Goal: Task Accomplishment & Management: Manage account settings

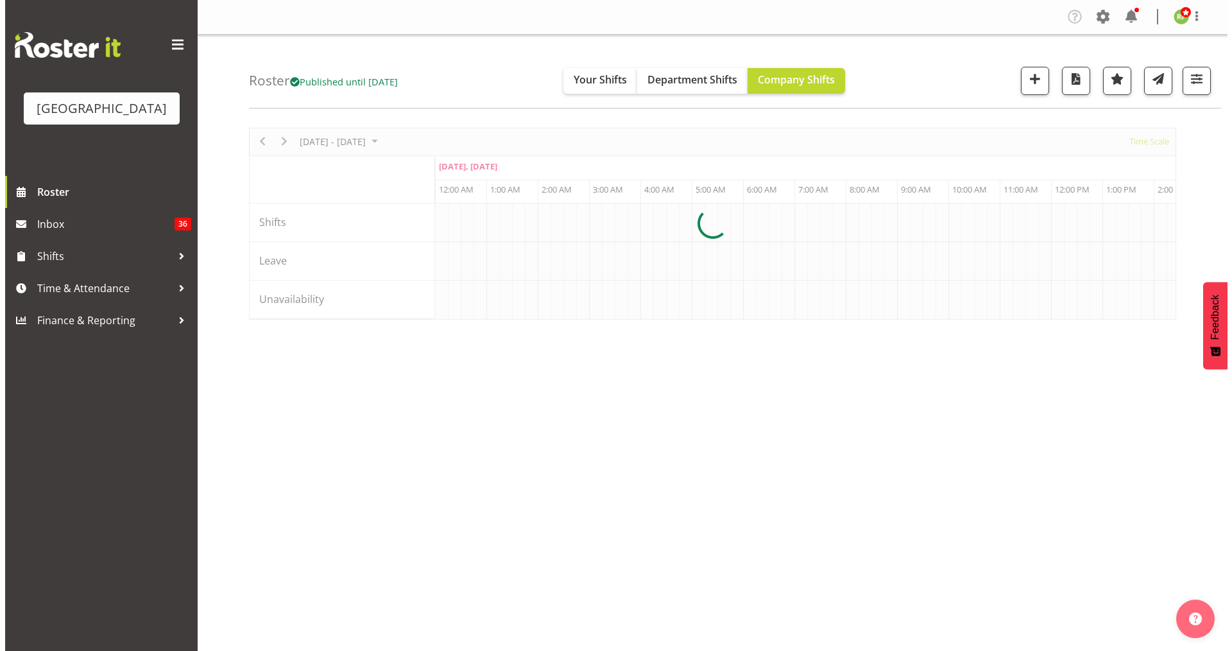
scroll to position [0, 4929]
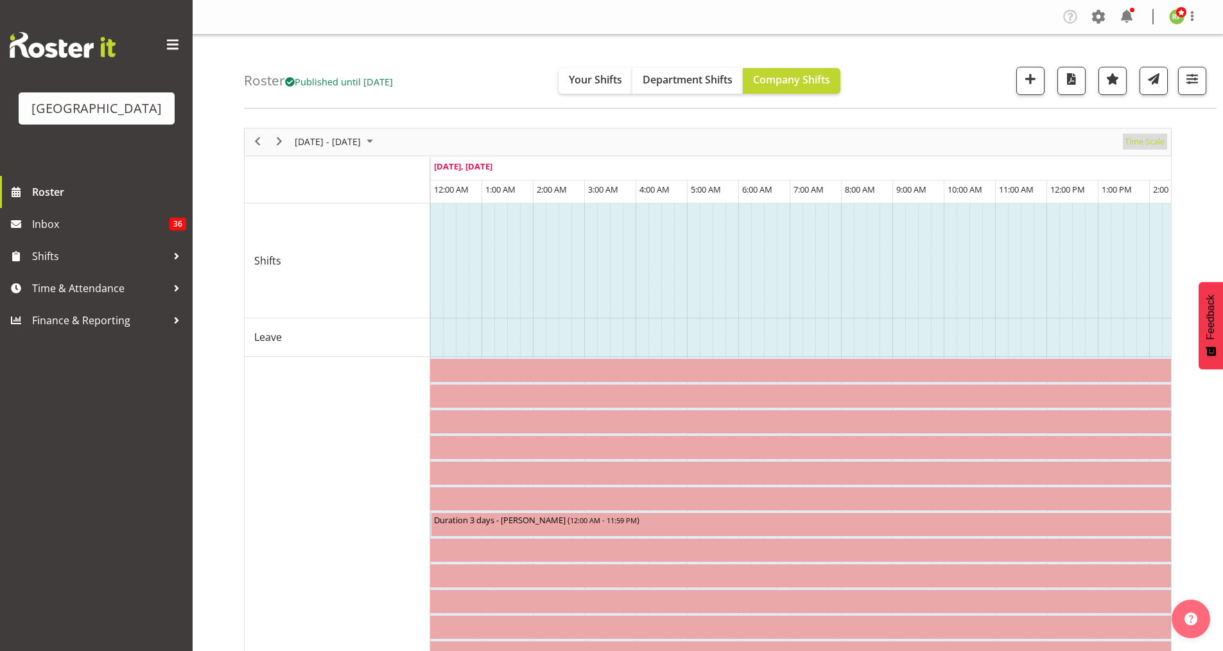
click at [1148, 142] on span "Time Scale" at bounding box center [1144, 141] width 42 height 16
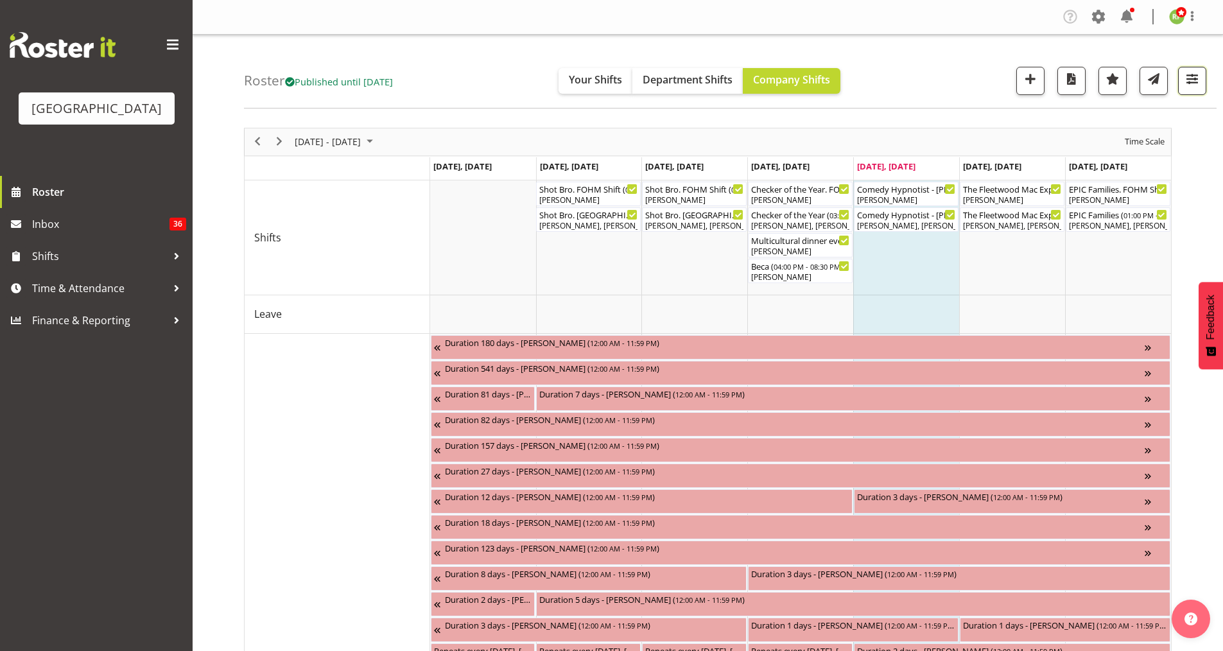
click at [1194, 88] on button "button" at bounding box center [1192, 81] width 28 height 28
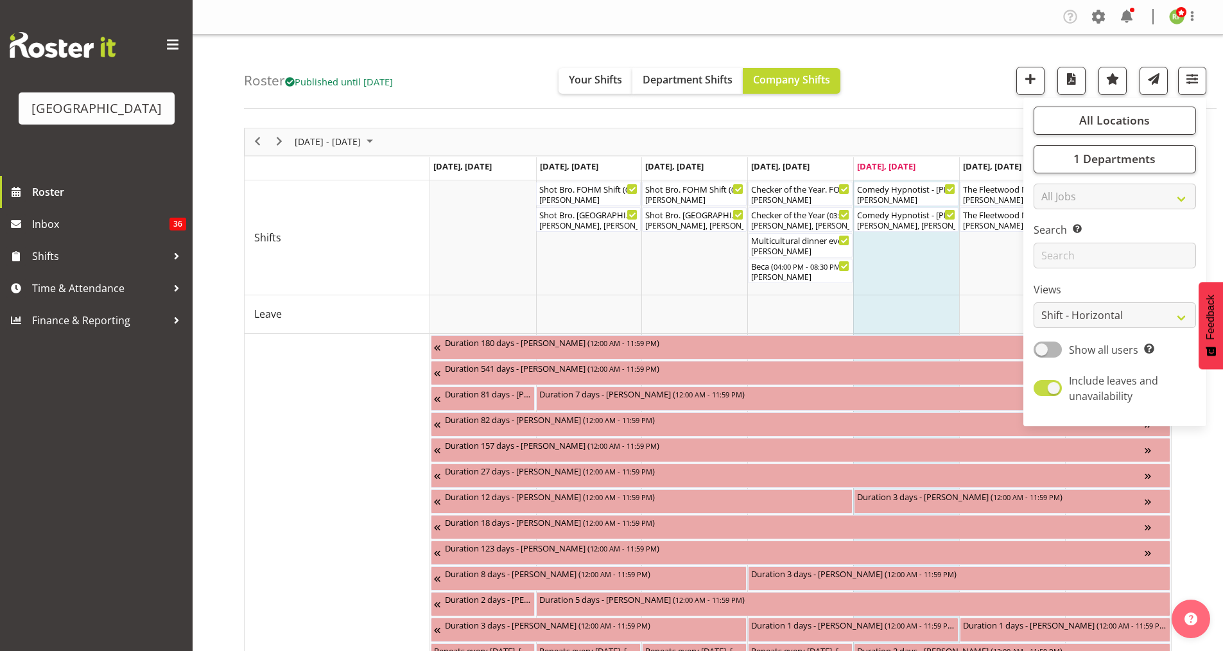
click at [1051, 388] on span at bounding box center [1047, 388] width 28 height 16
click at [1042, 388] on input "Include leaves and unavailability" at bounding box center [1037, 388] width 8 height 8
checkbox input "false"
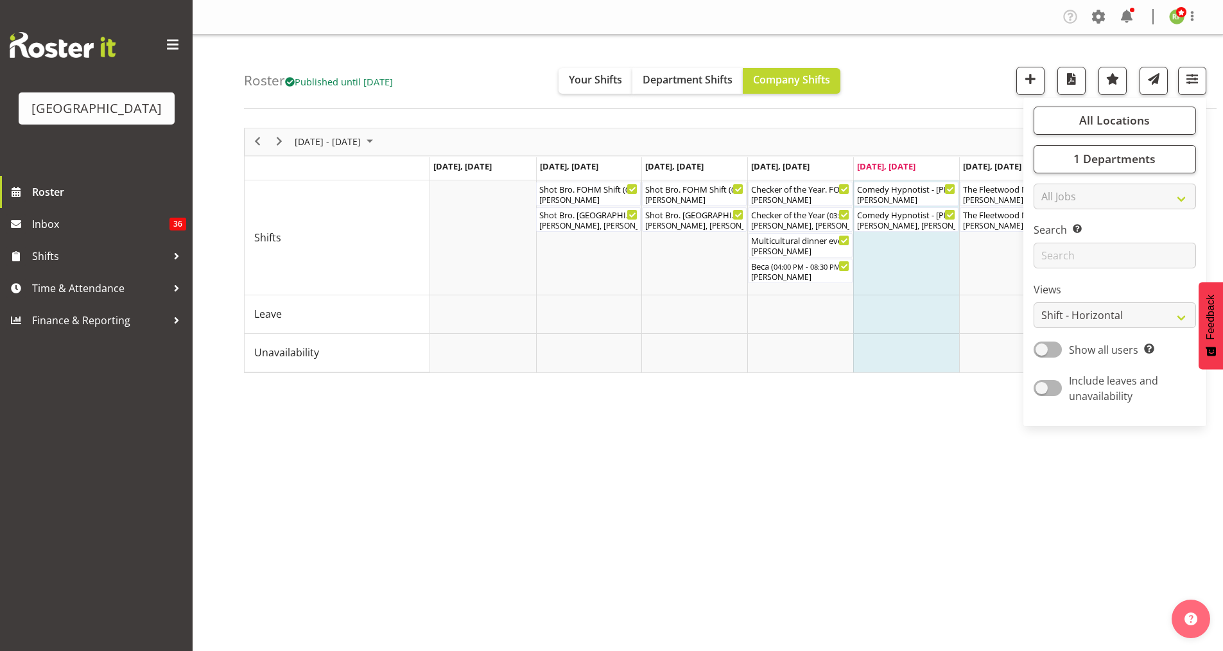
click at [913, 99] on div "Roster Published until [DATE] Your Shifts Department Shifts Company Shifts All …" at bounding box center [730, 72] width 972 height 74
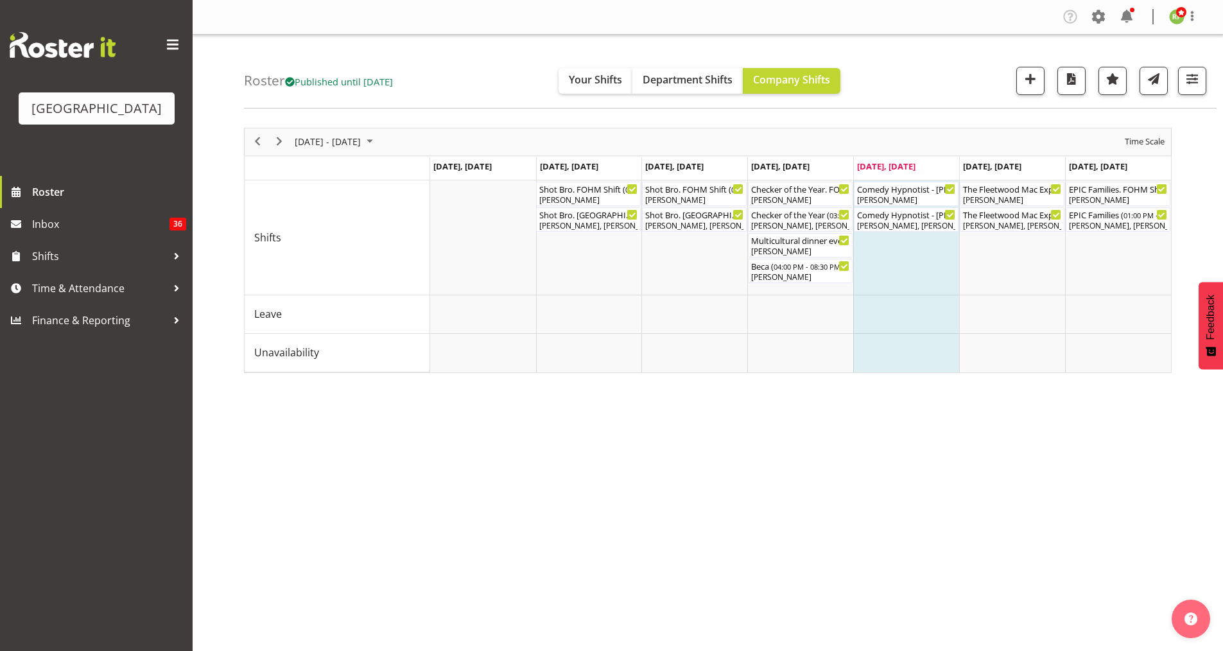
click at [336, 150] on div "[DATE] - [DATE]" at bounding box center [335, 141] width 90 height 27
click at [309, 262] on span "13" at bounding box center [307, 261] width 19 height 19
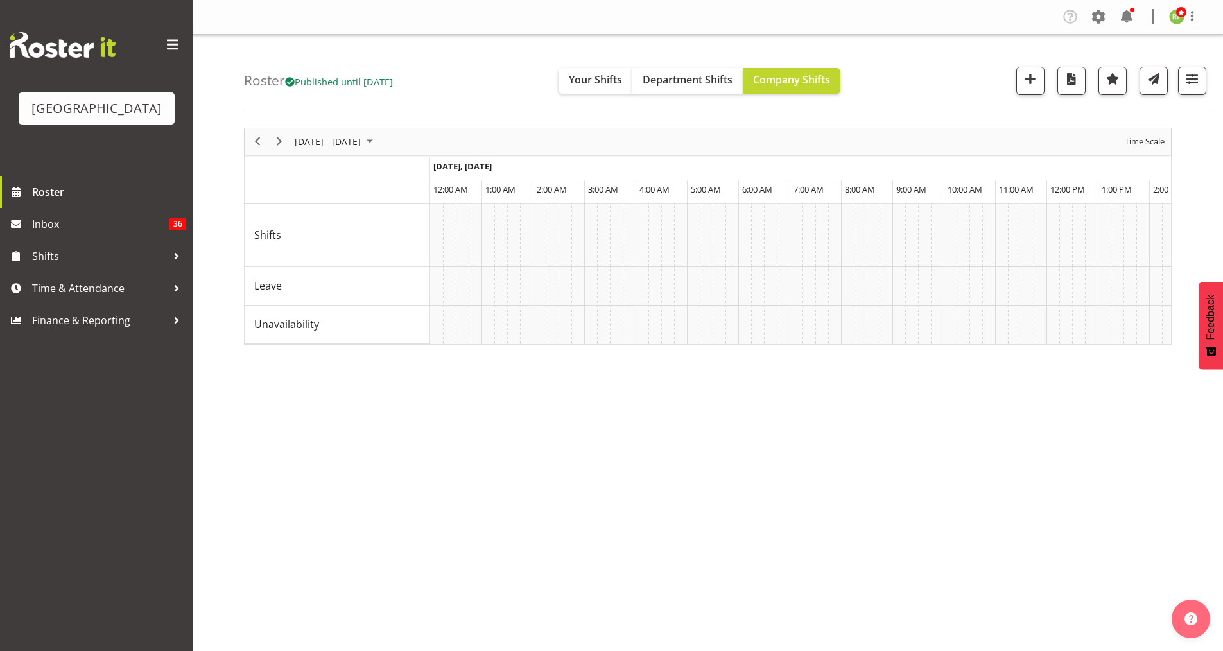
click at [1148, 141] on div "[DATE] - [DATE] [DATE] Day Week Fortnight Month calendar Month Agenda Time Scal…" at bounding box center [707, 236] width 927 height 217
click at [1150, 141] on span "Time Scale" at bounding box center [1144, 141] width 42 height 16
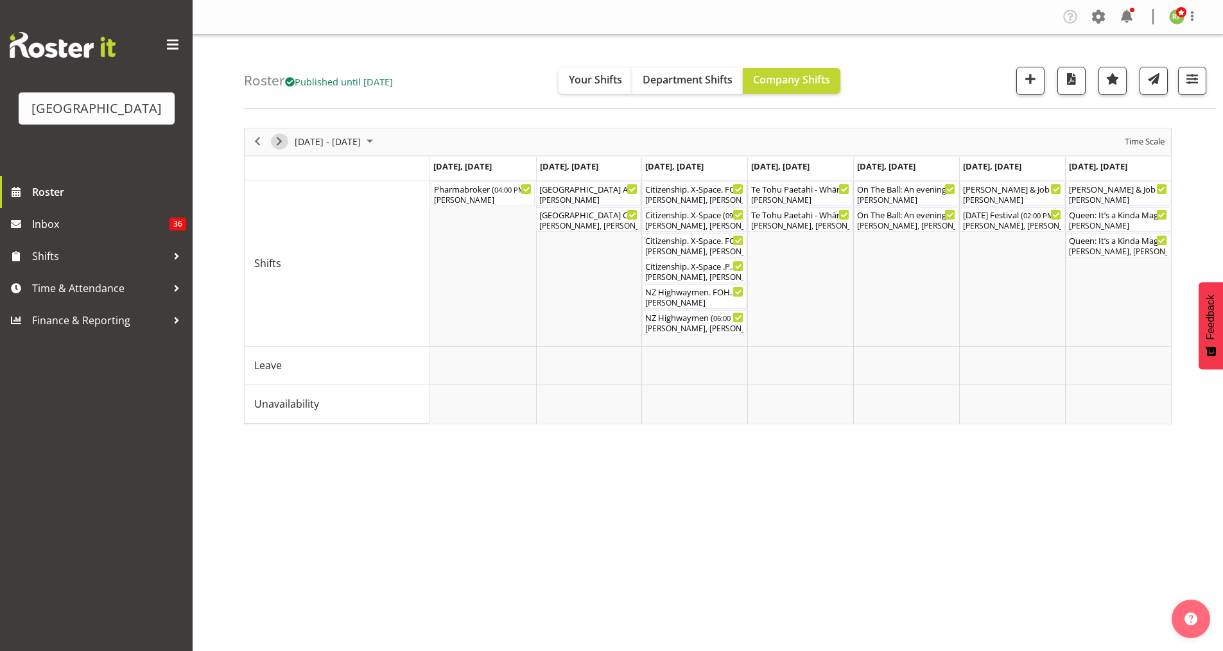
click at [279, 139] on span "Next" at bounding box center [278, 141] width 15 height 16
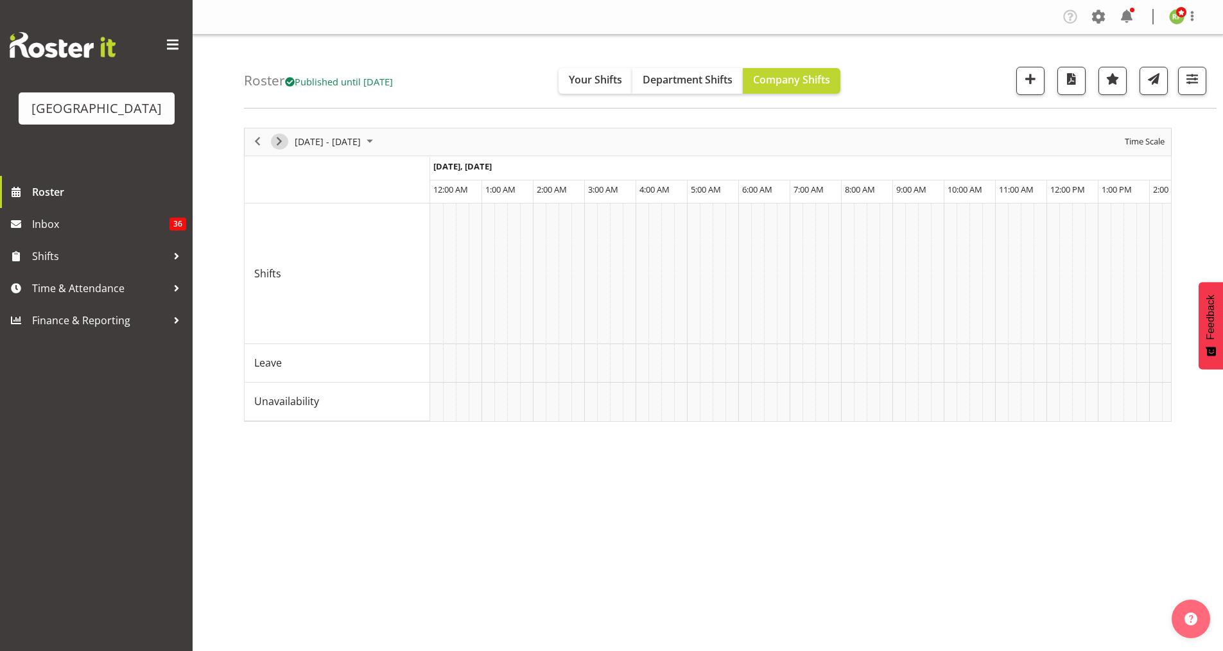
click at [279, 141] on span "Next" at bounding box center [278, 141] width 15 height 16
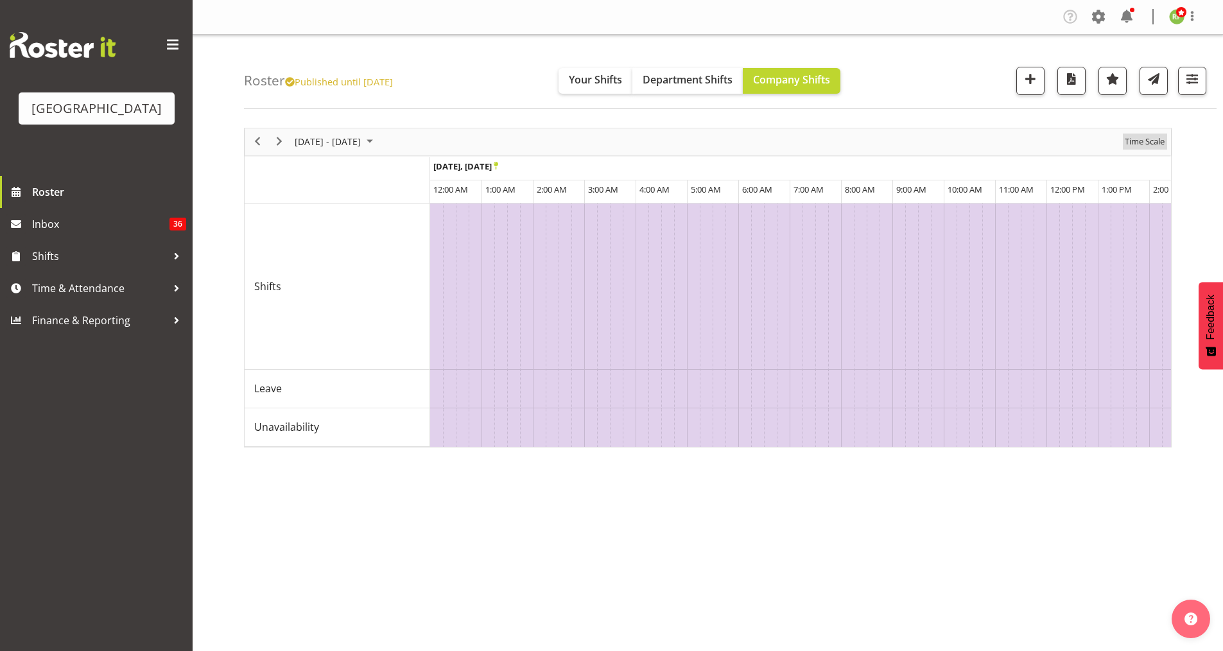
click at [1144, 140] on span "Time Scale" at bounding box center [1144, 141] width 42 height 16
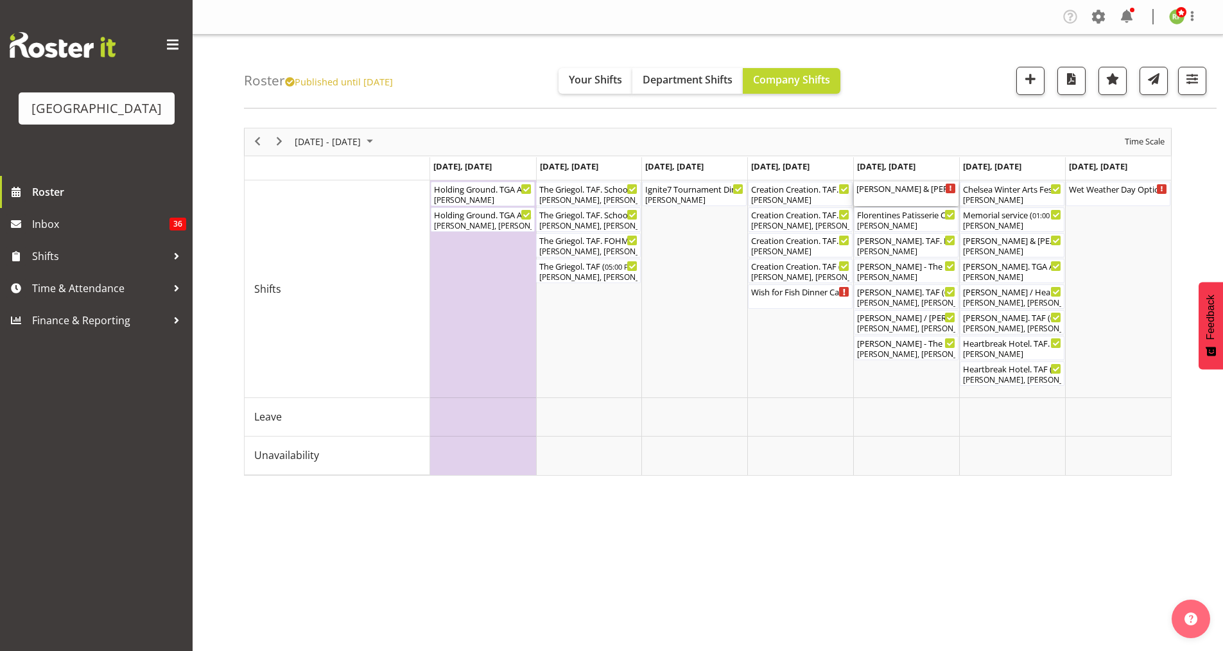
click at [906, 187] on div "[PERSON_NAME] & [PERSON_NAME] wedding ( 12:30 PM - 03:30 PM )" at bounding box center [905, 188] width 99 height 13
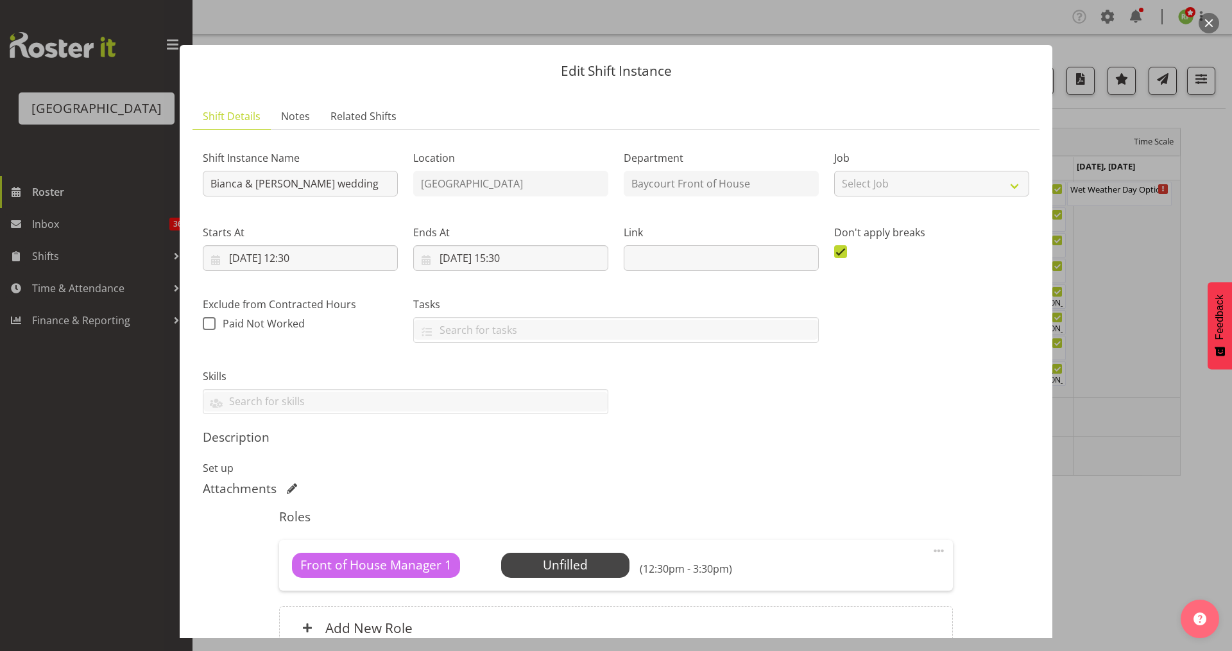
click at [1208, 24] on button "button" at bounding box center [1209, 23] width 21 height 21
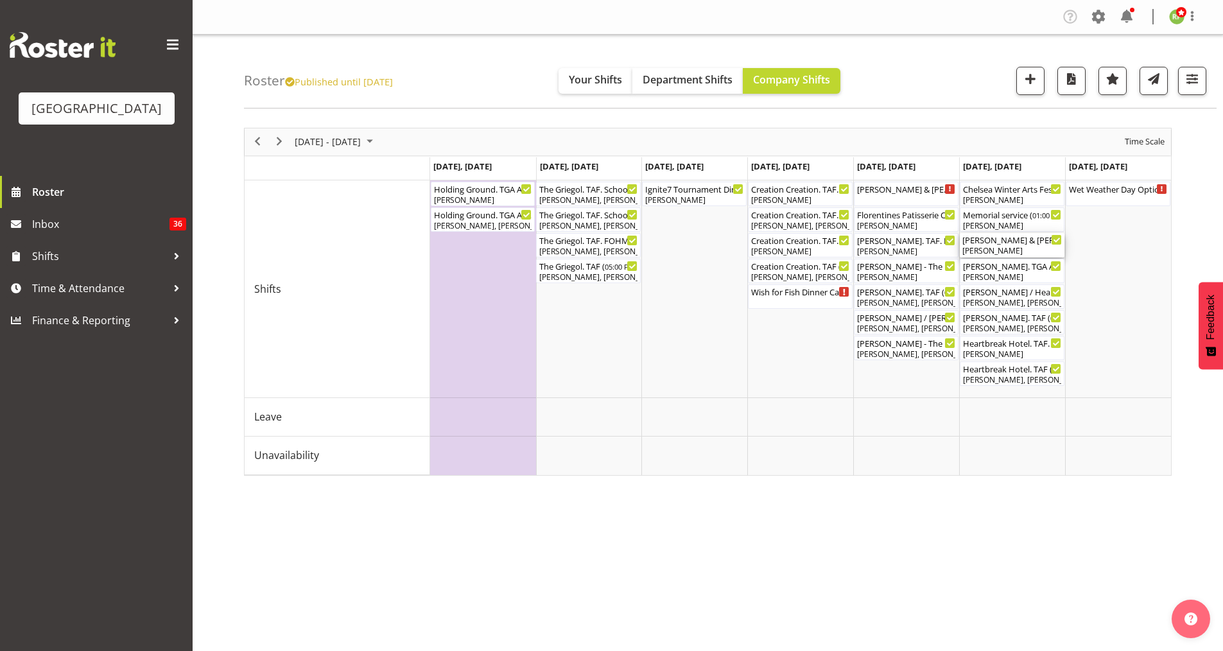
click at [1001, 246] on div "[PERSON_NAME]" at bounding box center [1011, 251] width 99 height 12
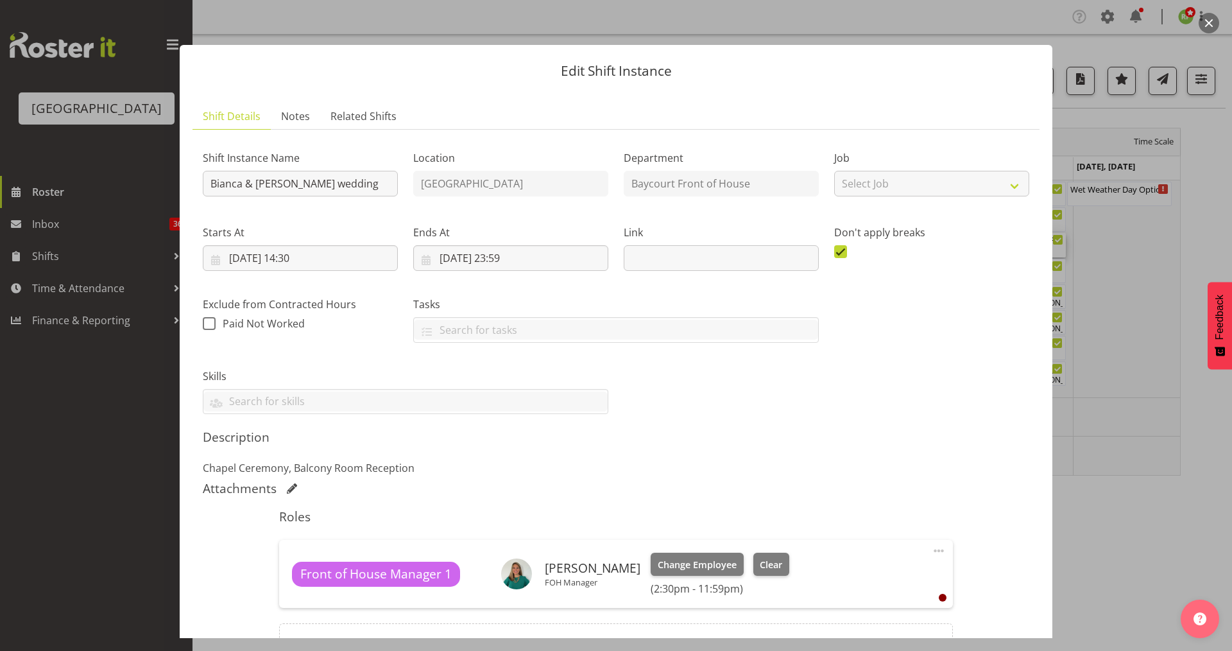
click at [1208, 23] on button "button" at bounding box center [1209, 23] width 21 height 21
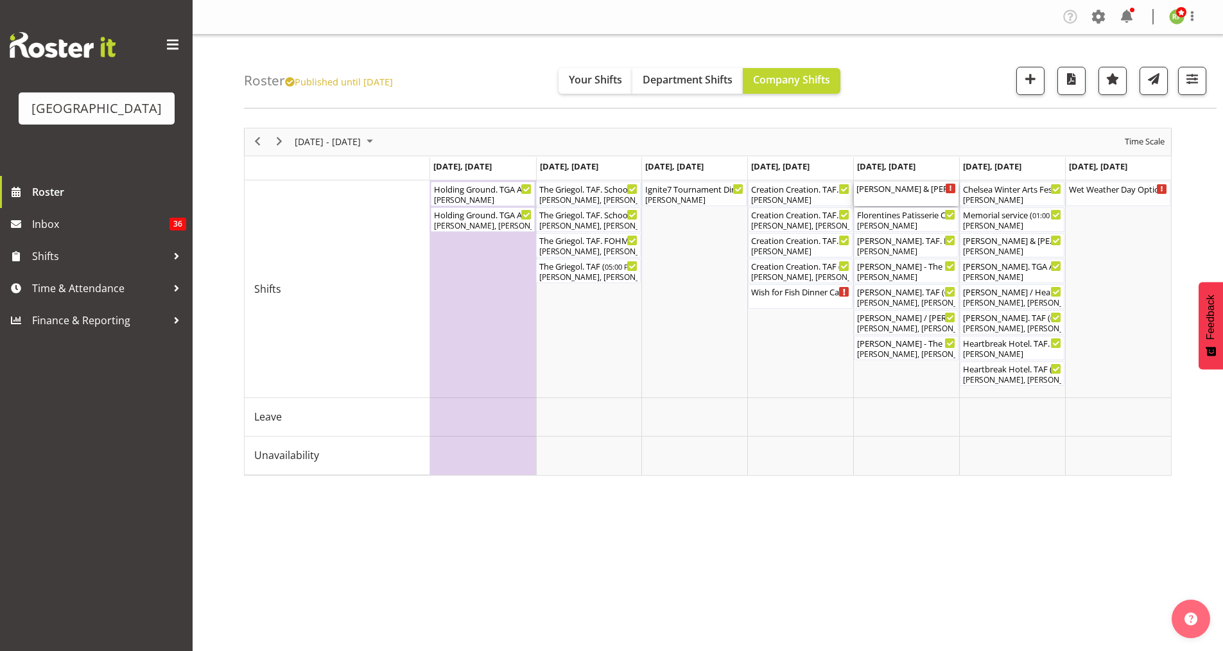
click at [900, 190] on div "[PERSON_NAME] & [PERSON_NAME] wedding ( 12:30 PM - 03:30 PM )" at bounding box center [905, 188] width 99 height 13
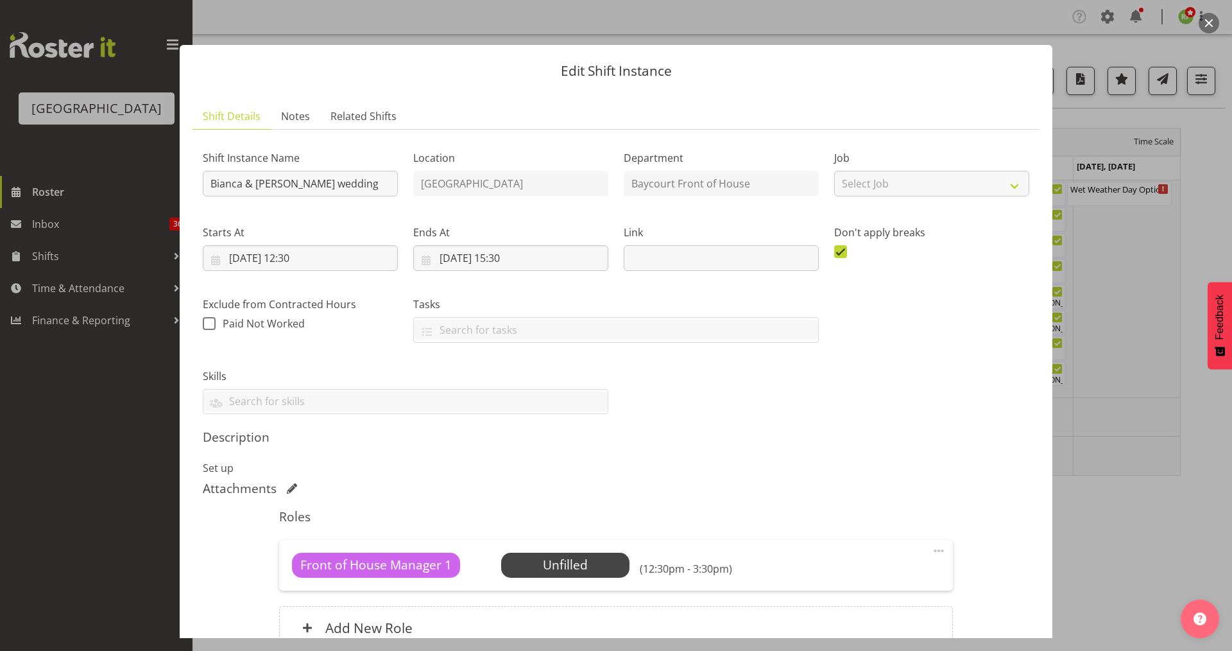
drag, startPoint x: 1212, startPoint y: 26, endPoint x: 1230, endPoint y: 36, distance: 19.8
click at [1213, 26] on button "button" at bounding box center [1209, 23] width 21 height 21
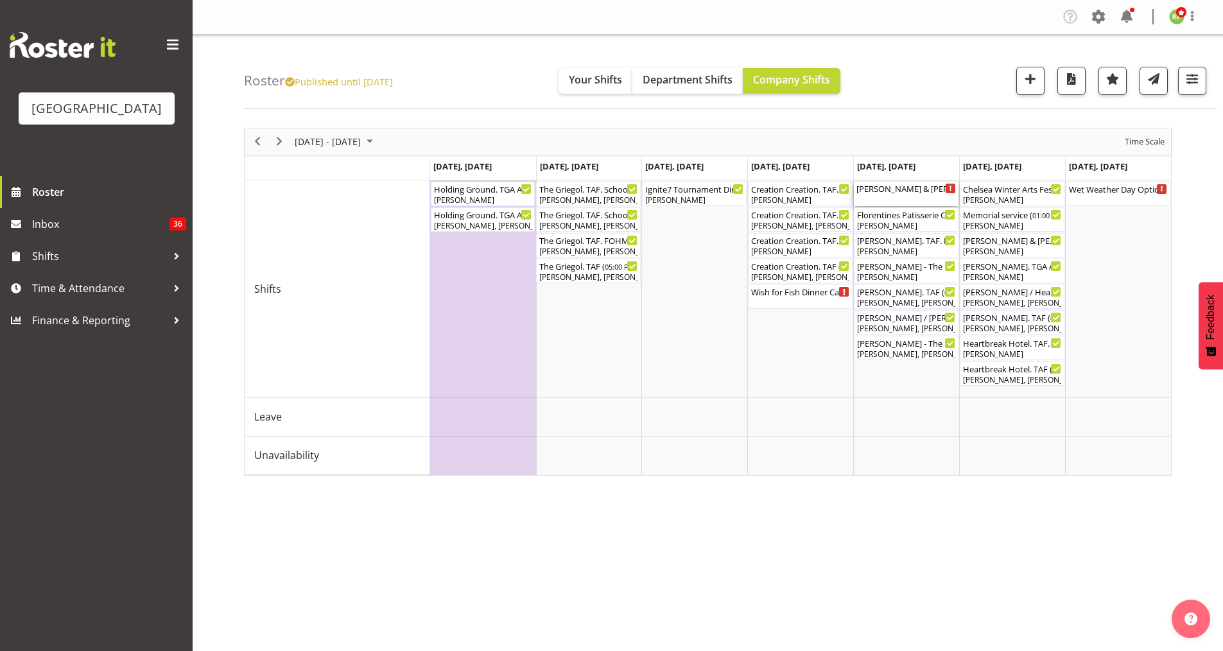
click at [888, 188] on div "[PERSON_NAME] & [PERSON_NAME] wedding ( 12:30 PM - 03:30 PM )" at bounding box center [905, 188] width 99 height 13
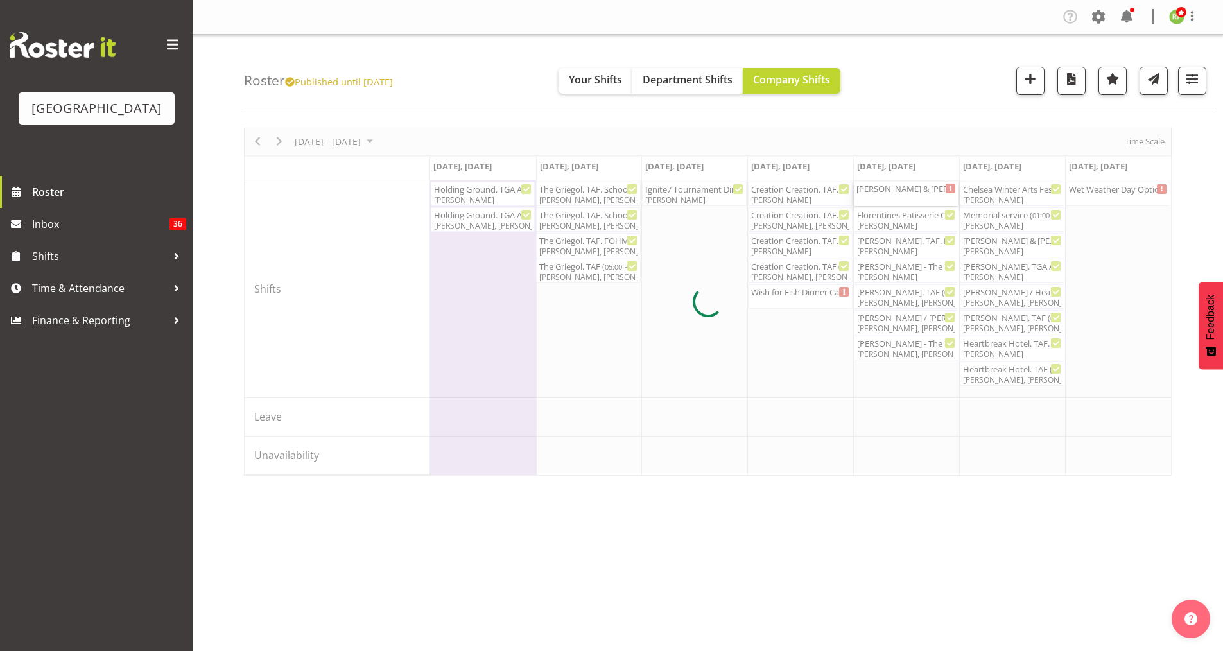
select select "9"
select select "2025"
select select "12"
select select "30"
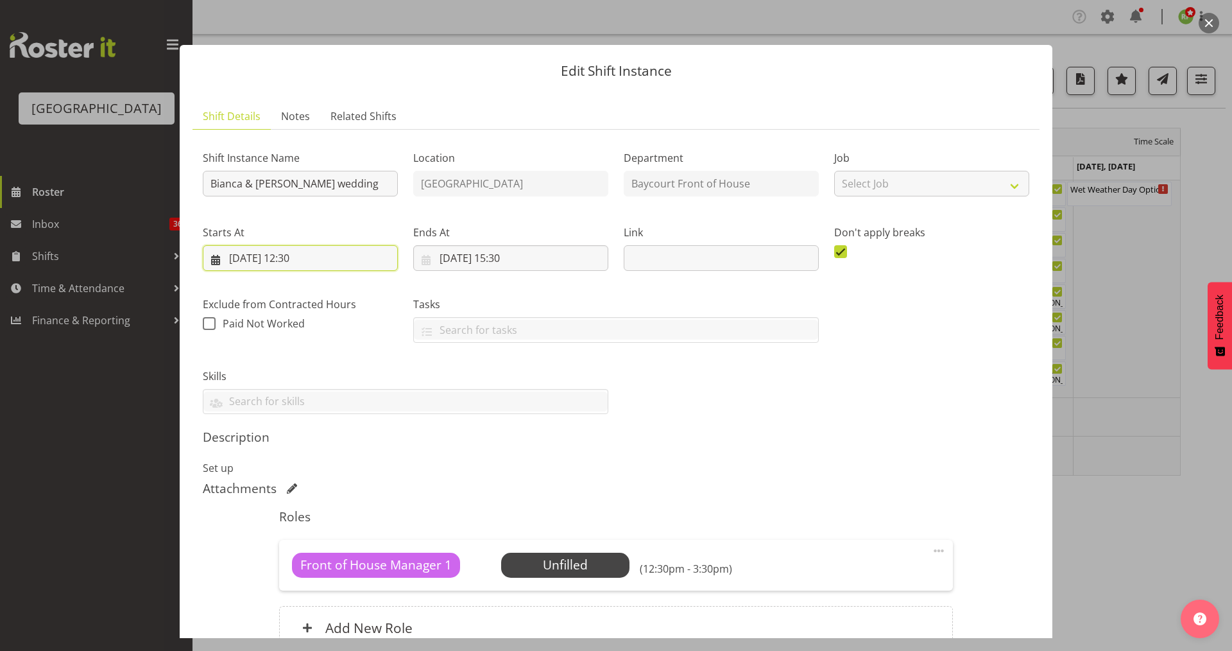
click at [305, 252] on input "[DATE] 12:30" at bounding box center [300, 258] width 195 height 26
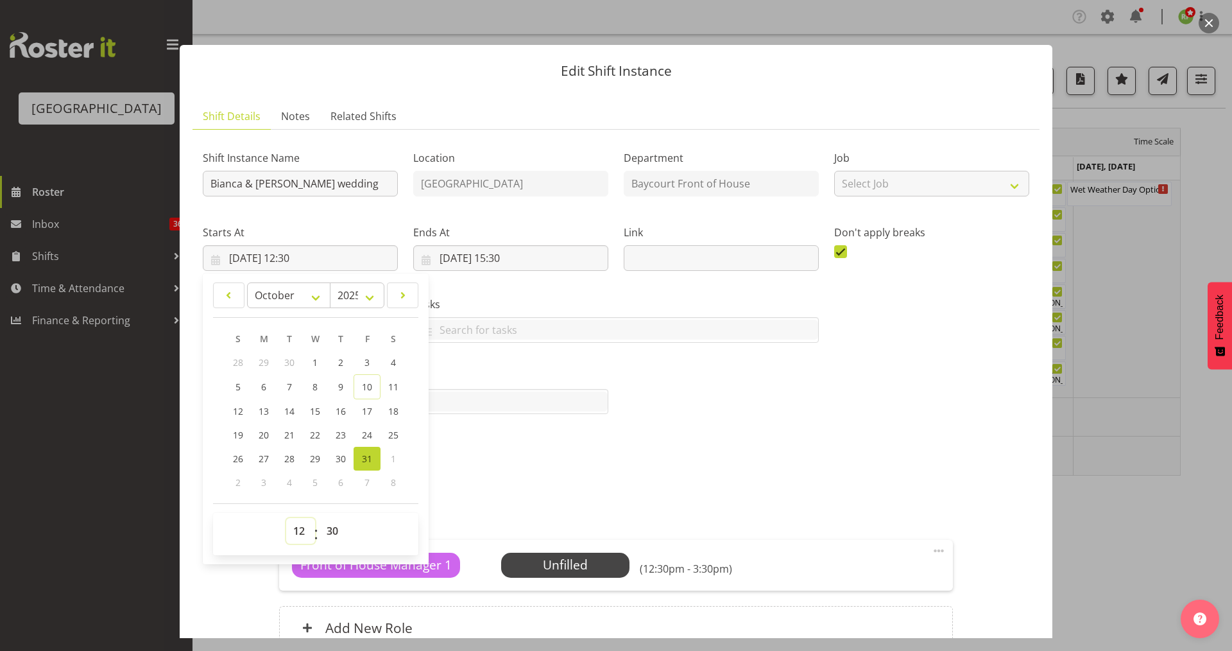
click at [300, 537] on select "00 01 02 03 04 05 06 07 08 09 10 11 12 13 14 15 16 17 18 19 20 21 22 23" at bounding box center [300, 531] width 29 height 26
select select "15"
click at [286, 518] on select "00 01 02 03 04 05 06 07 08 09 10 11 12 13 14 15 16 17 18 19 20 21 22 23" at bounding box center [300, 531] width 29 height 26
type input "[DATE] 15:30"
click at [325, 537] on select "00 01 02 03 04 05 06 07 08 09 10 11 12 13 14 15 16 17 18 19 20 21 22 23 24 25 2…" at bounding box center [334, 531] width 29 height 26
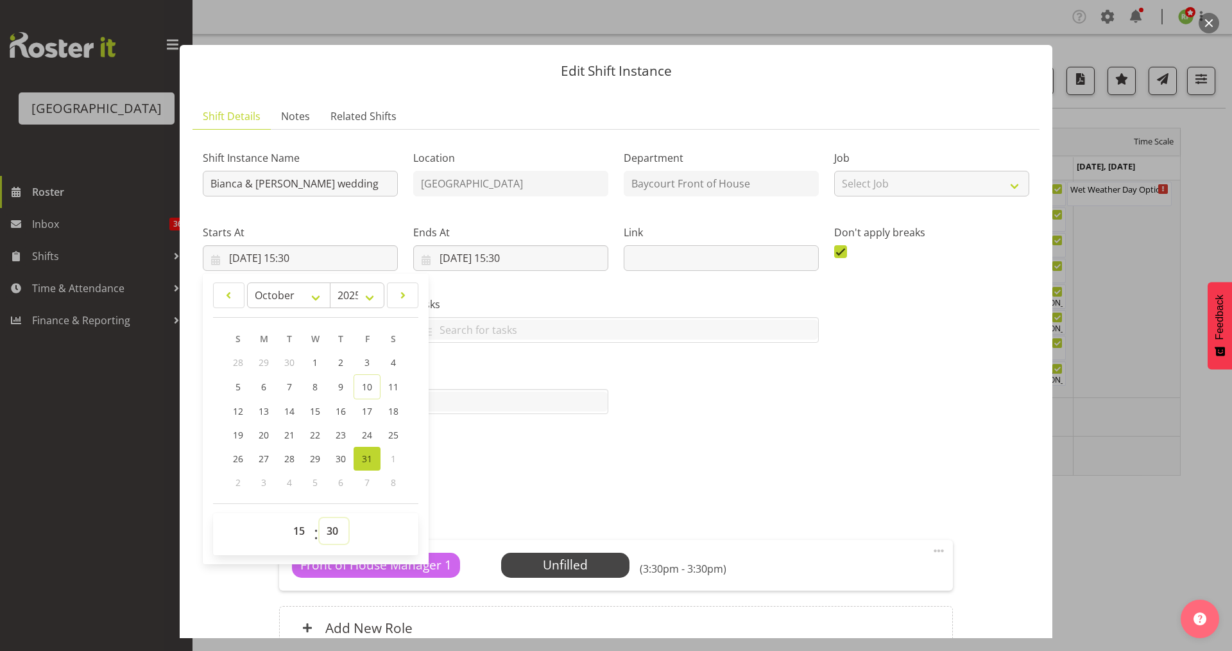
select select "0"
type input "[DATE] 15:00"
click at [581, 454] on div "Description Set up" at bounding box center [616, 452] width 827 height 46
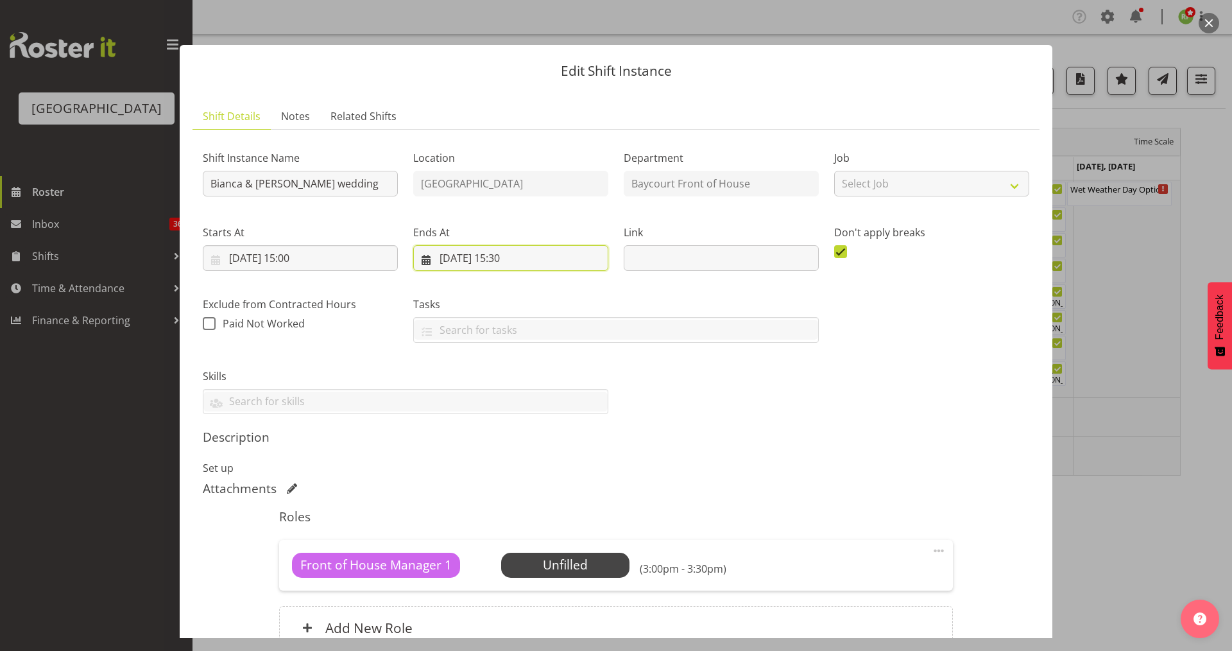
click at [505, 263] on input "[DATE] 15:30" at bounding box center [510, 258] width 195 height 26
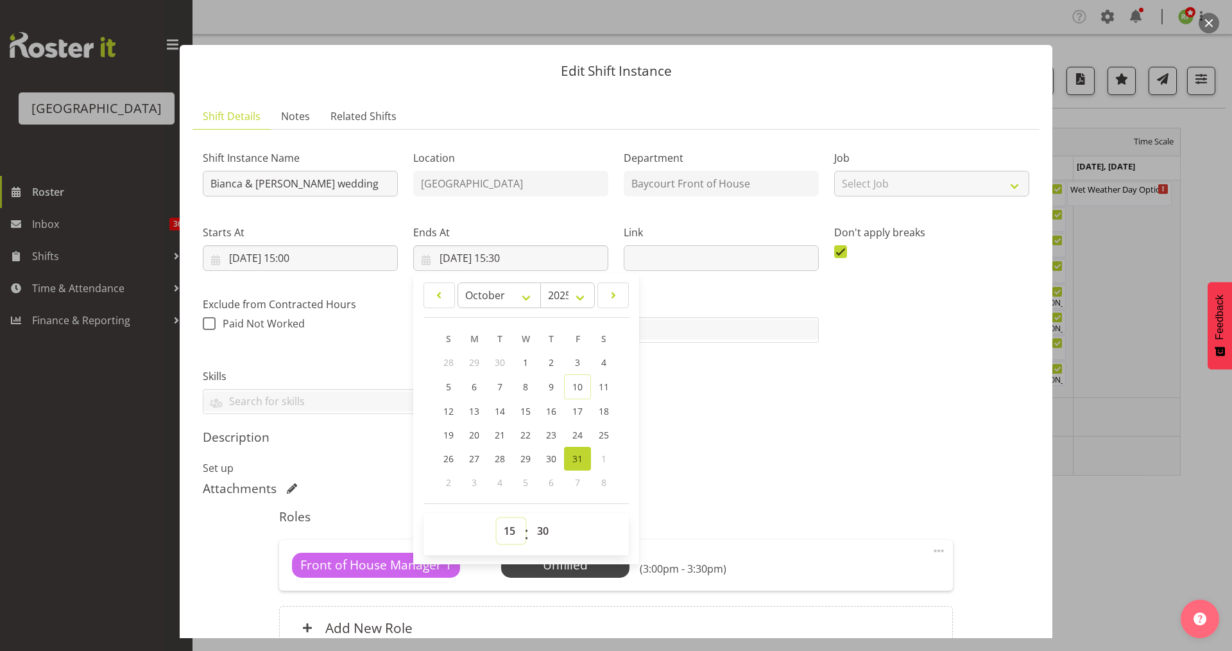
click at [507, 531] on select "00 01 02 03 04 05 06 07 08 09 10 11 12 13 14 15 16 17 18 19 20 21 22 23" at bounding box center [511, 531] width 29 height 26
select select "17"
click at [497, 518] on select "00 01 02 03 04 05 06 07 08 09 10 11 12 13 14 15 16 17 18 19 20 21 22 23" at bounding box center [511, 531] width 29 height 26
type input "[DATE] 17:30"
click at [535, 528] on select "00 01 02 03 04 05 06 07 08 09 10 11 12 13 14 15 16 17 18 19 20 21 22 23 24 25 2…" at bounding box center [544, 531] width 29 height 26
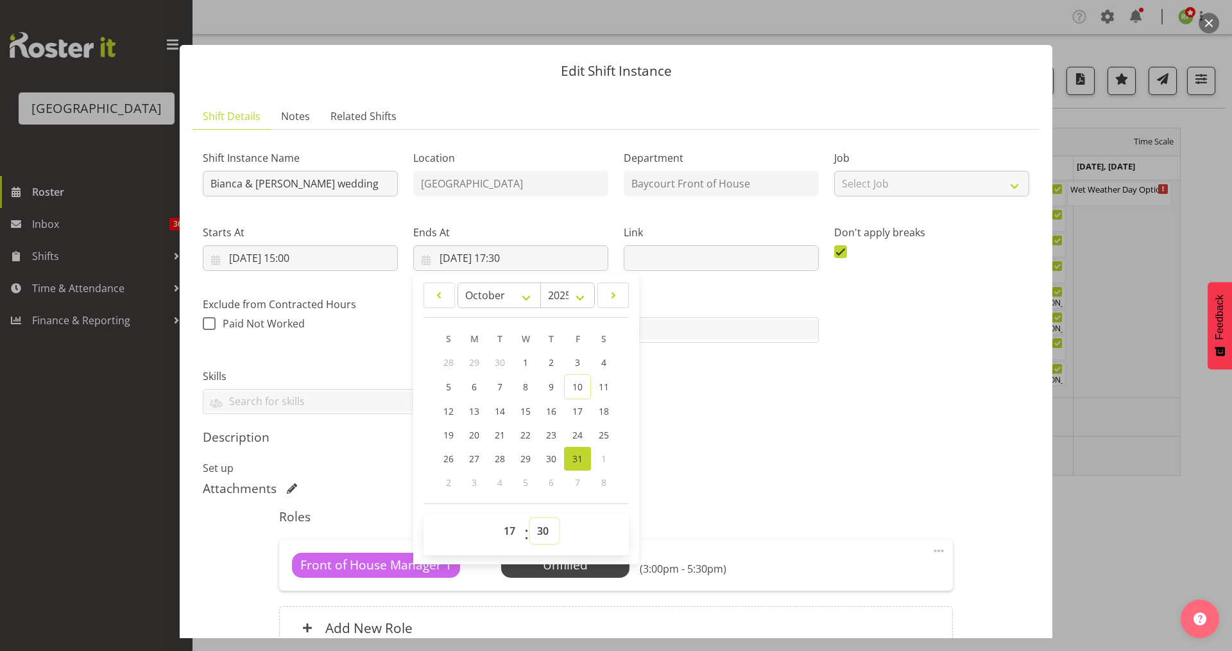
select select "0"
type input "[DATE] 17:00"
click at [827, 418] on div "Shift Instance Name [PERSON_NAME] & [PERSON_NAME] wedding Location [GEOGRAPHIC_…" at bounding box center [616, 277] width 842 height 290
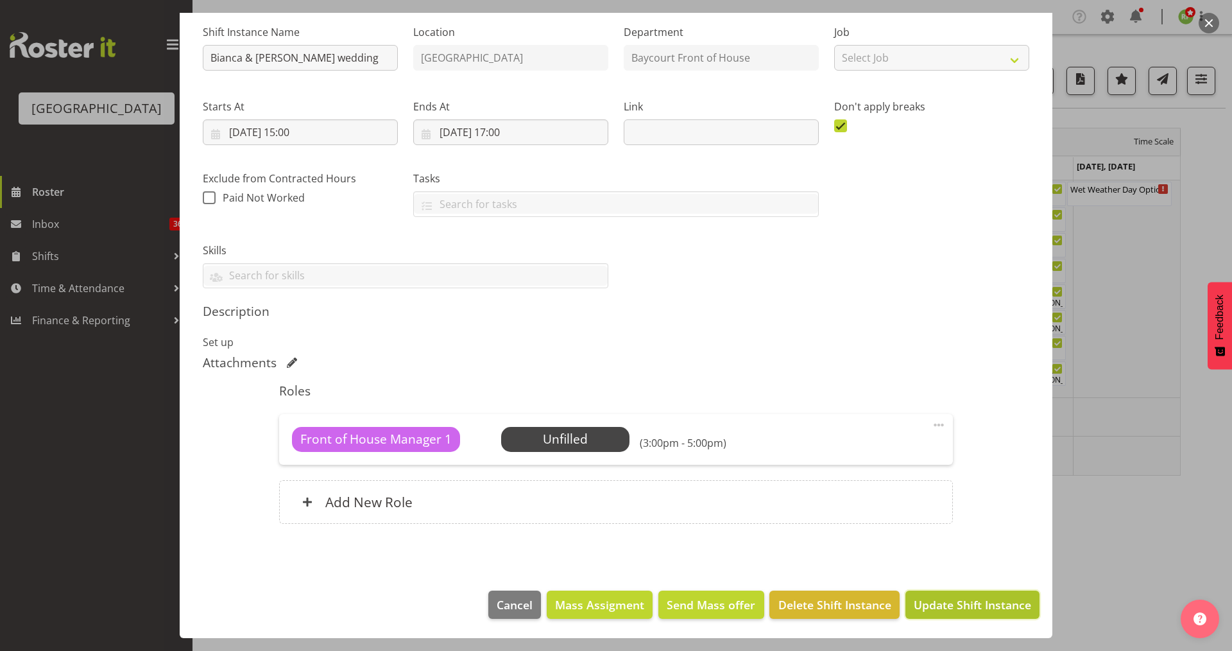
click at [955, 611] on span "Update Shift Instance" at bounding box center [972, 604] width 117 height 17
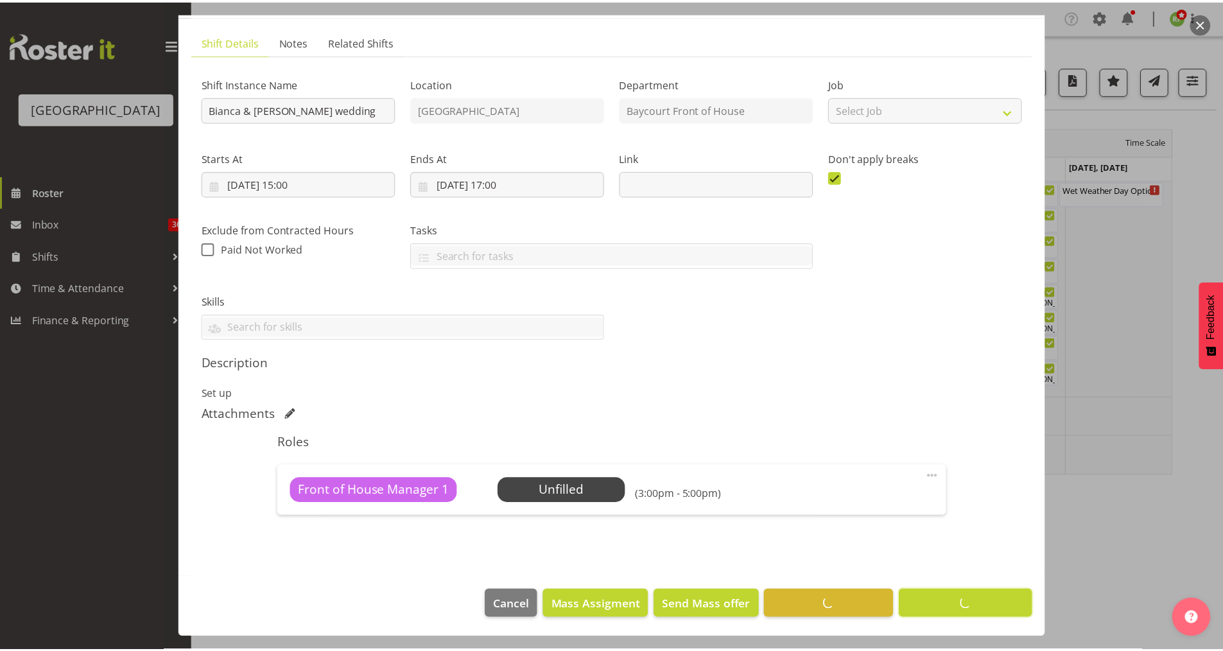
scroll to position [74, 0]
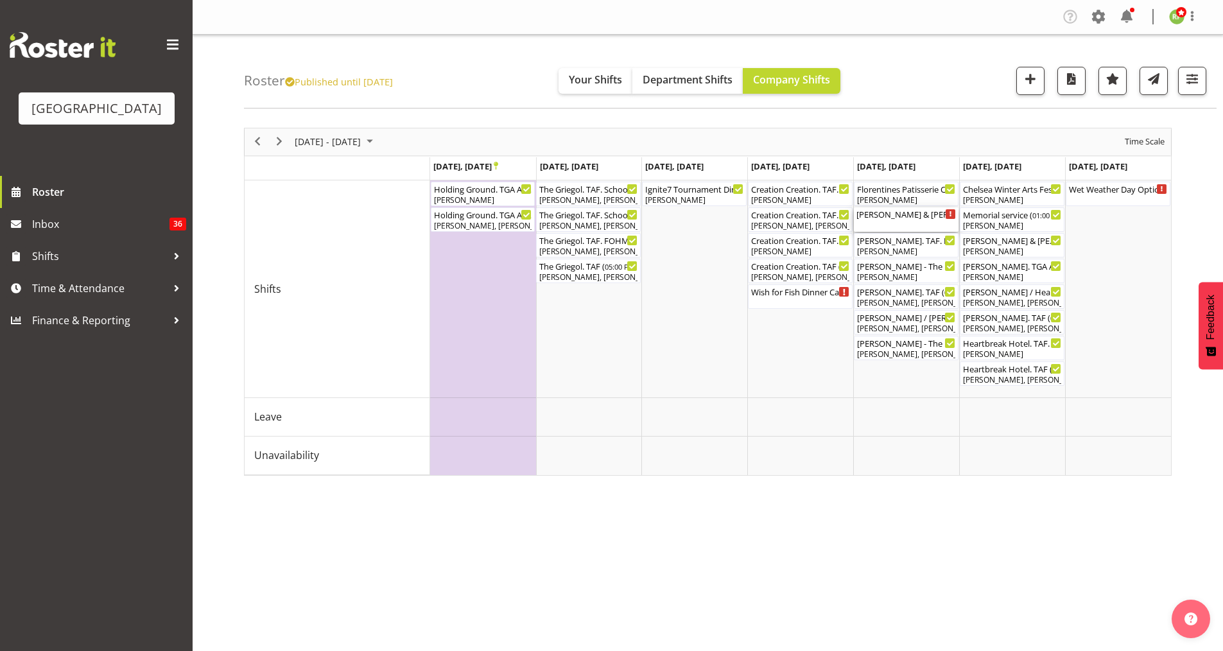
click at [902, 214] on div "[PERSON_NAME] & [PERSON_NAME] wedding ( 03:00 PM - 05:00 PM )" at bounding box center [905, 213] width 99 height 13
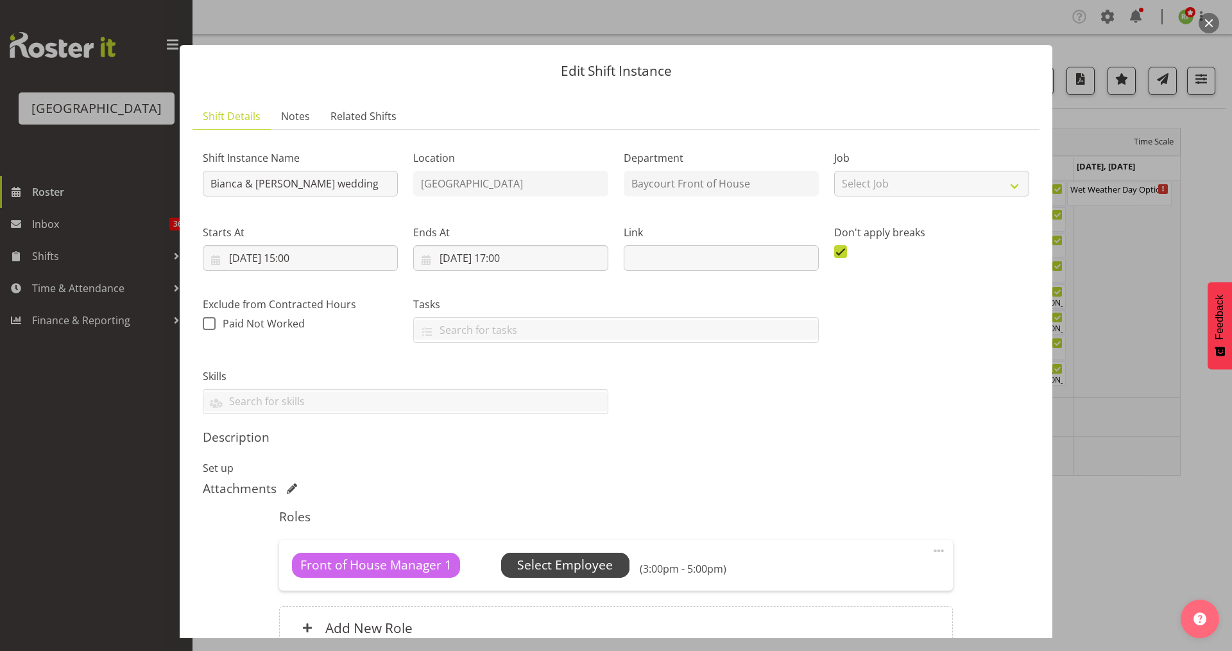
click at [573, 557] on span "Select Employee" at bounding box center [565, 565] width 96 height 19
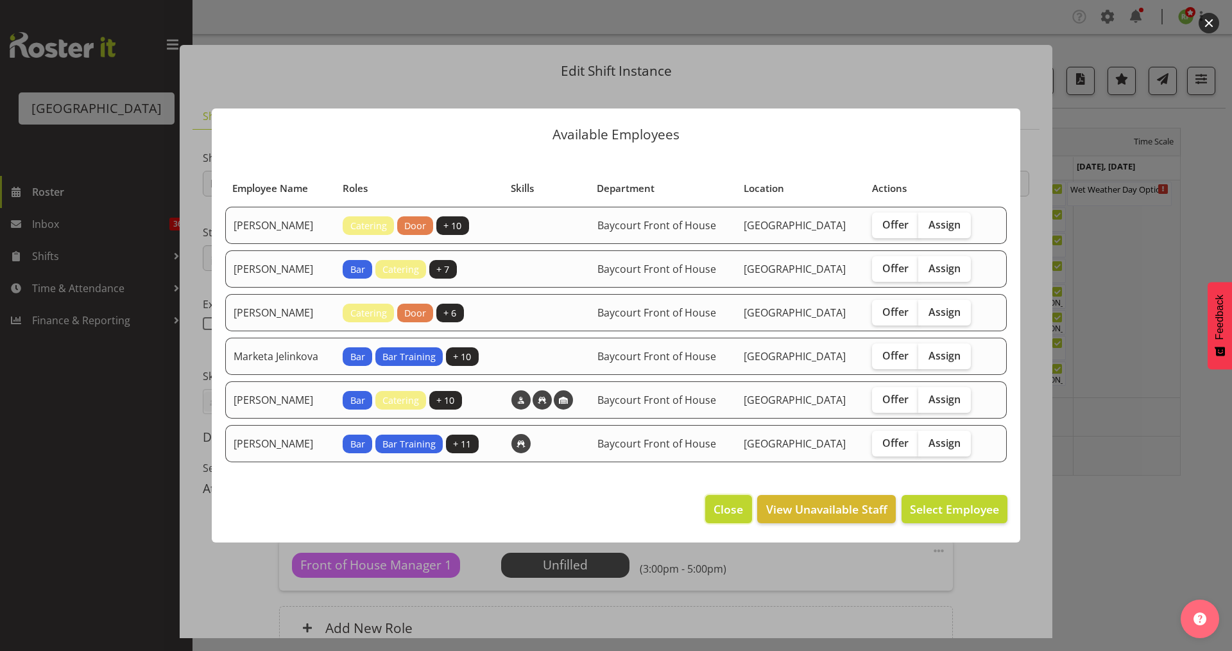
click at [728, 517] on span "Close" at bounding box center [729, 509] width 30 height 17
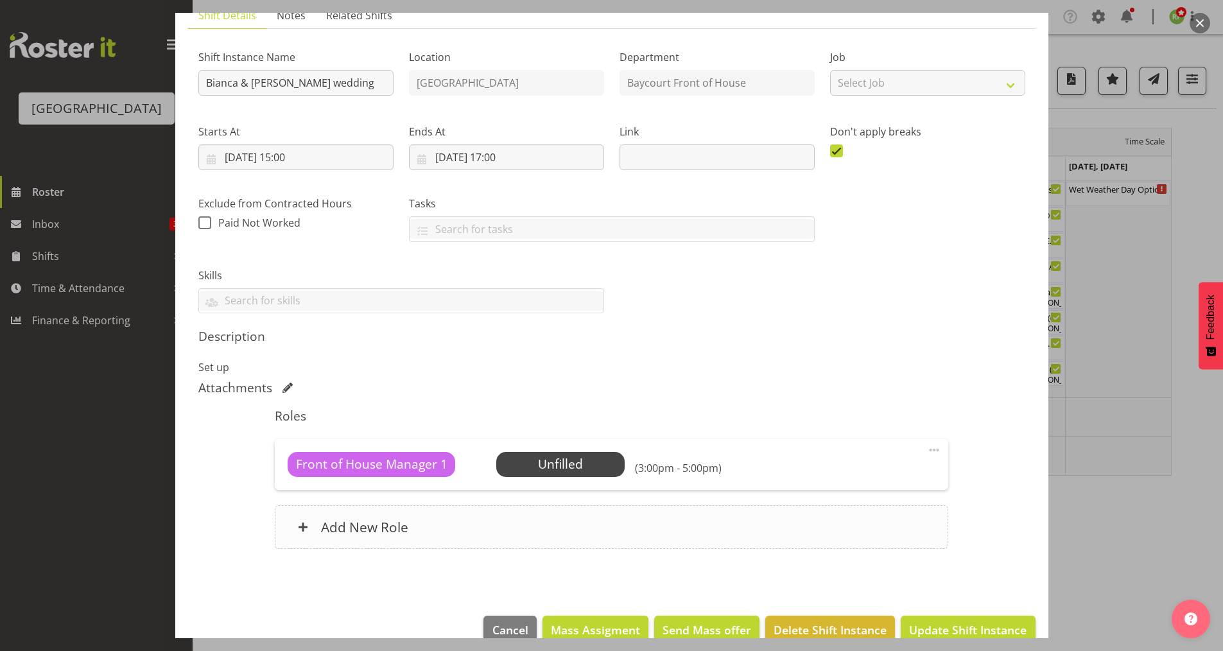
scroll to position [126, 0]
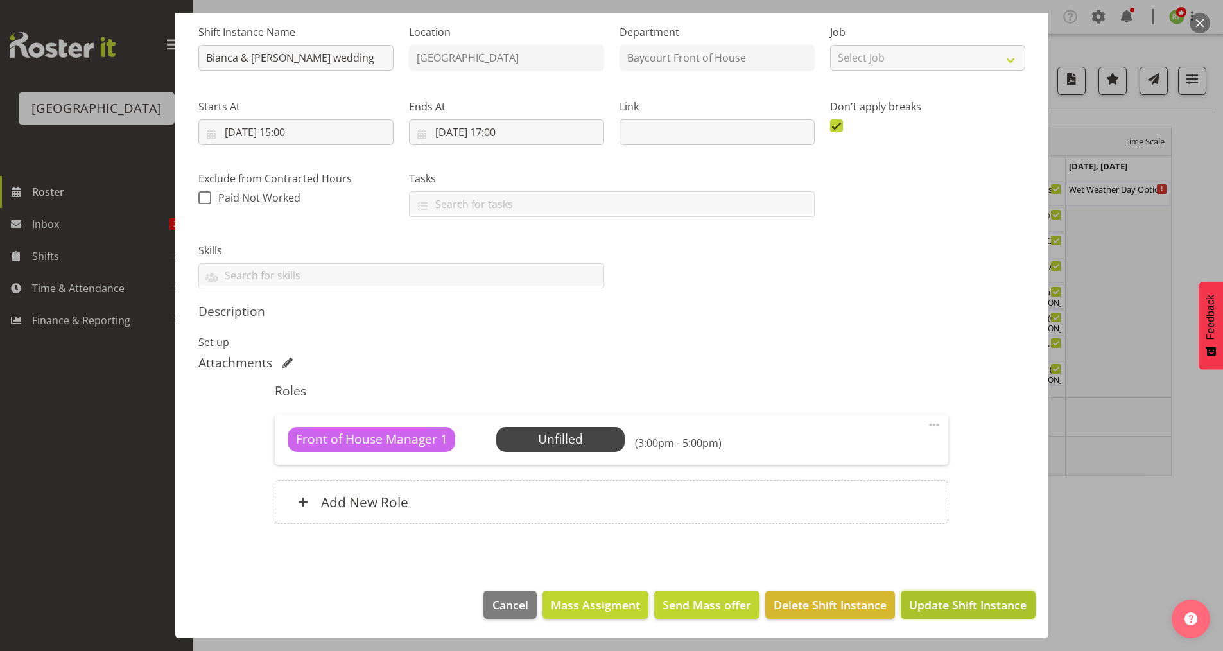
click at [946, 613] on button "Update Shift Instance" at bounding box center [967, 604] width 134 height 28
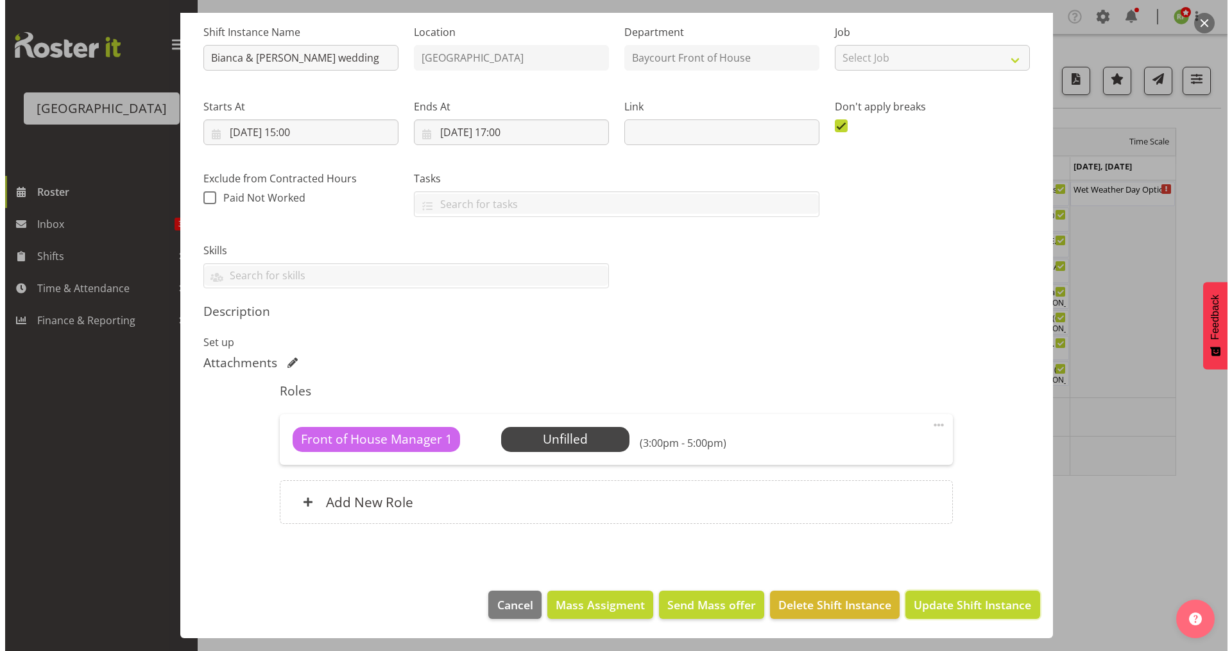
scroll to position [74, 0]
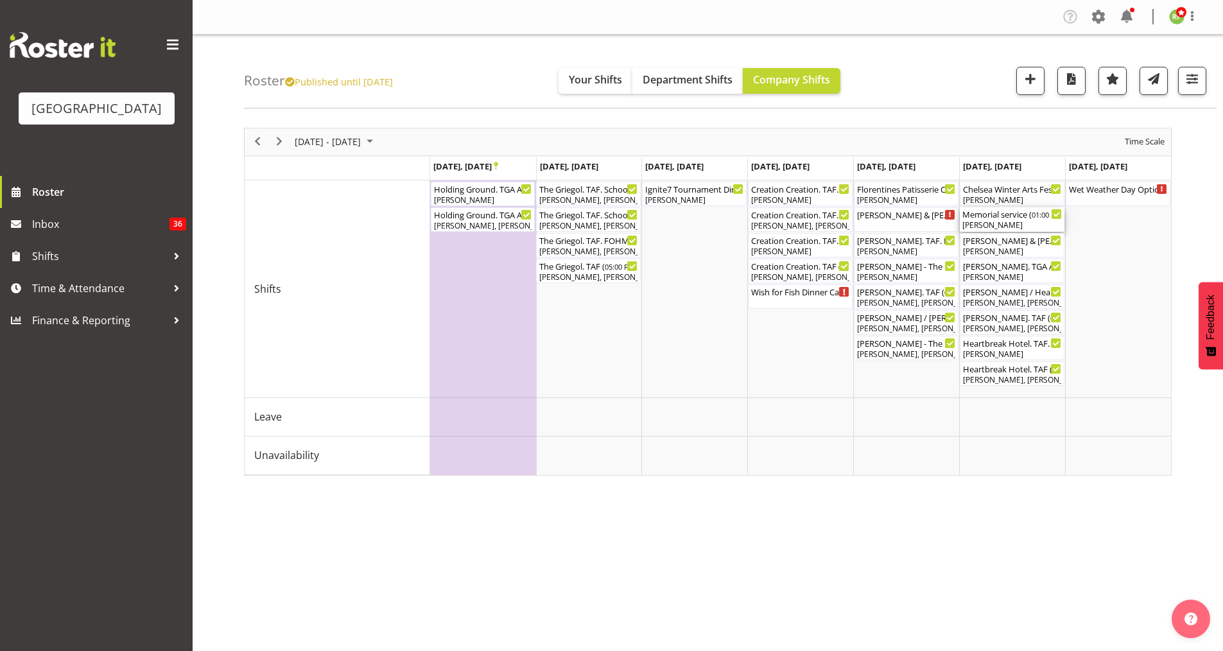
click at [1010, 215] on div "Memorial service ( 01:00 PM - 05:00 PM )" at bounding box center [1011, 213] width 99 height 13
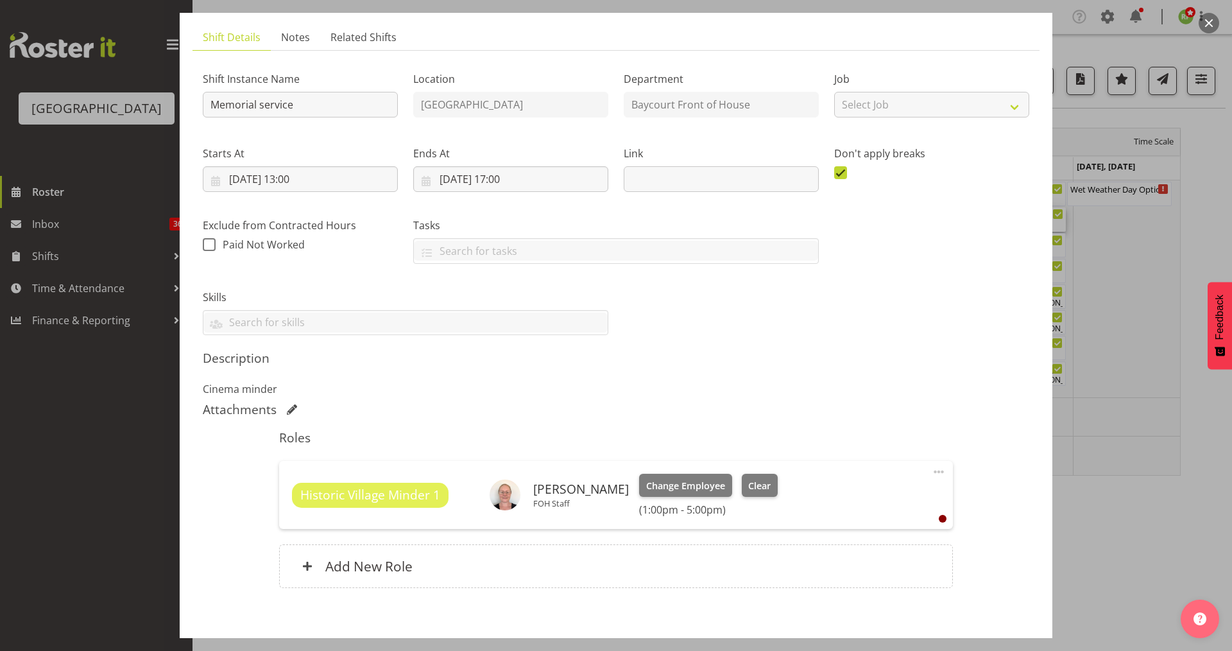
scroll to position [143, 0]
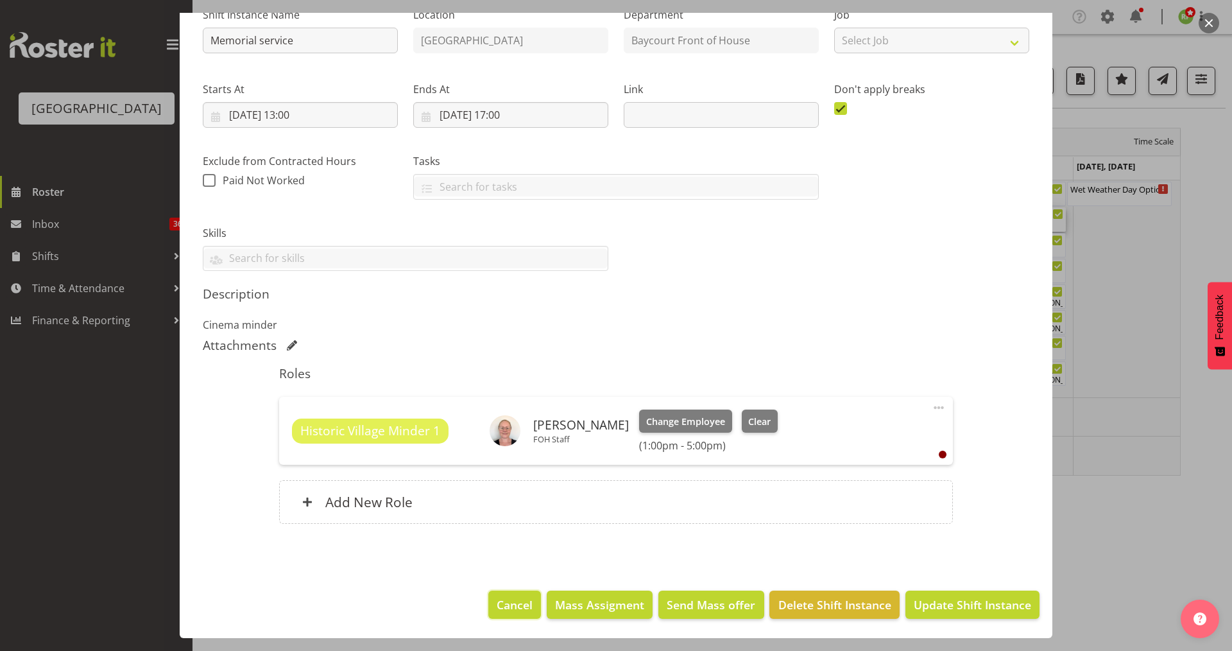
click at [508, 601] on span "Cancel" at bounding box center [515, 604] width 36 height 17
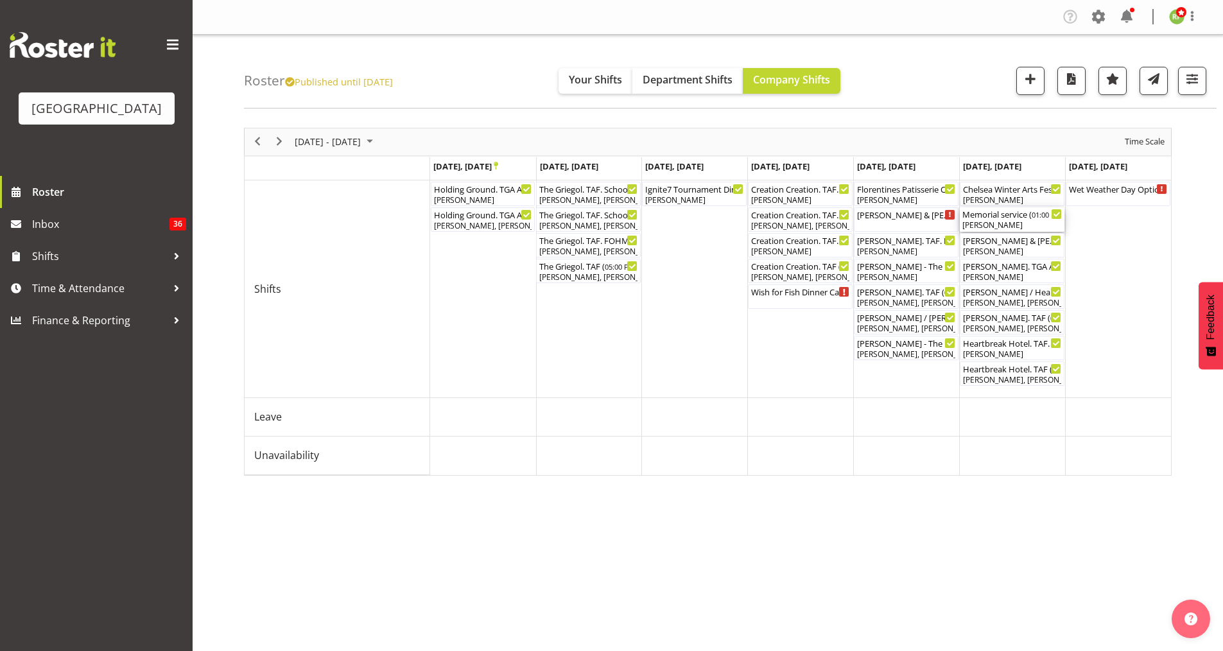
click at [1004, 223] on div "[PERSON_NAME]" at bounding box center [1011, 226] width 99 height 12
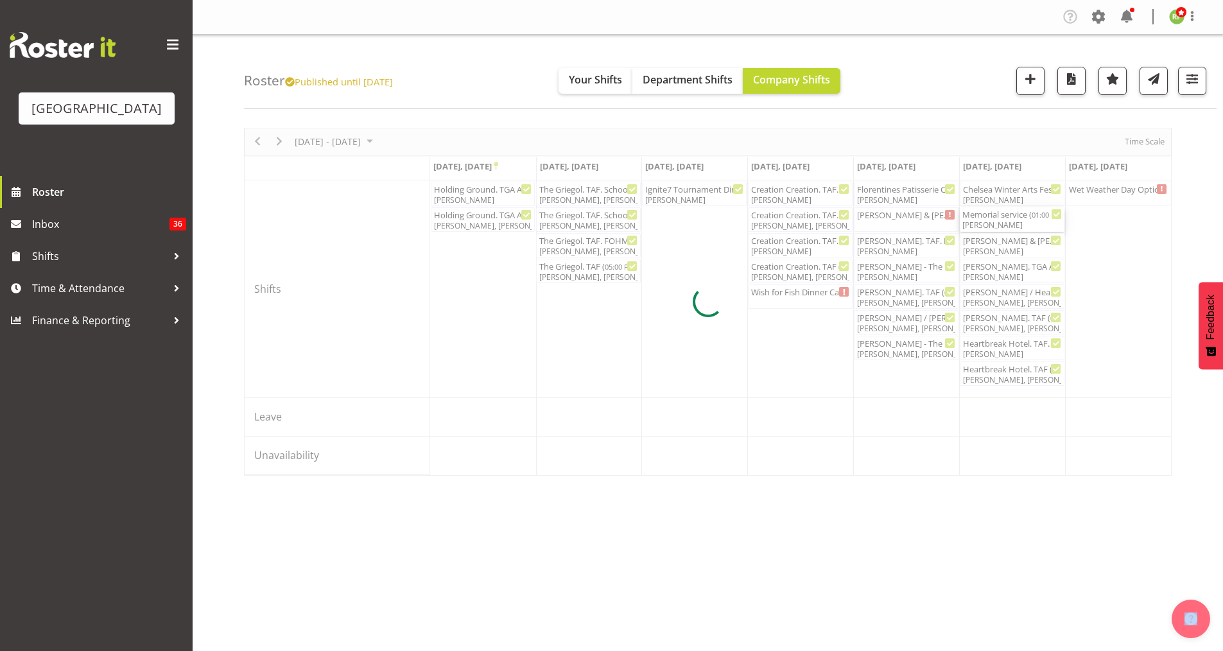
click at [1004, 223] on div at bounding box center [707, 302] width 927 height 348
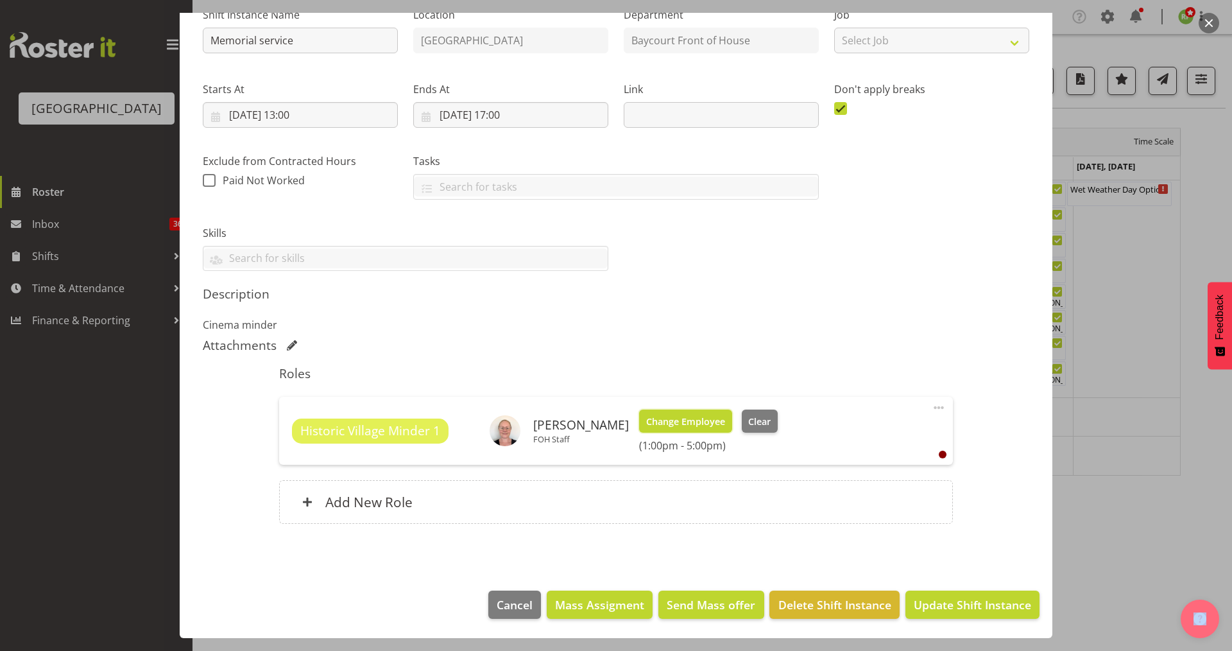
click at [673, 427] on span "Change Employee" at bounding box center [685, 422] width 79 height 14
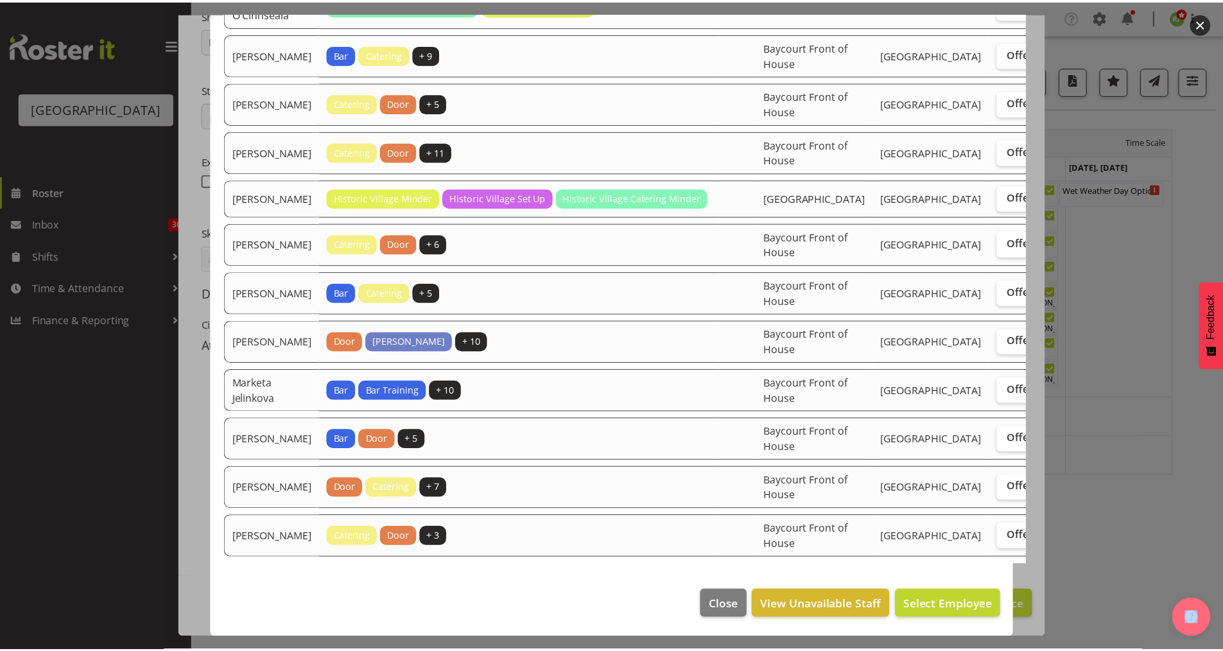
scroll to position [727, 0]
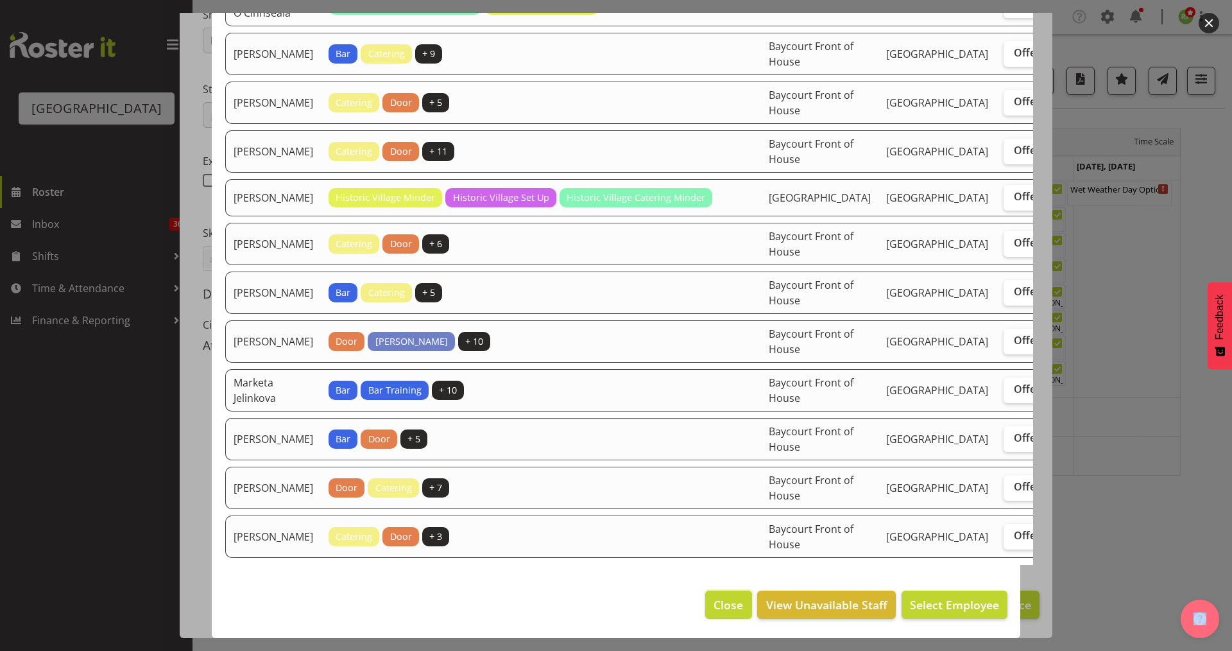
click at [714, 612] on span "Close" at bounding box center [729, 604] width 30 height 17
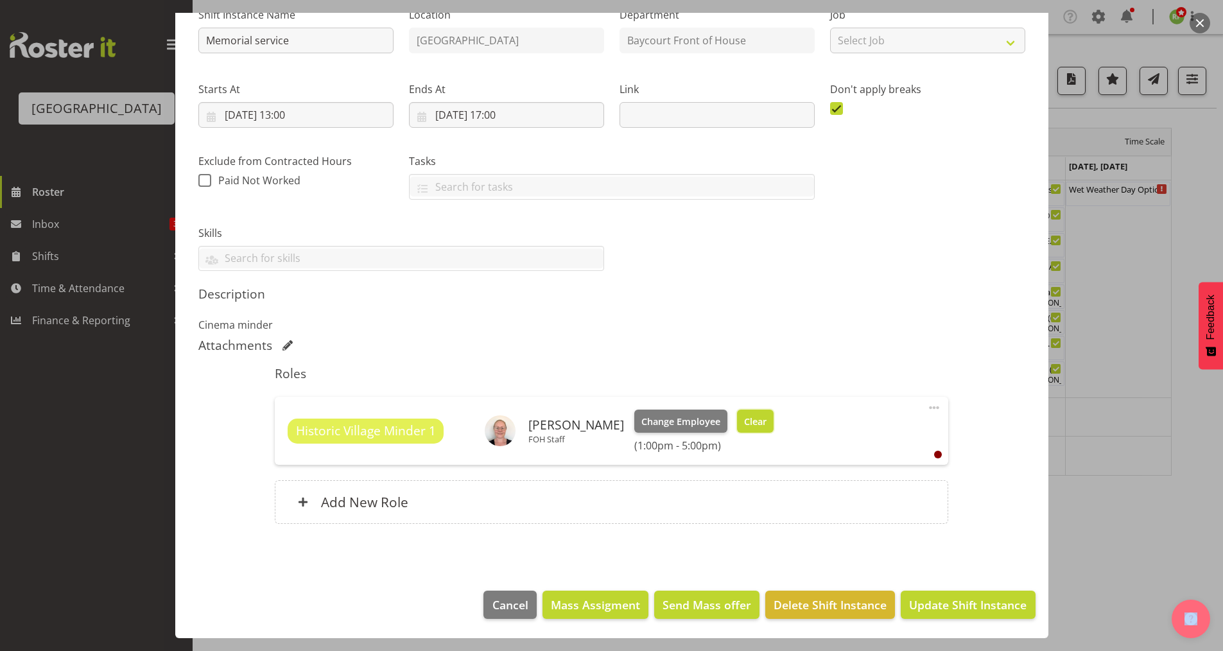
click at [757, 426] on span "Clear" at bounding box center [755, 422] width 22 height 14
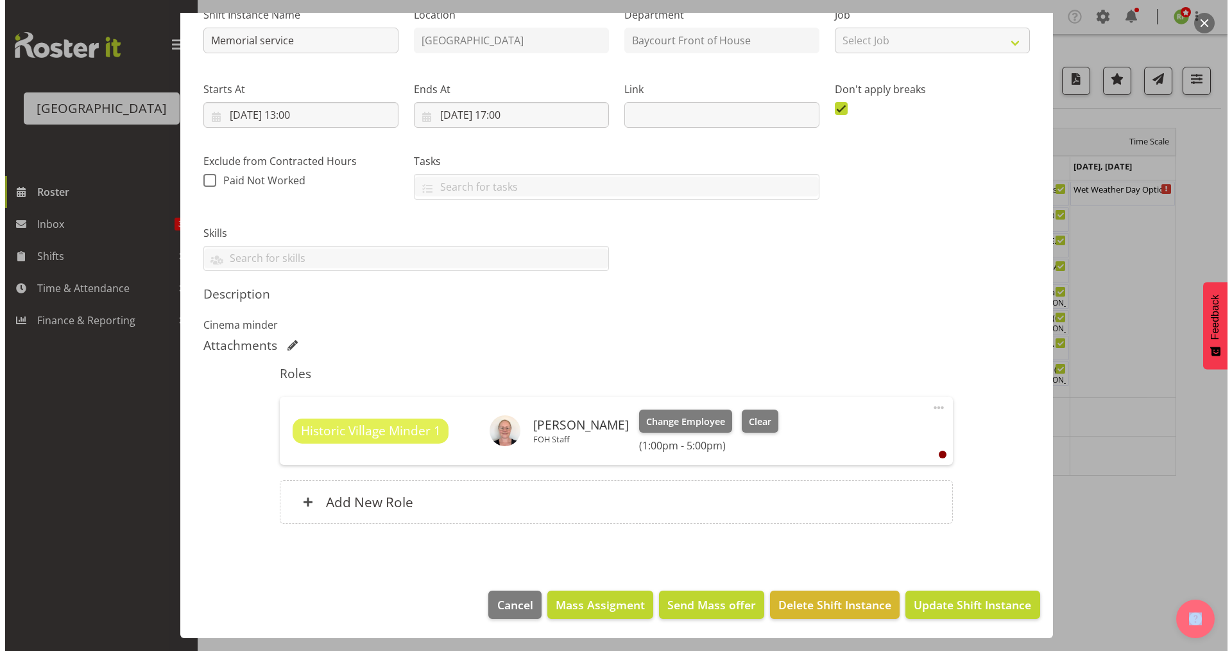
scroll to position [126, 0]
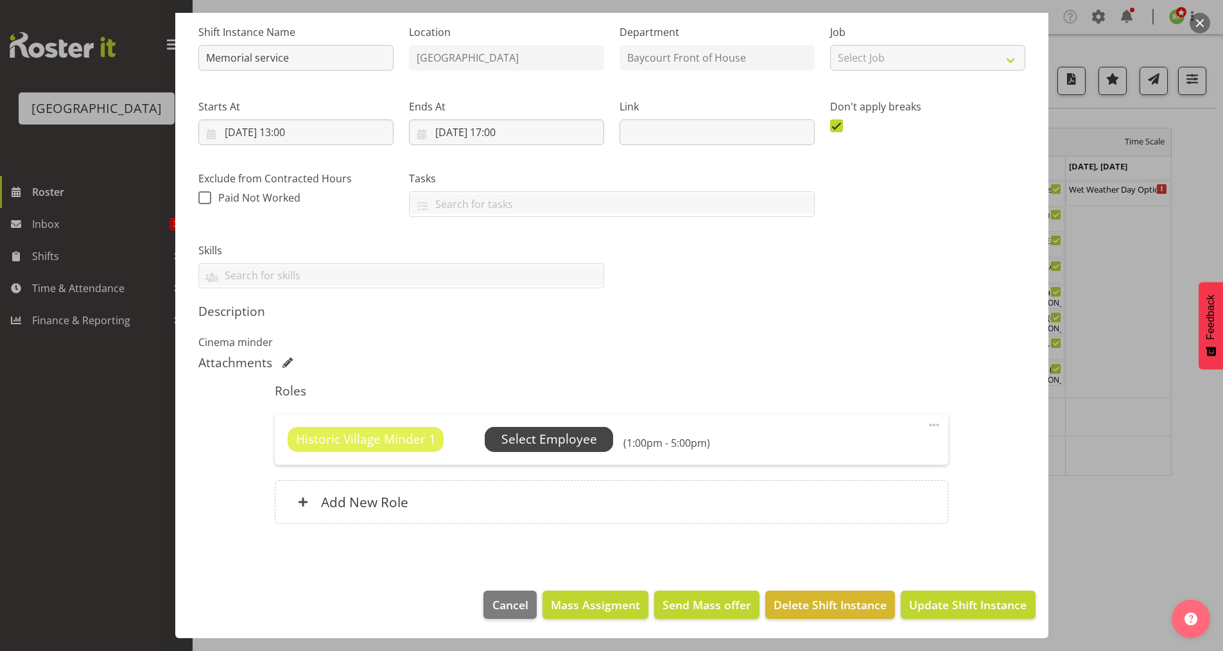
click at [543, 432] on span "Select Employee" at bounding box center [549, 439] width 96 height 19
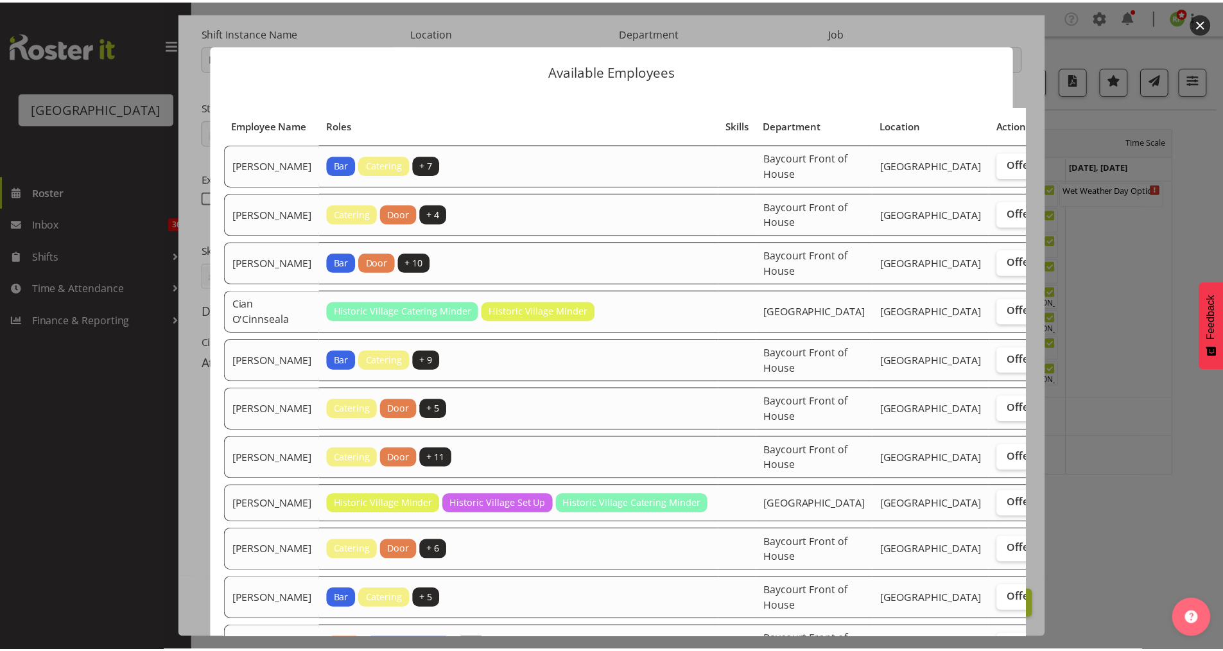
scroll to position [727, 0]
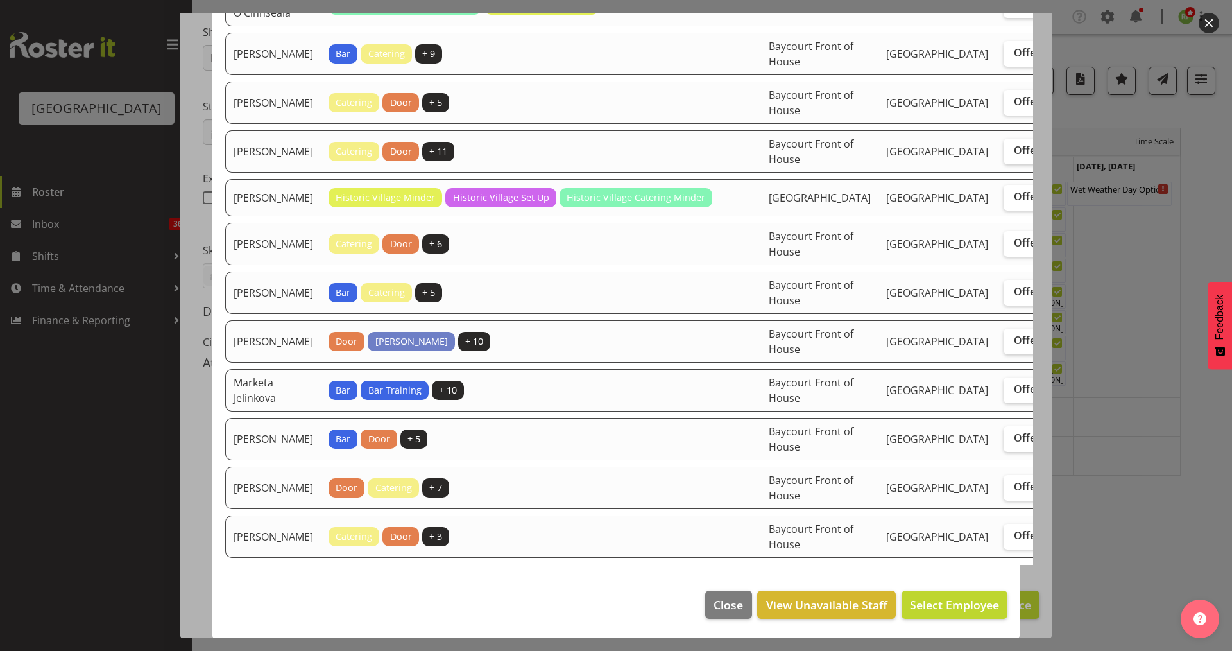
click at [1060, 480] on span "Assign" at bounding box center [1076, 486] width 32 height 13
click at [1050, 483] on input "Assign" at bounding box center [1054, 487] width 8 height 8
checkbox input "true"
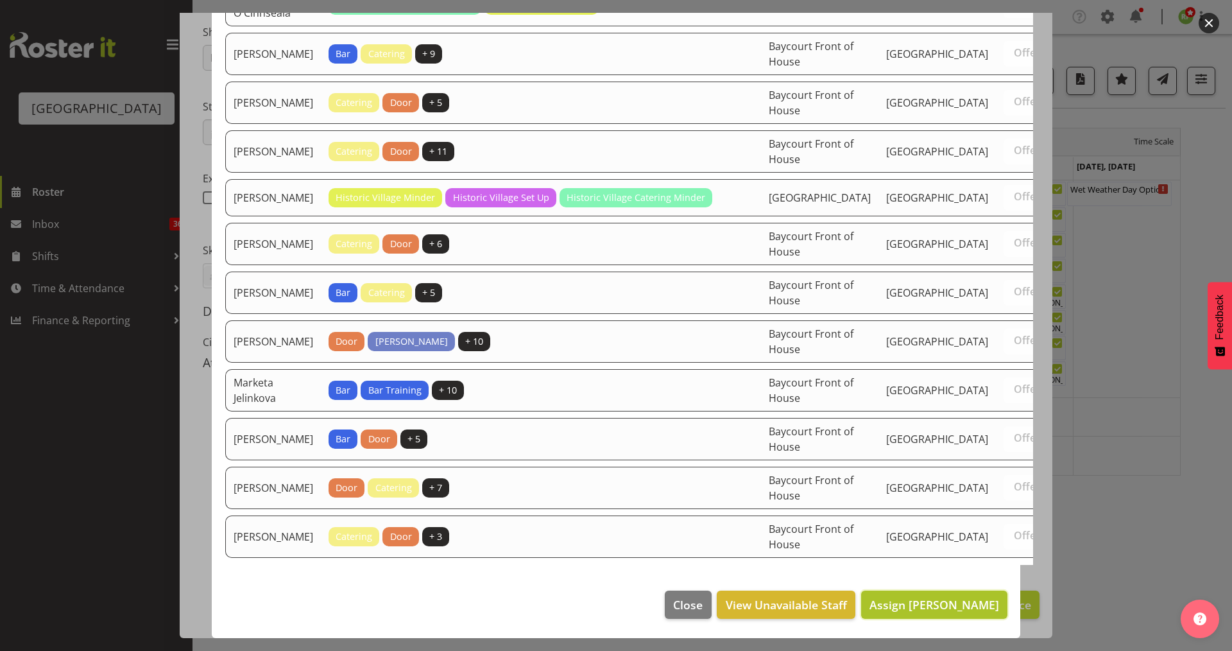
click at [937, 613] on button "Assign [PERSON_NAME]" at bounding box center [934, 604] width 146 height 28
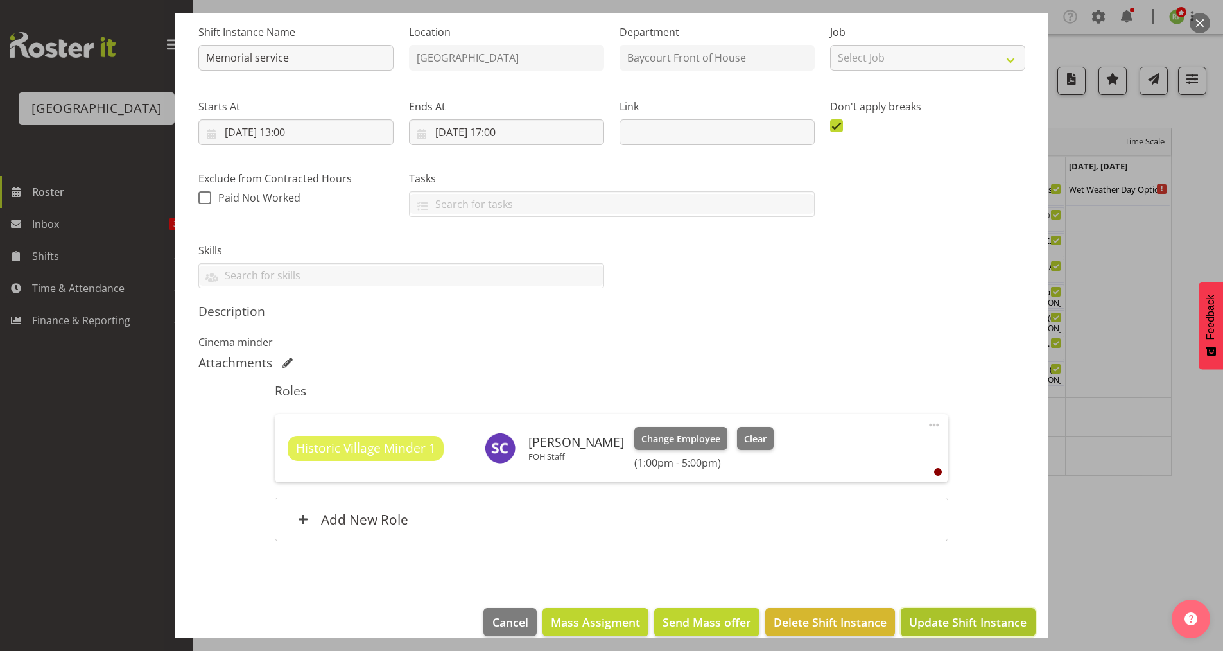
click at [924, 621] on span "Update Shift Instance" at bounding box center [967, 622] width 117 height 17
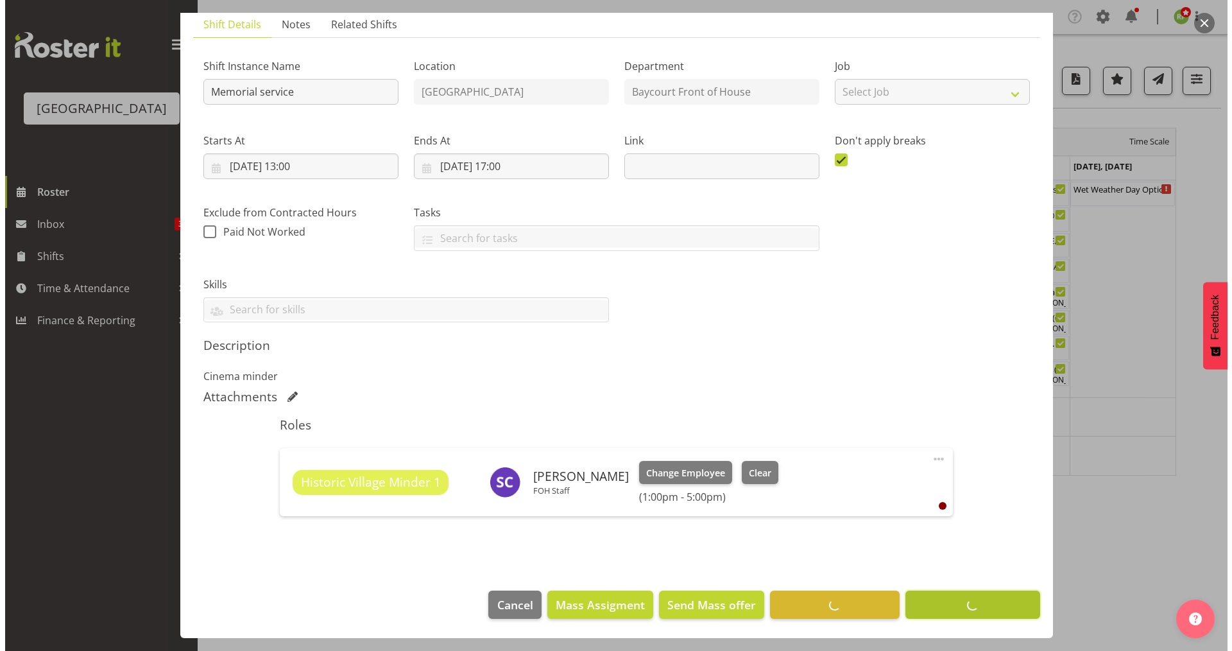
scroll to position [92, 0]
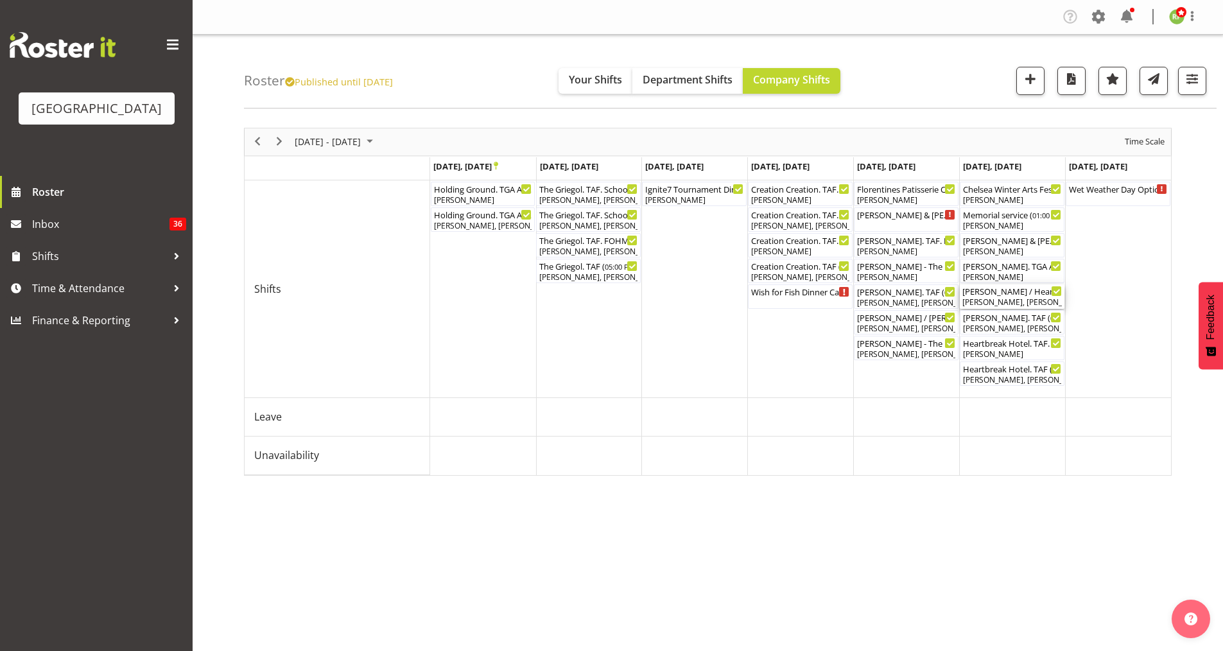
click at [997, 297] on div "[PERSON_NAME], [PERSON_NAME], [PERSON_NAME]" at bounding box center [1011, 303] width 99 height 12
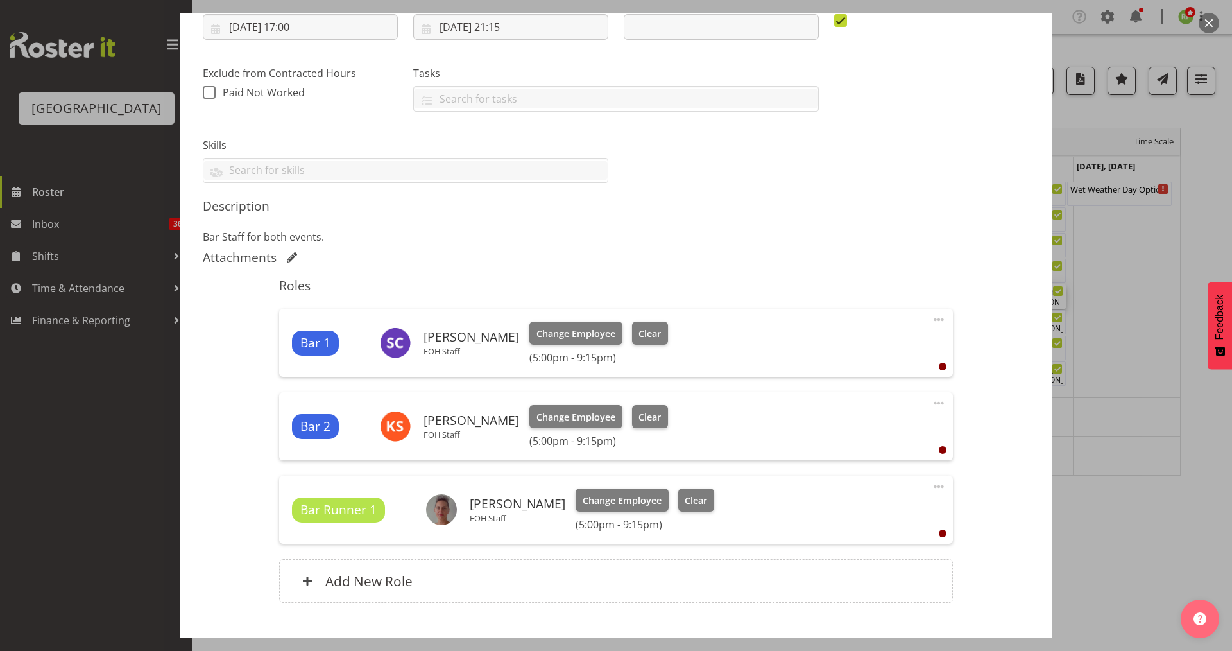
scroll to position [257, 0]
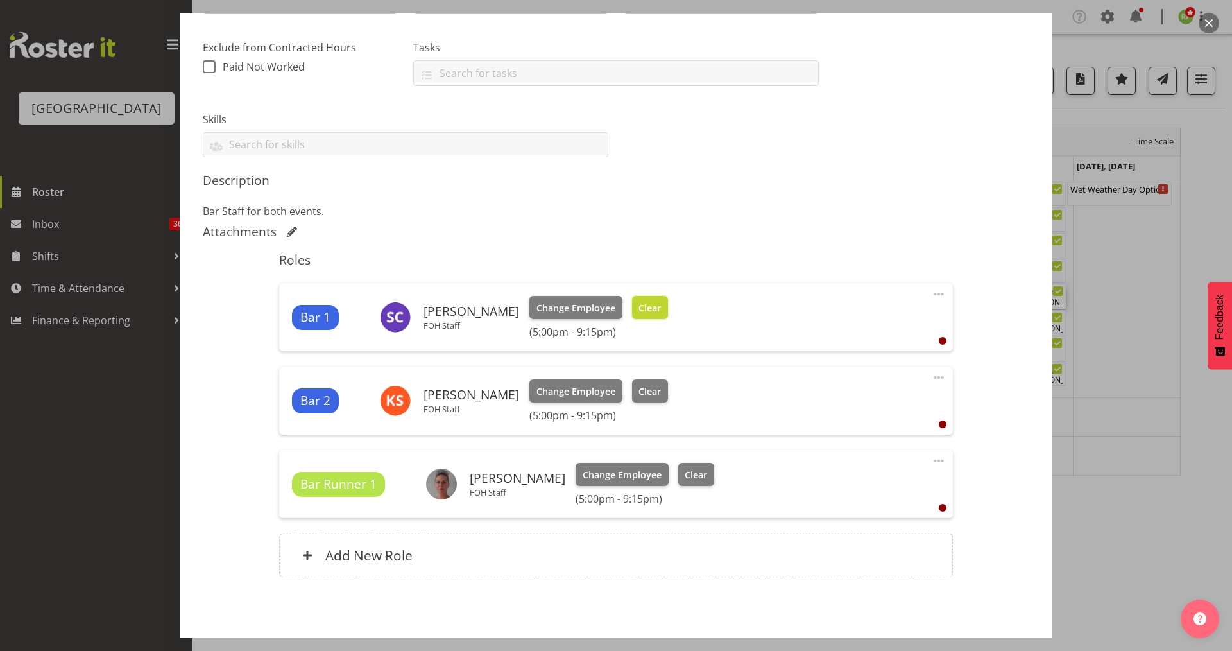
click at [639, 311] on span "Clear" at bounding box center [650, 308] width 22 height 14
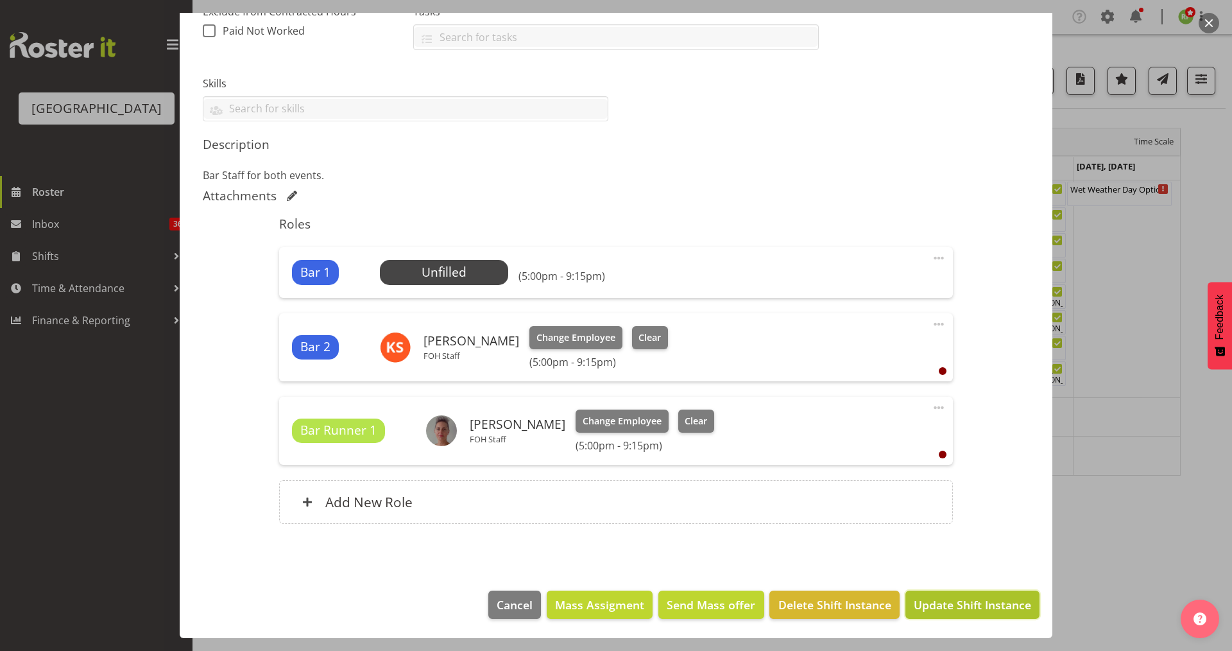
drag, startPoint x: 977, startPoint y: 602, endPoint x: 962, endPoint y: 611, distance: 17.8
click at [976, 603] on span "Update Shift Instance" at bounding box center [972, 604] width 117 height 17
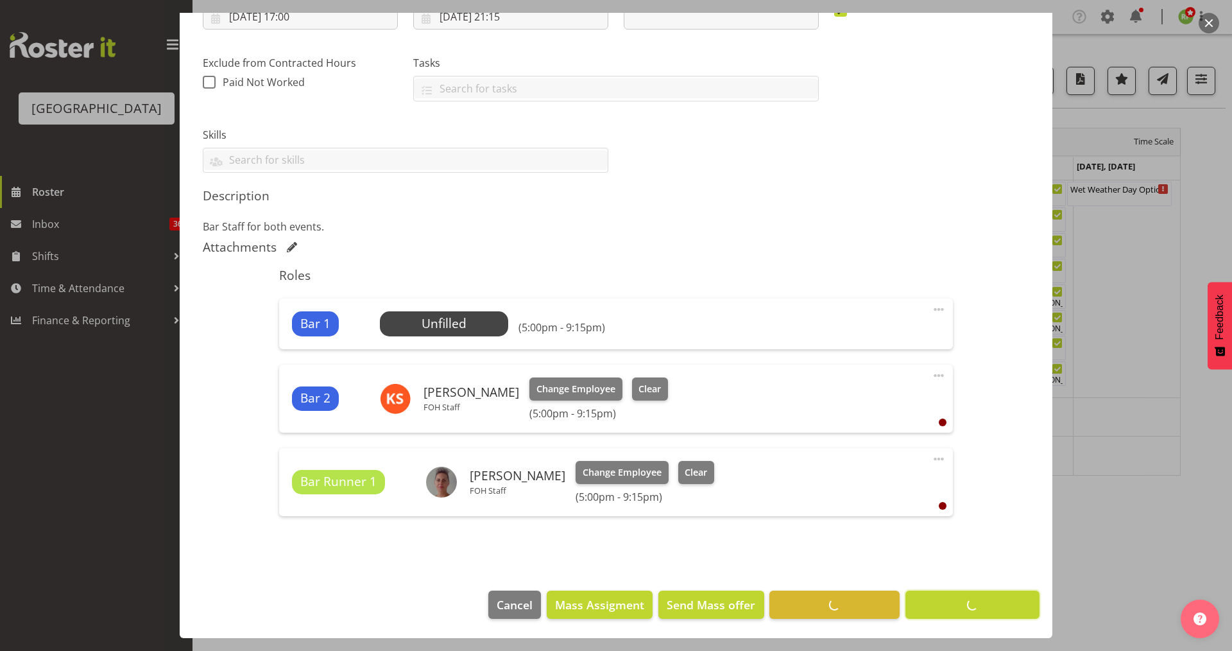
scroll to position [241, 0]
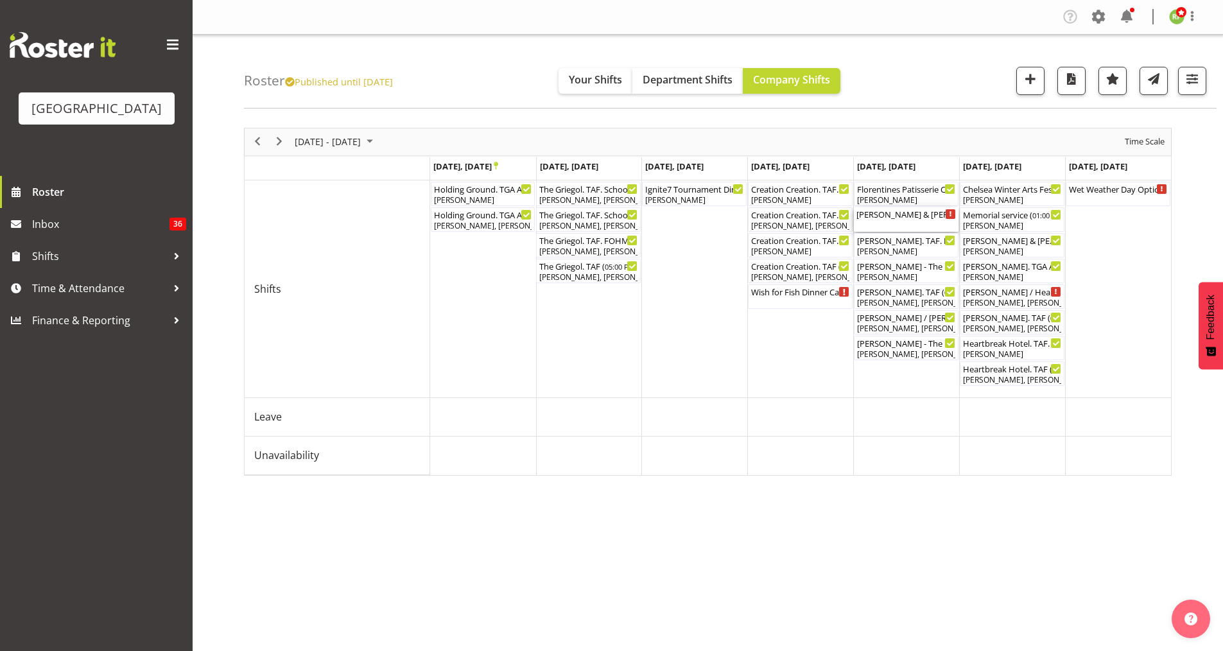
click at [897, 222] on div "[PERSON_NAME] & [PERSON_NAME] wedding ( 03:00 PM - 05:00 PM )" at bounding box center [905, 219] width 99 height 24
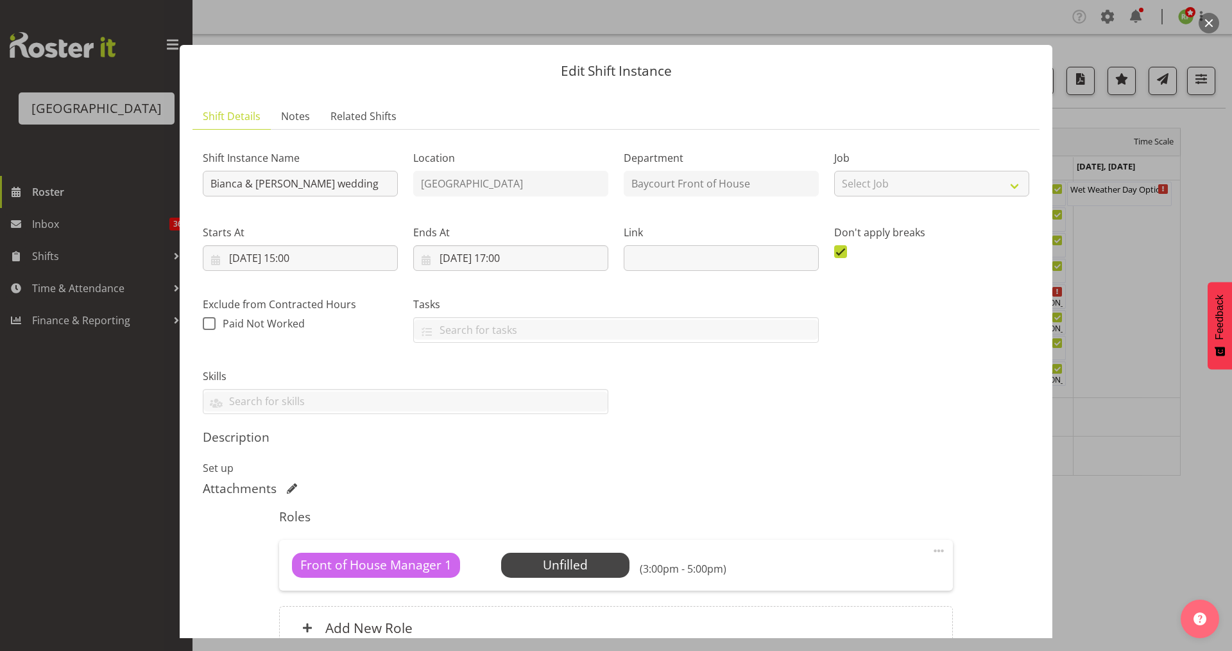
click at [1218, 20] on button "button" at bounding box center [1209, 23] width 21 height 21
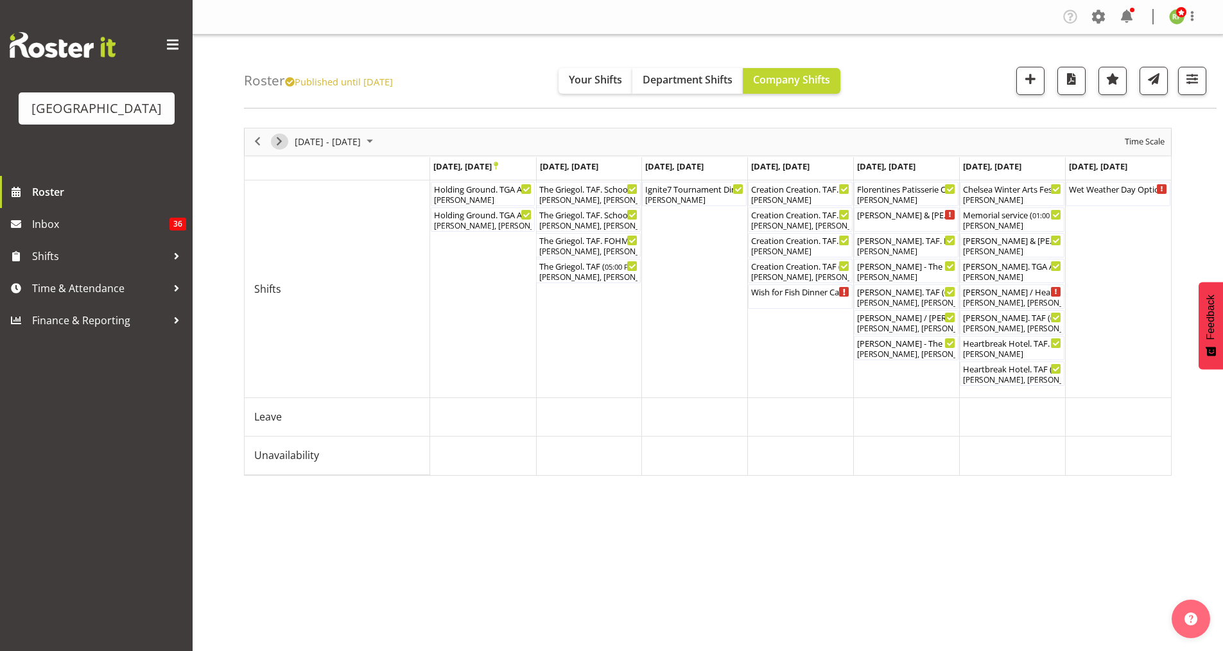
click at [277, 141] on span "Next" at bounding box center [278, 141] width 15 height 16
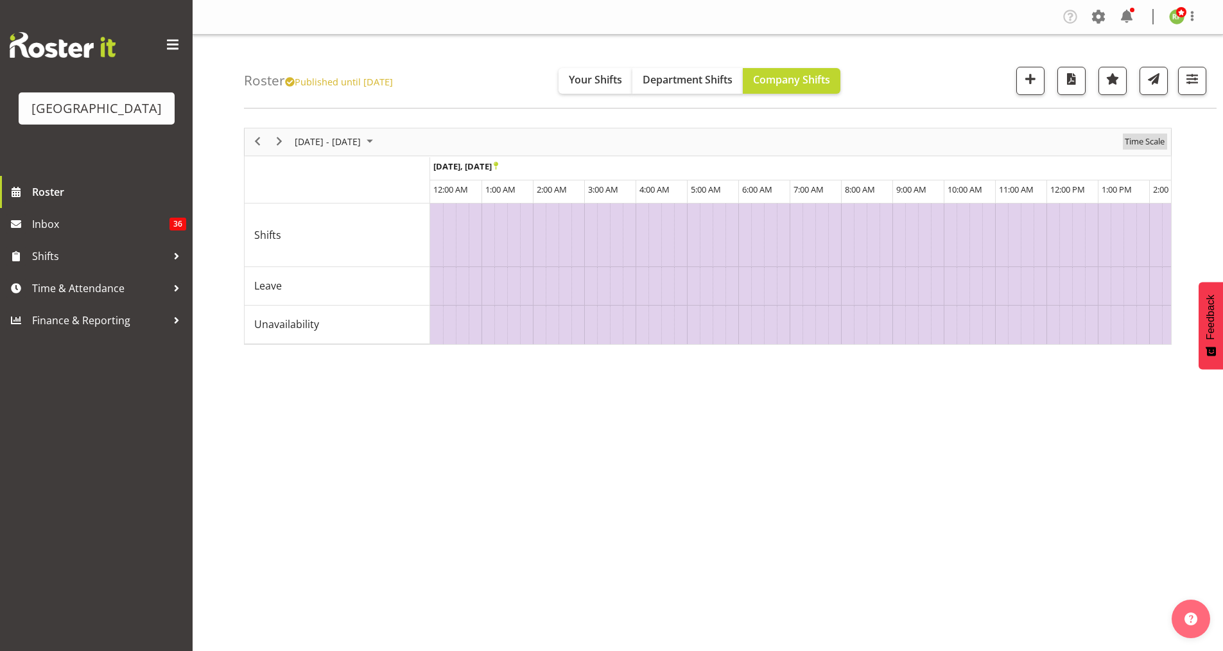
click at [1150, 139] on span "Time Scale" at bounding box center [1144, 141] width 42 height 16
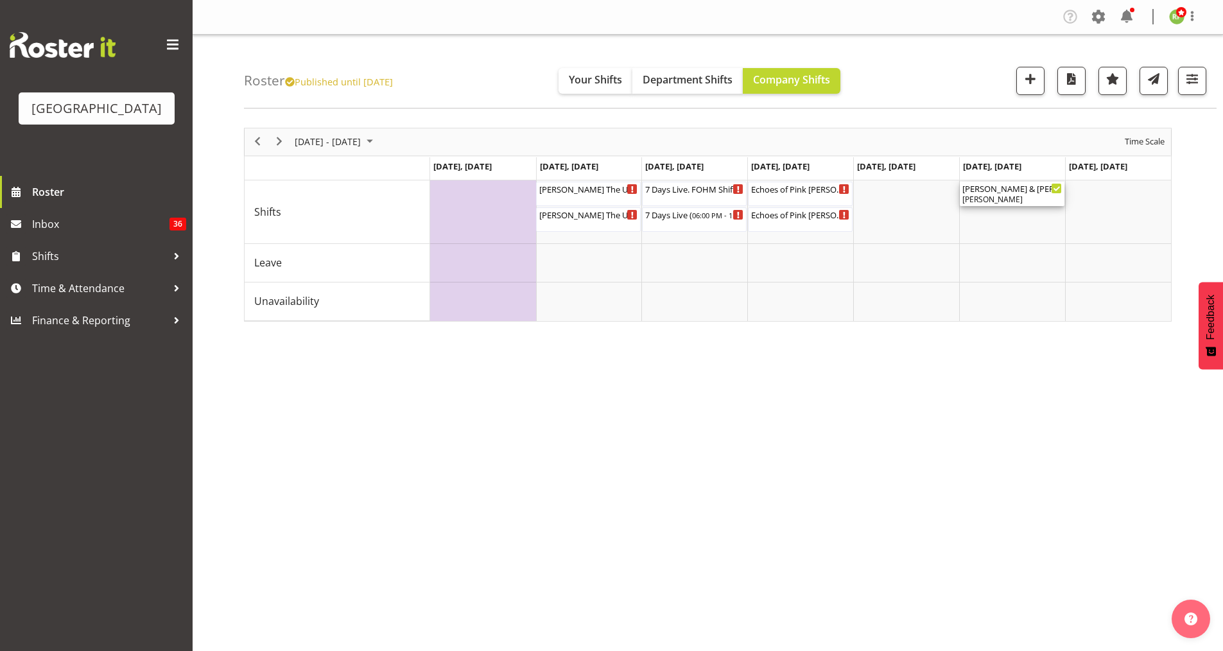
click at [988, 197] on div "[PERSON_NAME]" at bounding box center [1011, 200] width 99 height 12
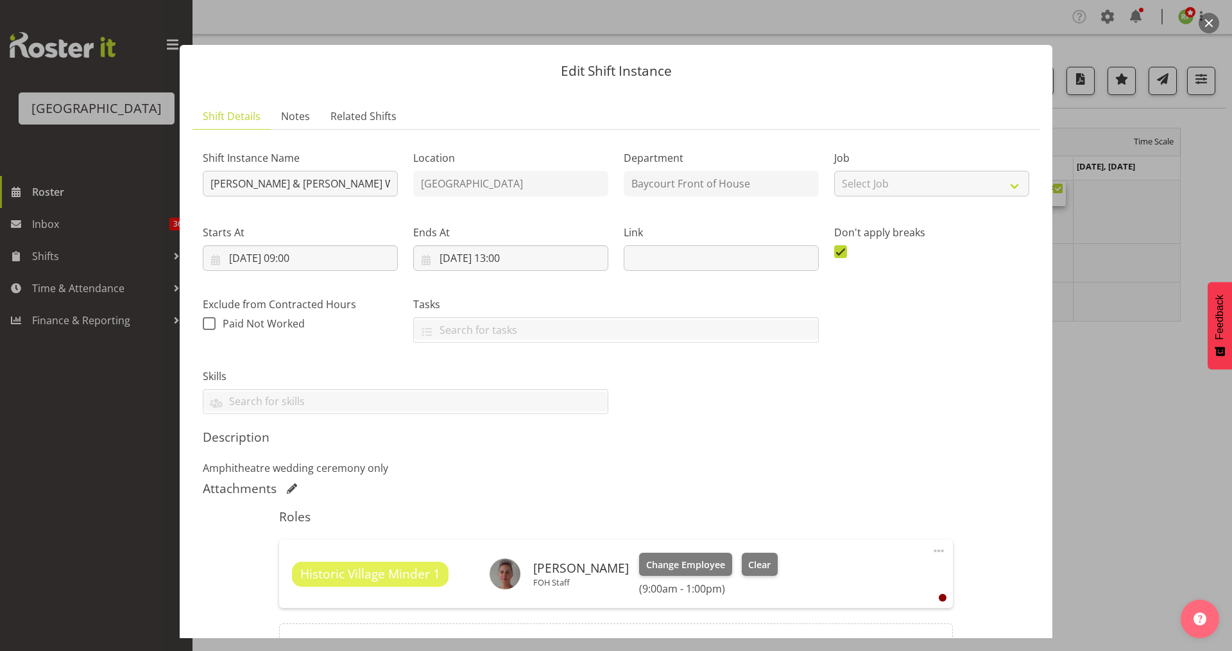
click at [1203, 30] on button "button" at bounding box center [1209, 23] width 21 height 21
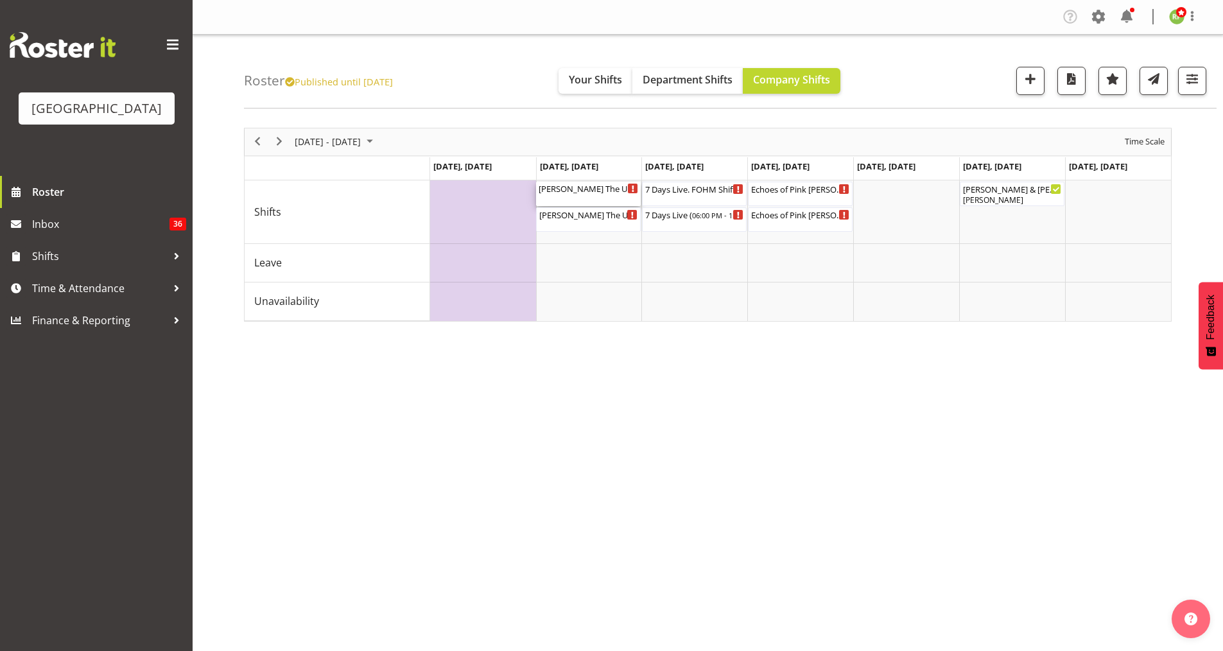
click at [577, 193] on div "[PERSON_NAME] The Ultimate Tribute FOHM shift ( 05:15 PM - 10:15 PM )" at bounding box center [587, 188] width 99 height 13
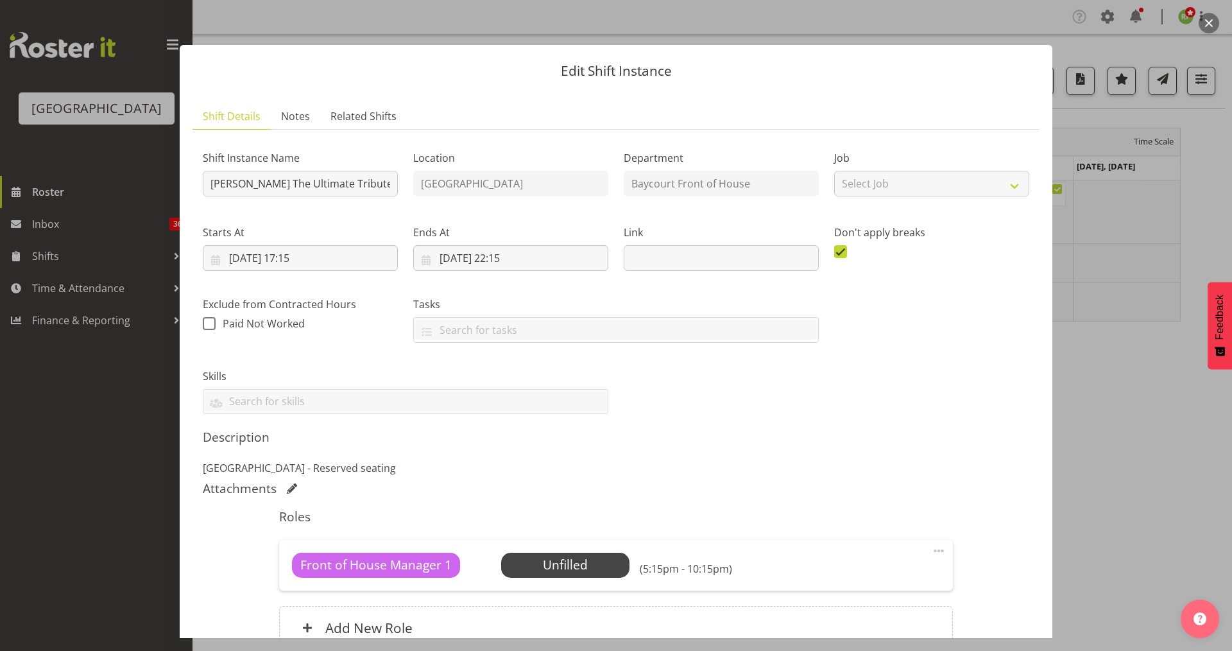
click at [1210, 19] on button "button" at bounding box center [1209, 23] width 21 height 21
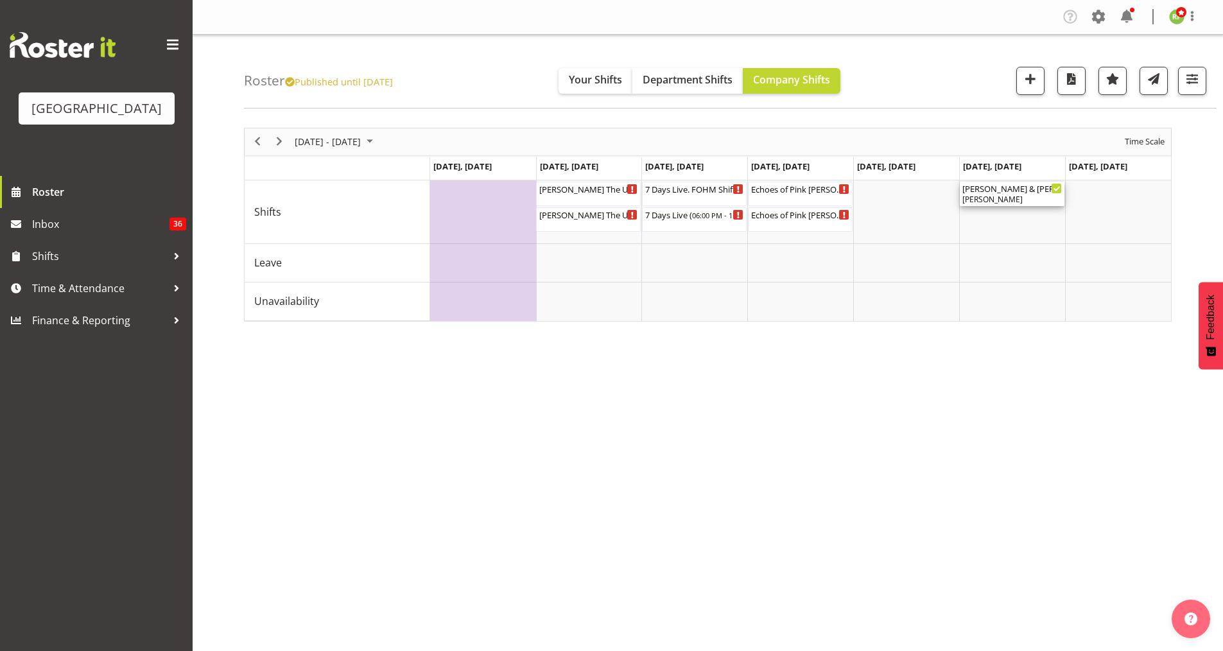
click at [1006, 194] on div "[PERSON_NAME]" at bounding box center [1011, 200] width 99 height 12
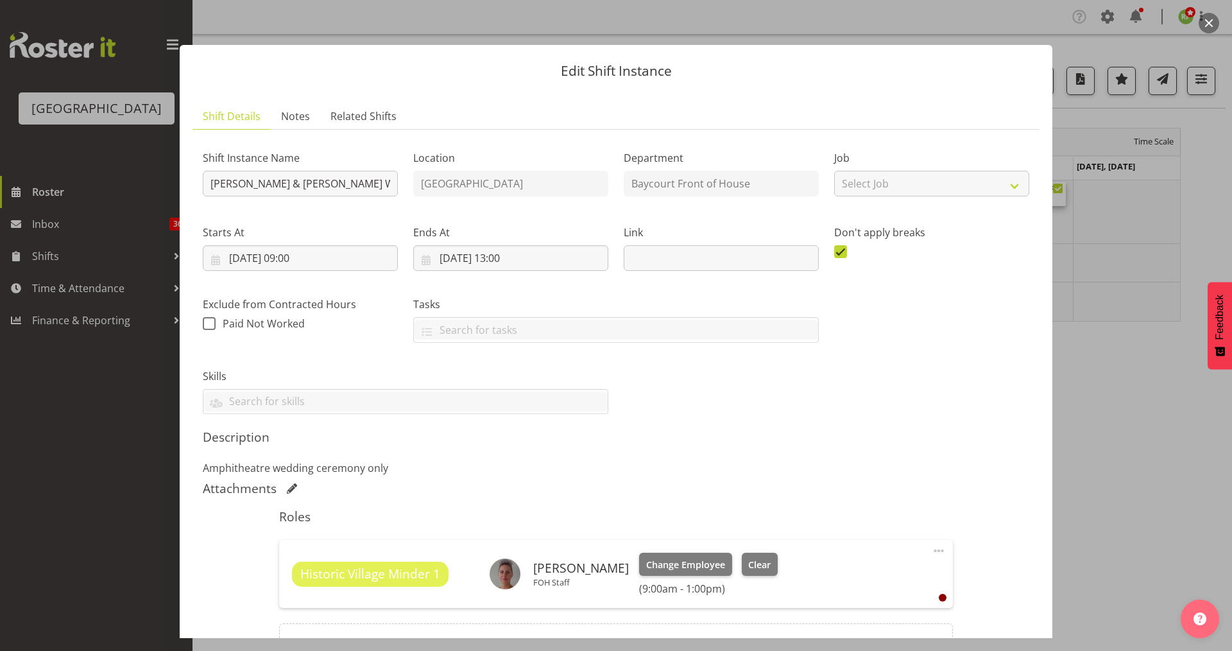
click at [1218, 23] on button "button" at bounding box center [1209, 23] width 21 height 21
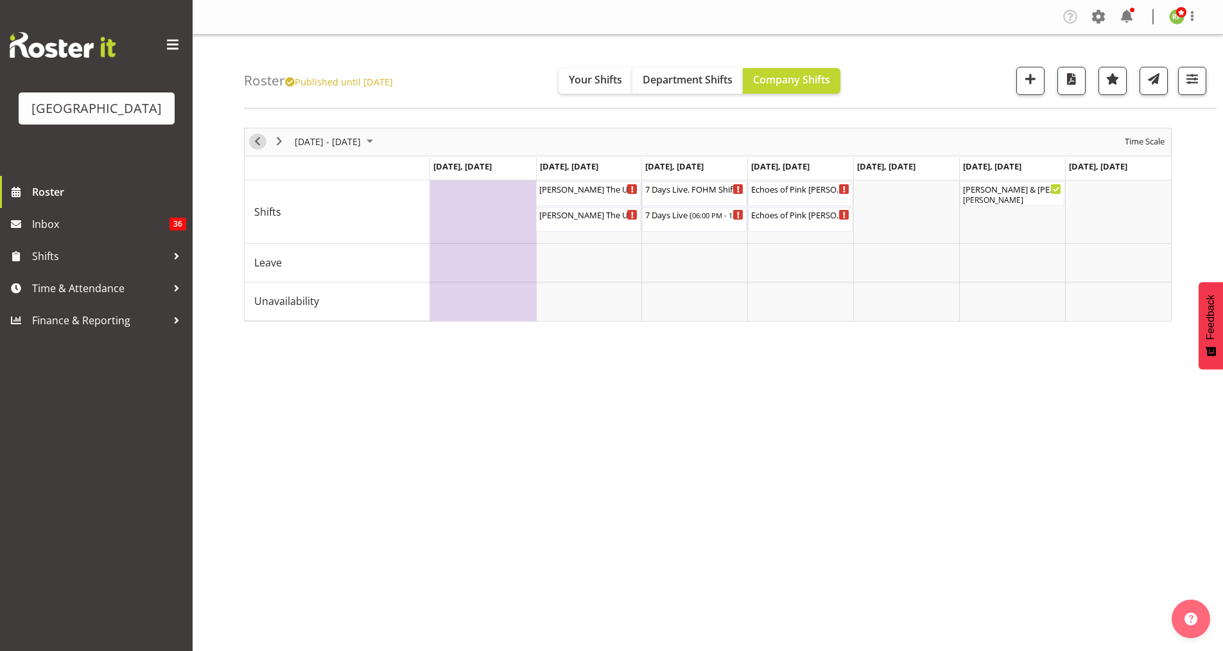
click at [259, 140] on span "Previous" at bounding box center [257, 141] width 15 height 16
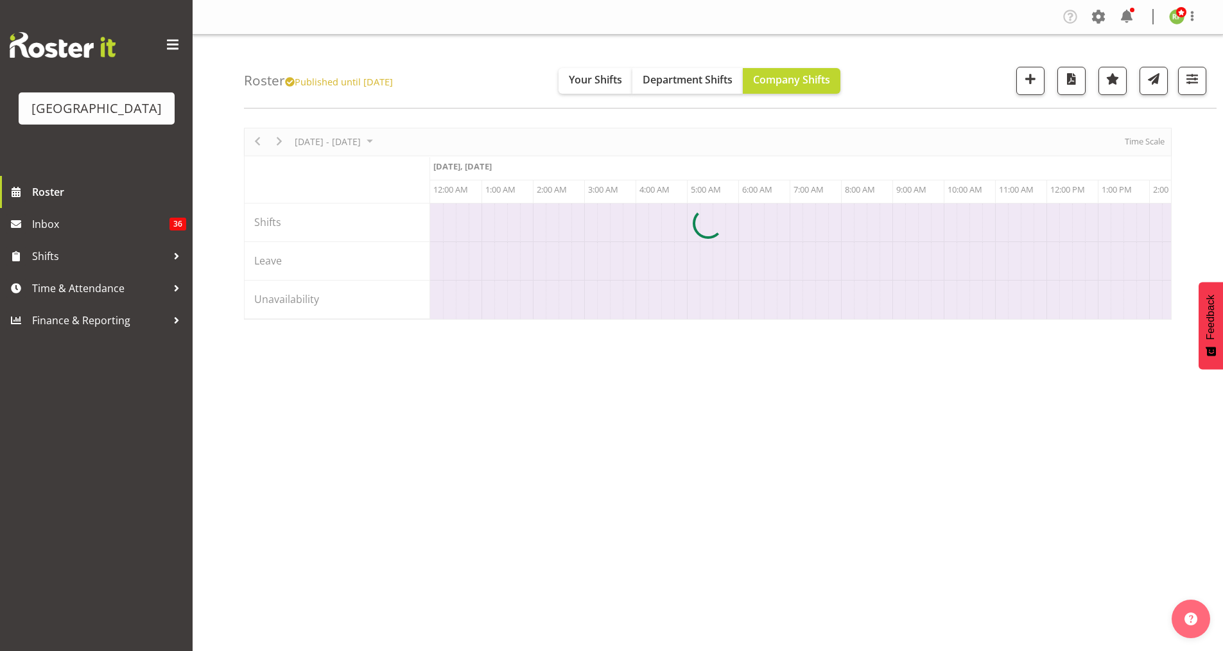
click at [259, 139] on div at bounding box center [707, 224] width 927 height 192
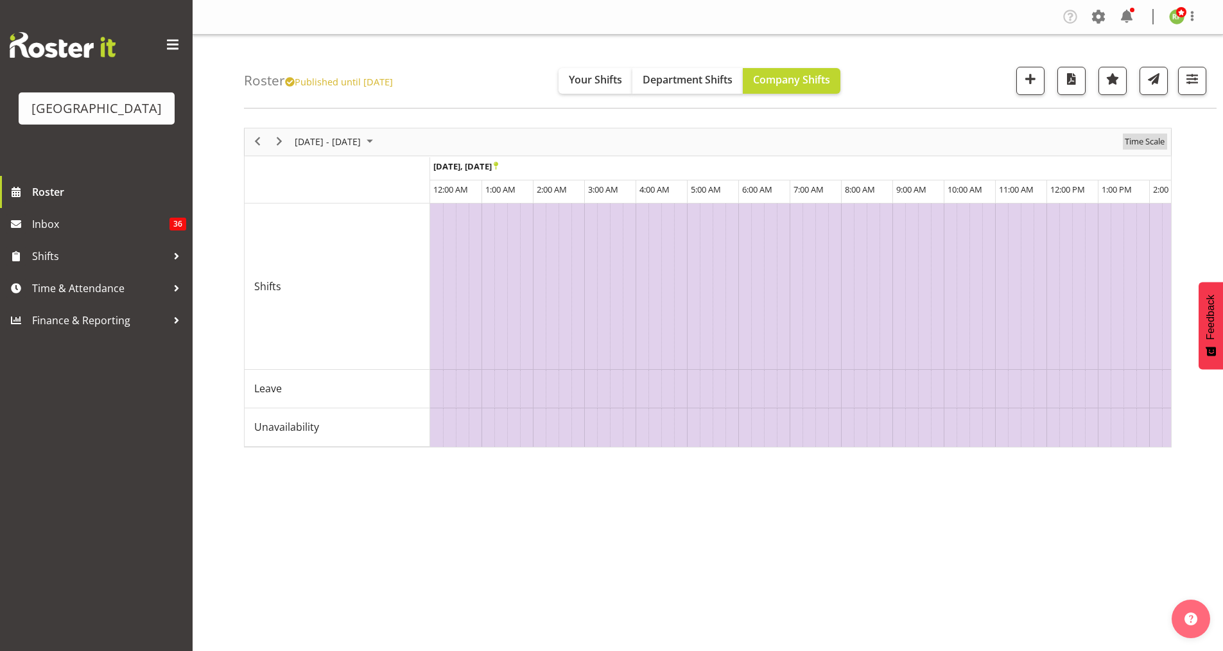
click at [1137, 137] on span "Time Scale" at bounding box center [1144, 141] width 42 height 16
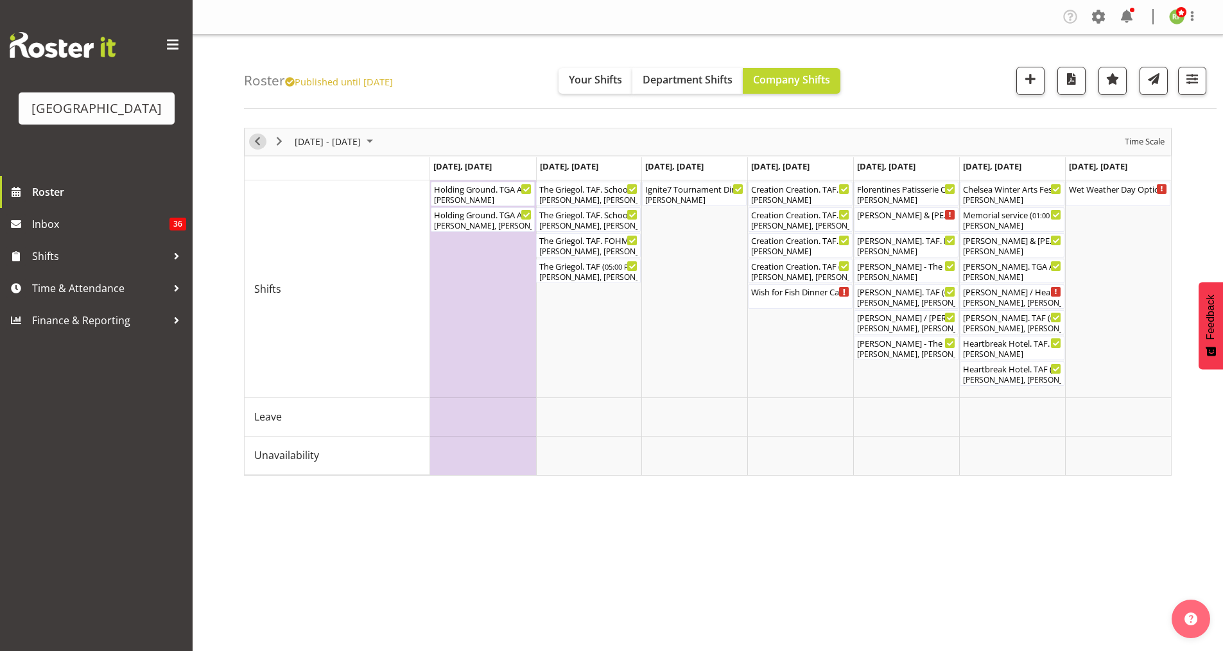
click at [252, 139] on span "Previous" at bounding box center [257, 141] width 15 height 16
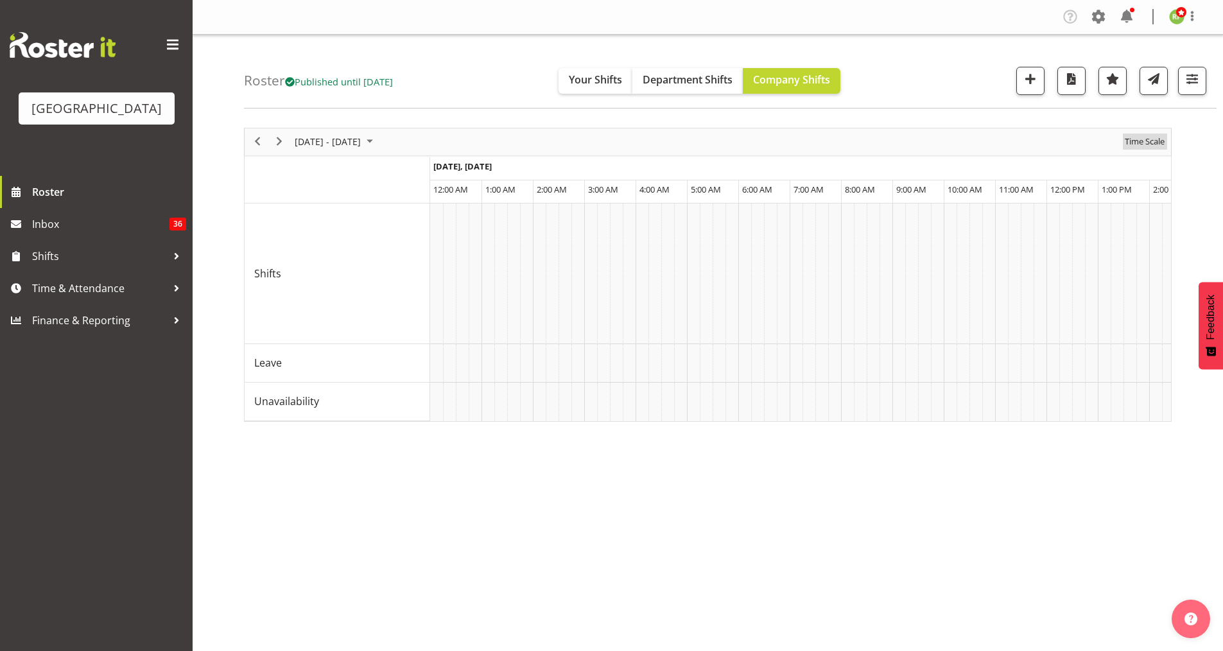
click at [1150, 140] on span "Time Scale" at bounding box center [1144, 141] width 42 height 16
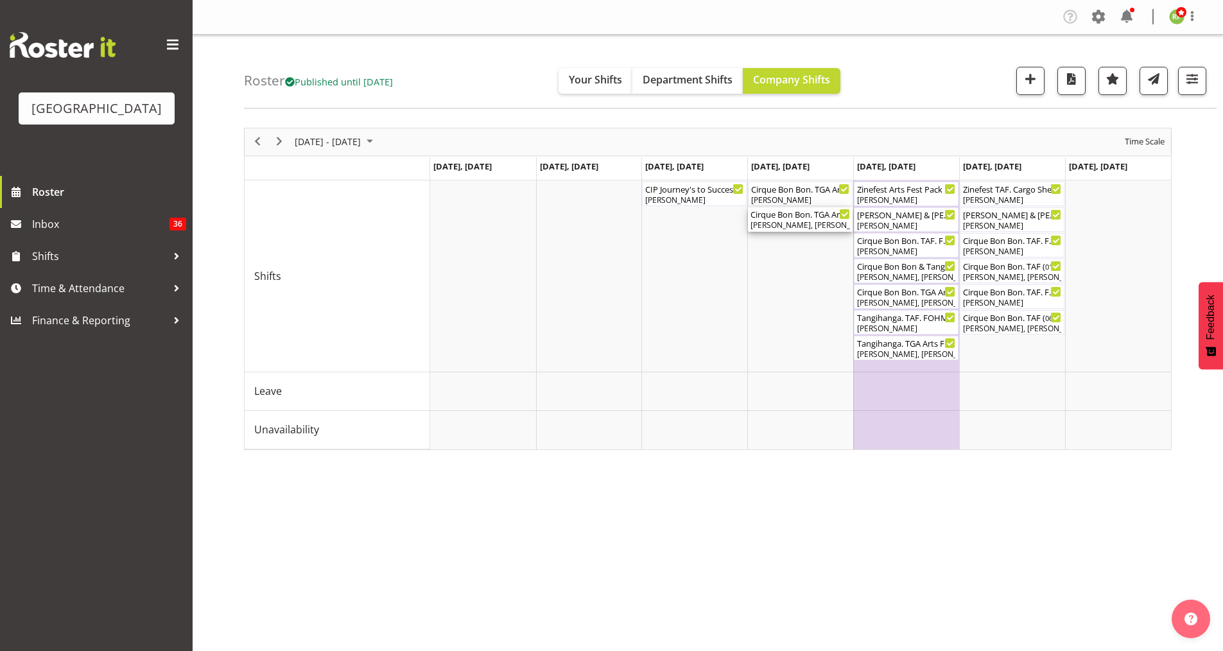
click at [795, 221] on div "[PERSON_NAME], [PERSON_NAME], [PERSON_NAME], [PERSON_NAME] Awhina [PERSON_NAME]…" at bounding box center [799, 226] width 99 height 12
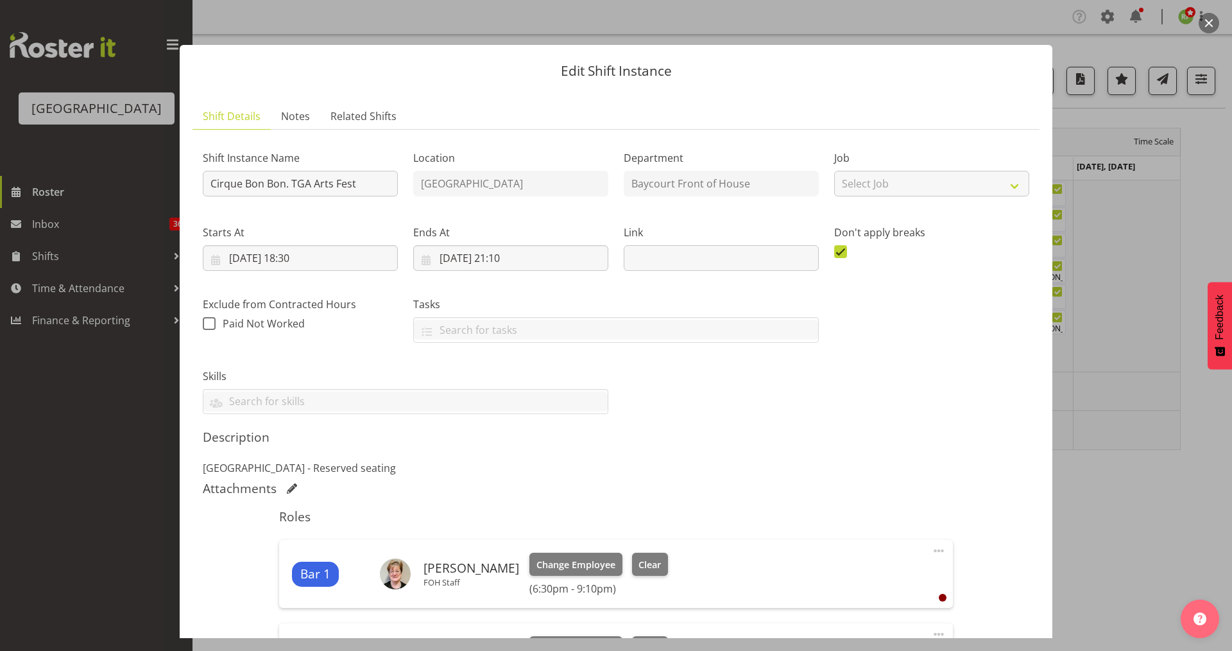
click at [1208, 25] on button "button" at bounding box center [1209, 23] width 21 height 21
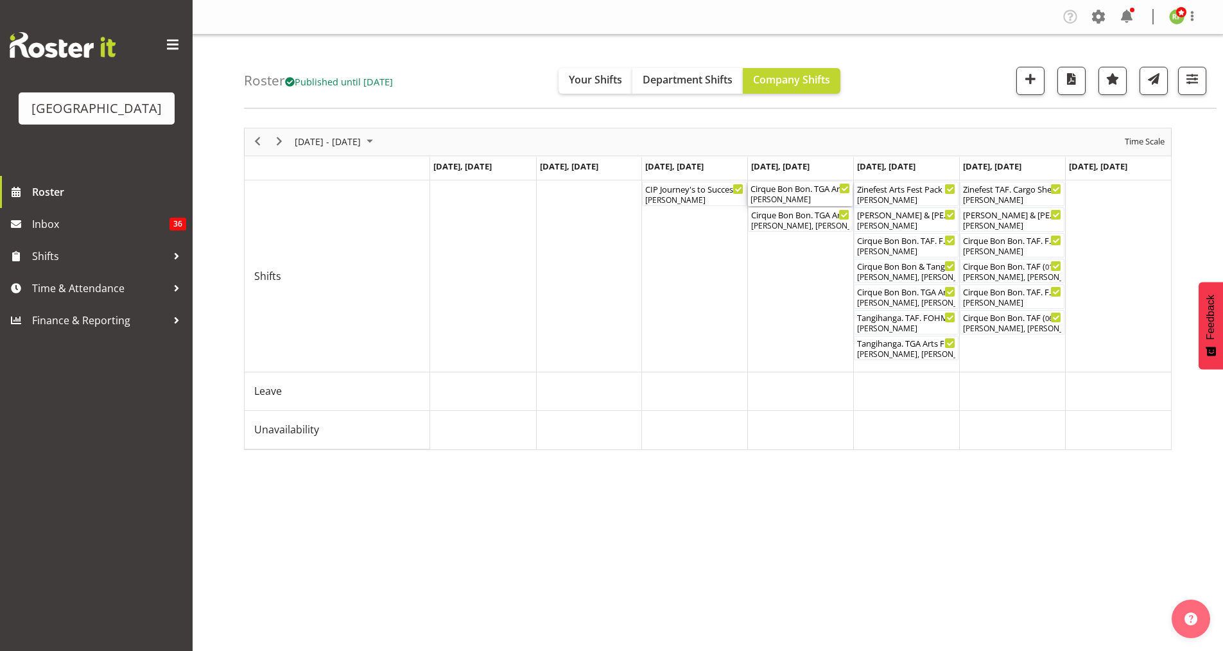
click at [789, 194] on div "[PERSON_NAME]" at bounding box center [799, 200] width 99 height 12
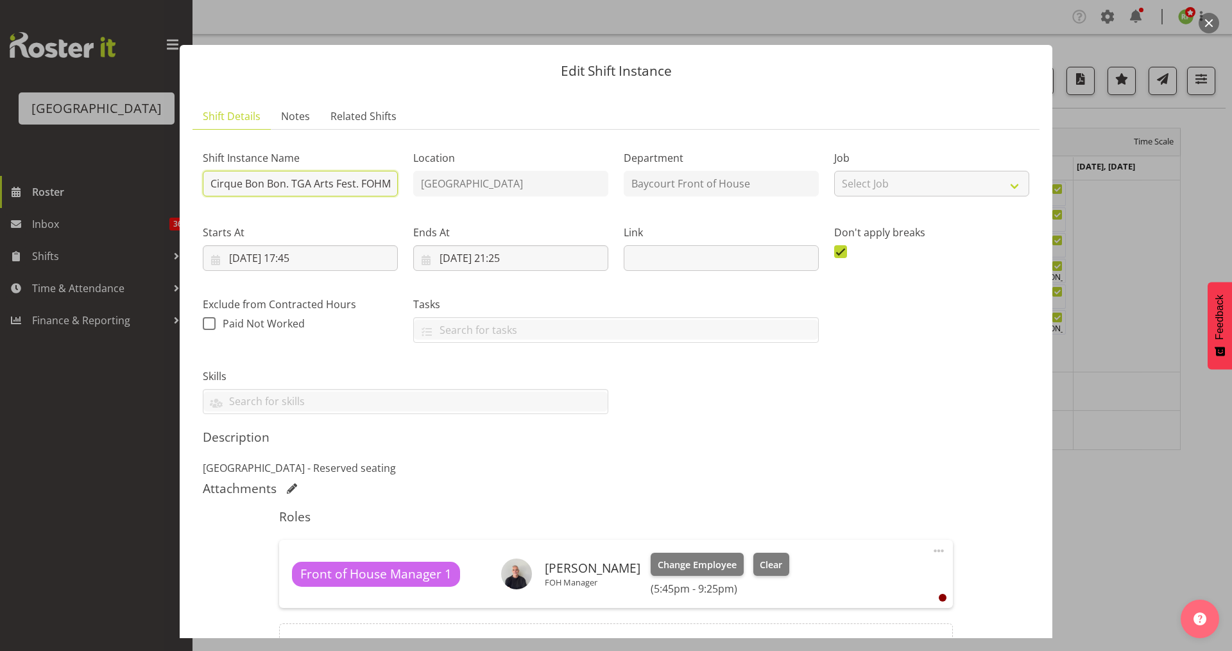
click at [298, 178] on input "Cirque Bon Bon. TGA Arts Fest. FOHM Shift" at bounding box center [300, 184] width 195 height 26
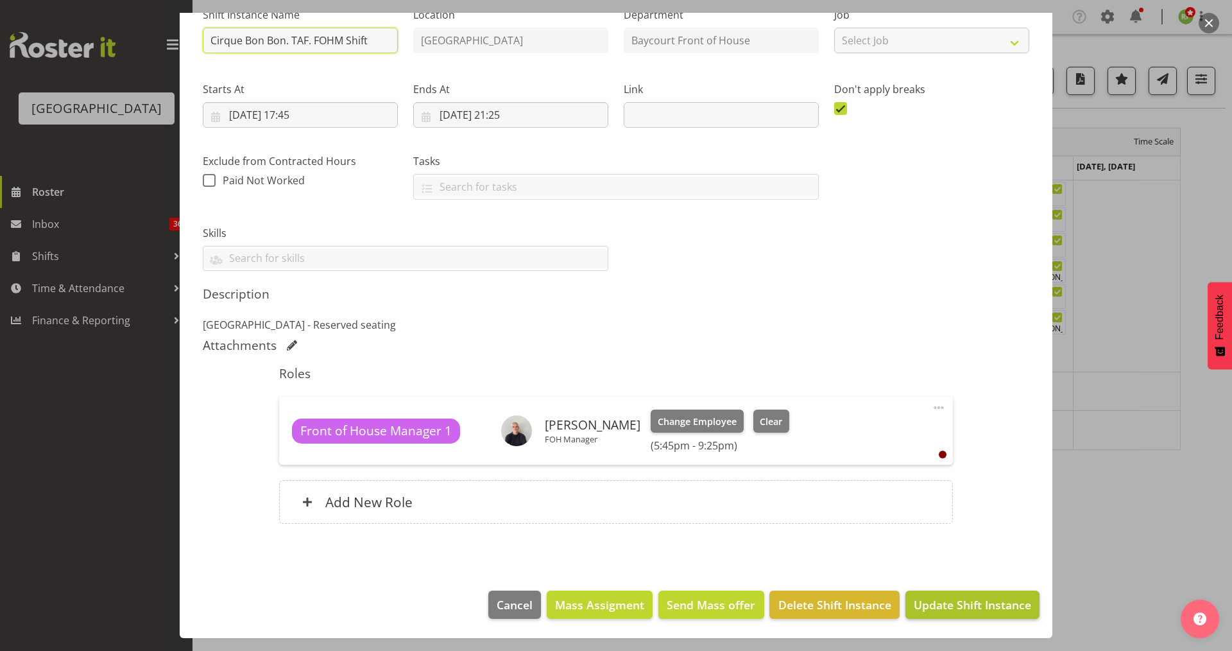
type input "Cirque Bon Bon. TAF. FOHM Shift"
click at [945, 605] on span "Update Shift Instance" at bounding box center [972, 604] width 117 height 17
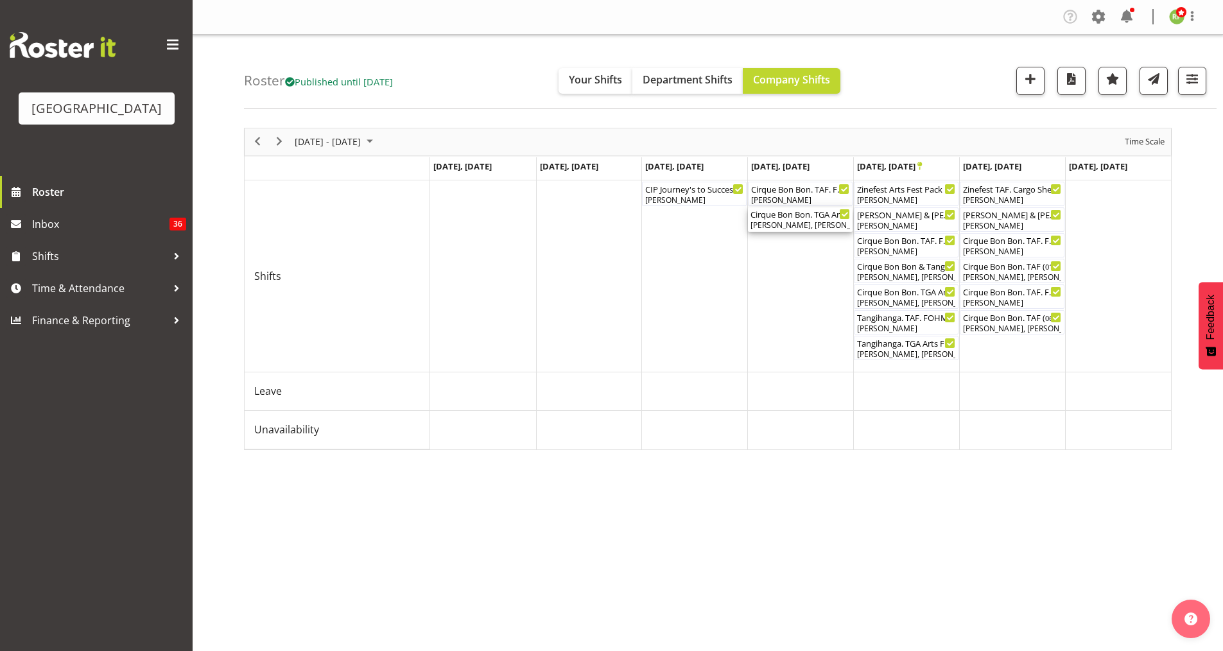
click at [798, 220] on div "[PERSON_NAME], [PERSON_NAME], [PERSON_NAME], [PERSON_NAME] Awhina [PERSON_NAME]…" at bounding box center [799, 226] width 99 height 12
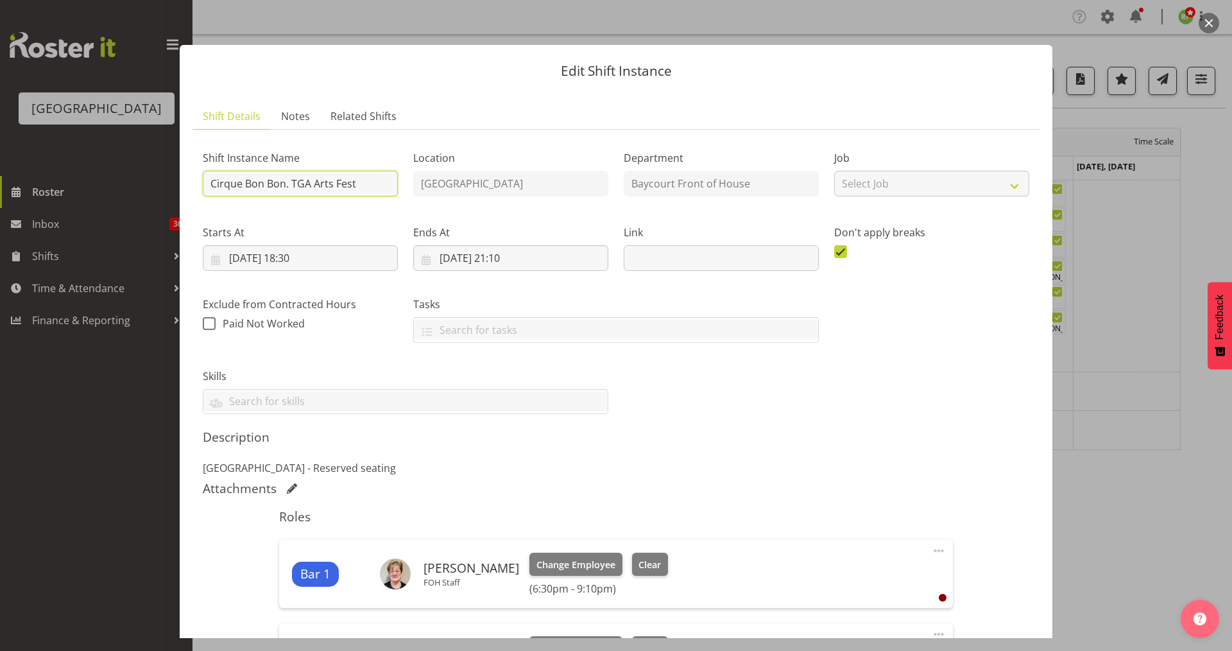
drag, startPoint x: 295, startPoint y: 187, endPoint x: 376, endPoint y: 177, distance: 82.2
click at [295, 187] on input "Cirque Bon Bon. TGA Arts Fest" at bounding box center [300, 184] width 195 height 26
type input "Cirque Bon Bon. TAF"
click at [747, 419] on div "Shift Instance Name Cirque Bon Bon. TAF Location [GEOGRAPHIC_DATA] Department B…" at bounding box center [616, 277] width 842 height 290
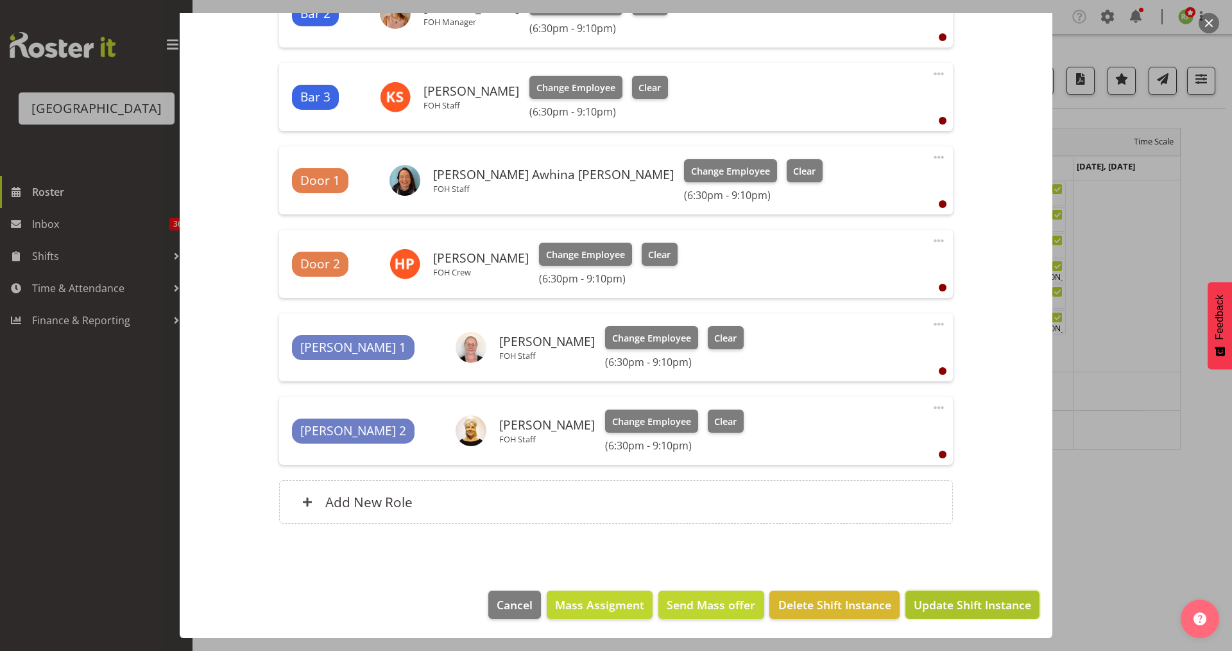
click at [979, 606] on span "Update Shift Instance" at bounding box center [972, 604] width 117 height 17
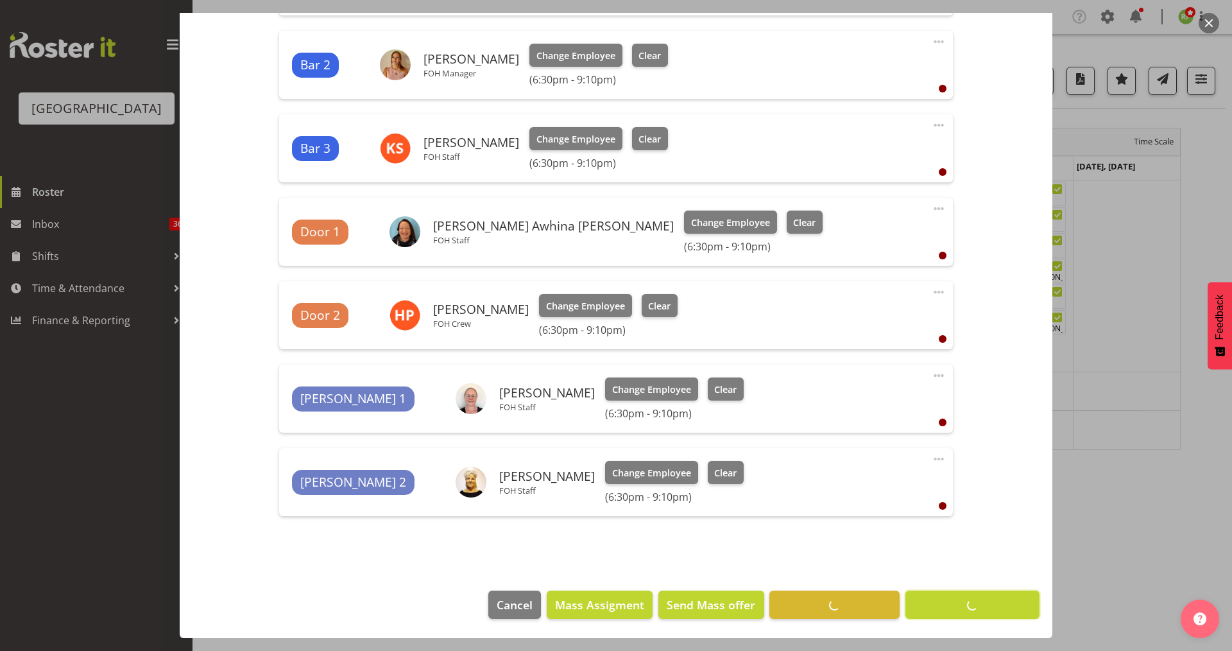
scroll to position [592, 0]
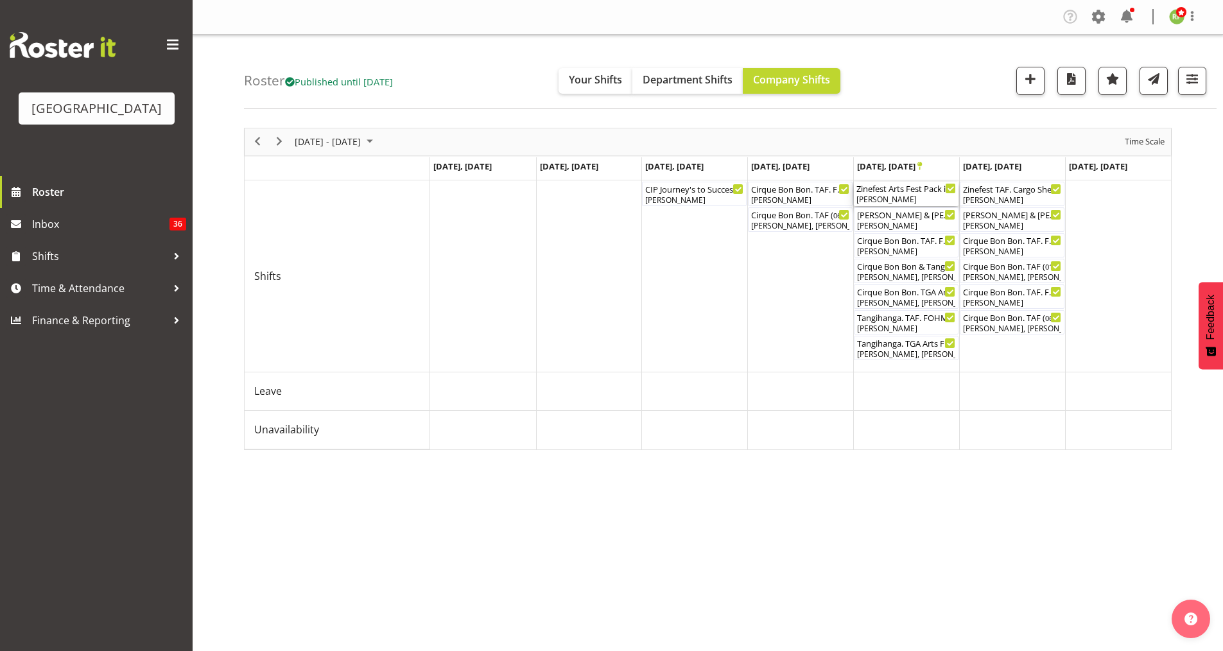
click at [902, 187] on div "Zinefest Arts Fest Pack in Cargo Shed ( 12:00 PM - 04:00 PM )" at bounding box center [905, 188] width 99 height 13
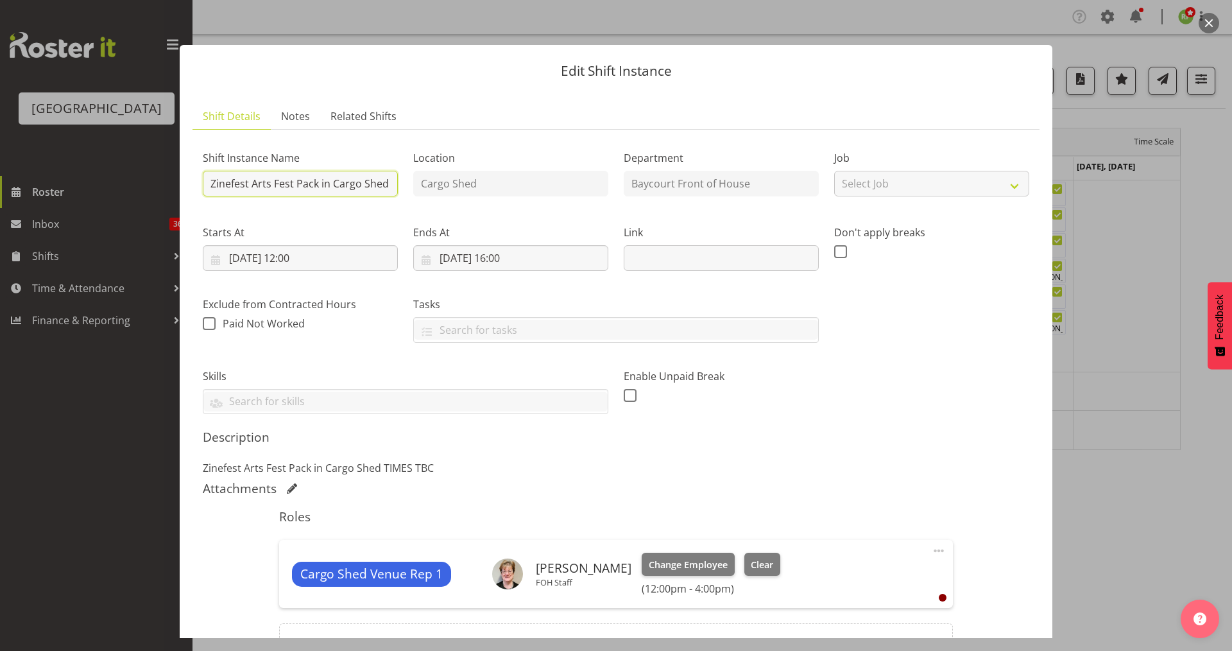
click at [273, 183] on input "Zinefest Arts Fest Pack in Cargo Shed" at bounding box center [300, 184] width 195 height 26
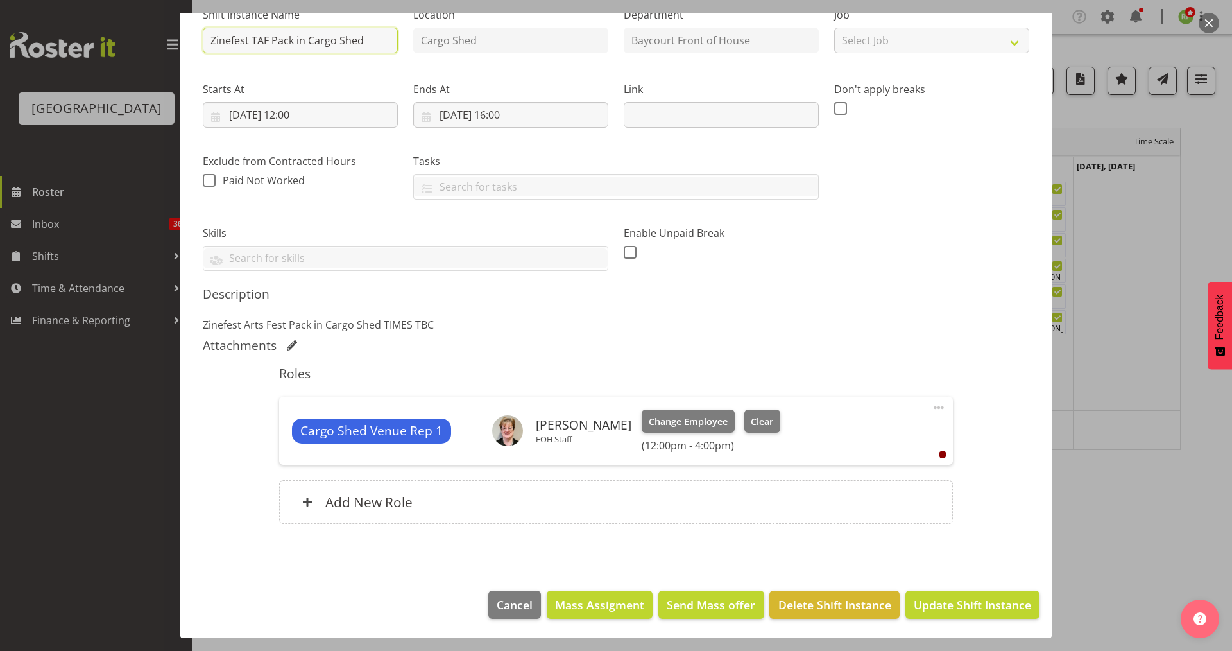
type input "Zinefest TAF Pack in Cargo Shed"
click at [951, 594] on button "Update Shift Instance" at bounding box center [973, 604] width 134 height 28
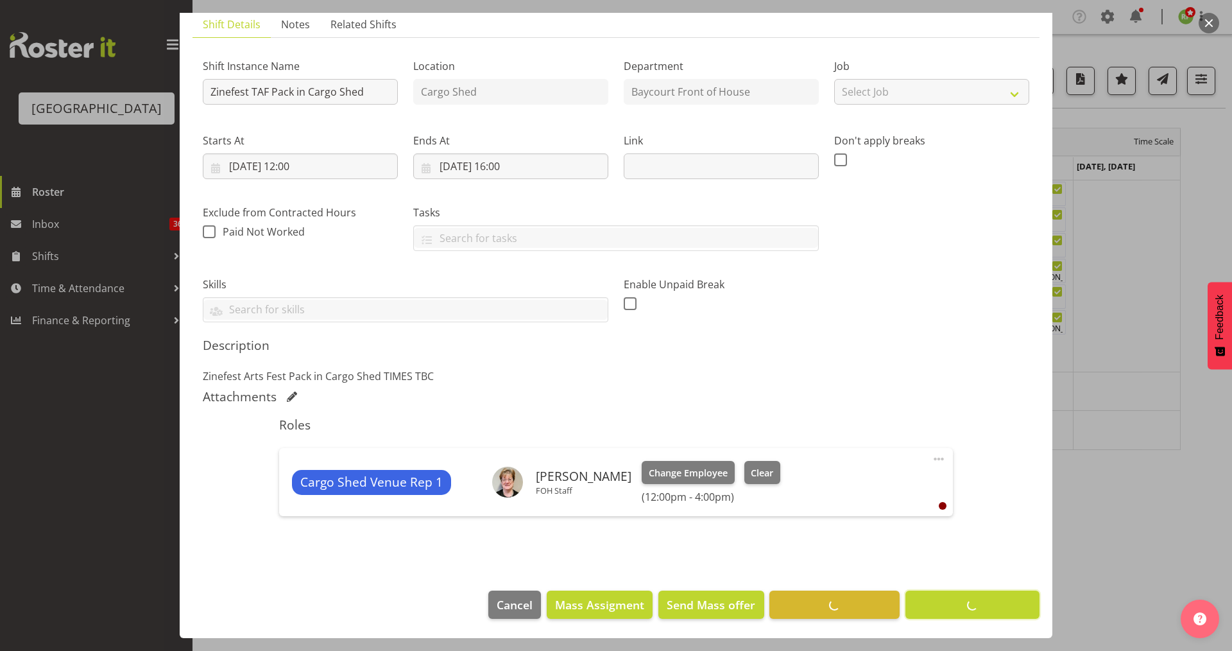
scroll to position [92, 0]
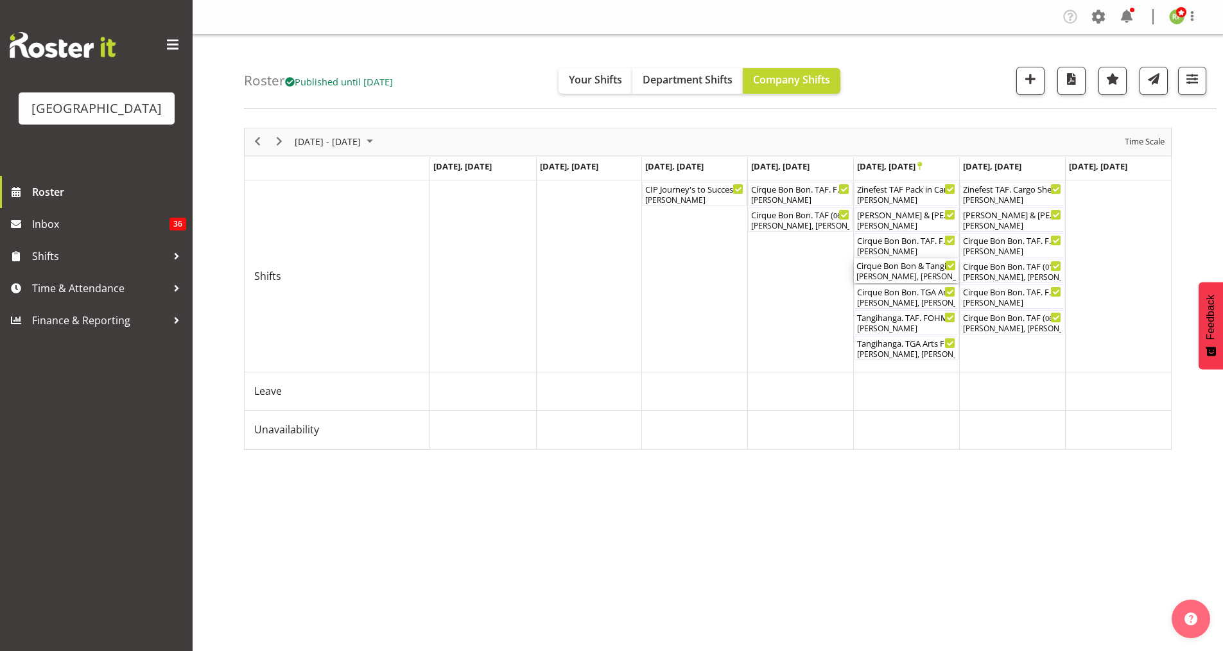
click at [901, 271] on div "Cirque Bon Bon & Tangihanga Bar Shift ( 05:00 PM - 09:15 PM ) [PERSON_NAME], [P…" at bounding box center [905, 271] width 99 height 24
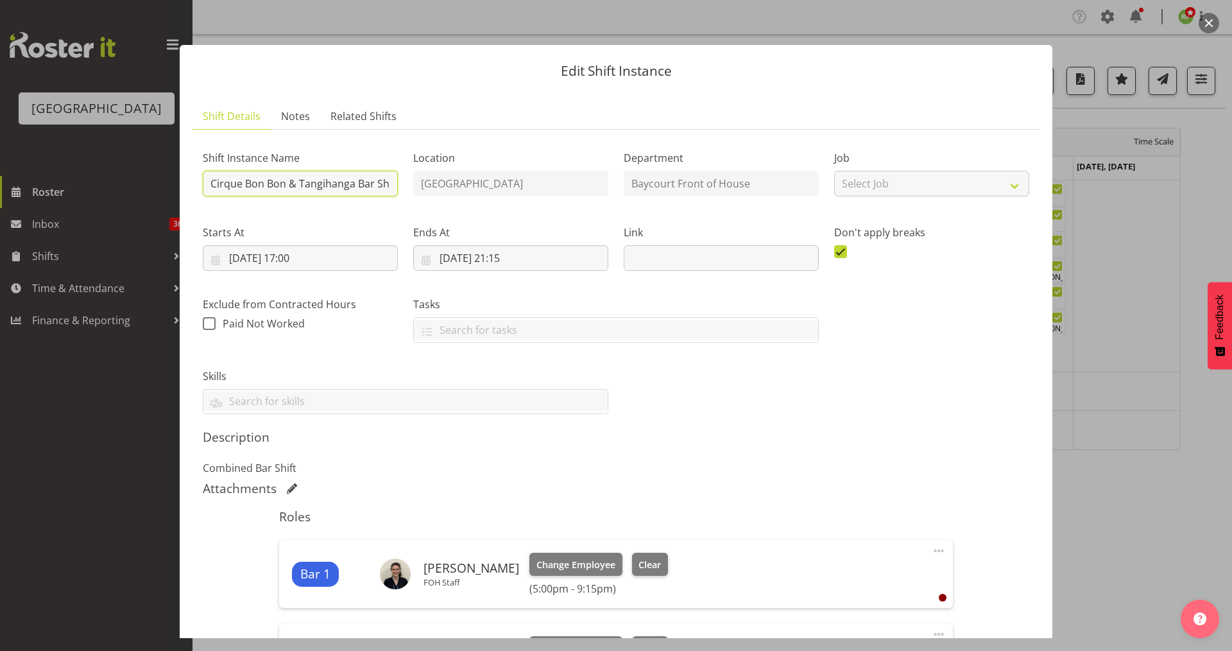
scroll to position [0, 10]
drag, startPoint x: 316, startPoint y: 183, endPoint x: 405, endPoint y: 183, distance: 89.2
click at [405, 183] on div "Shift Instance Name Cirque Bon Bon & Tangihanga Bar Shift Location [GEOGRAPHIC_…" at bounding box center [616, 277] width 842 height 290
click at [959, 457] on div "Description Combined Bar Shift" at bounding box center [616, 452] width 827 height 46
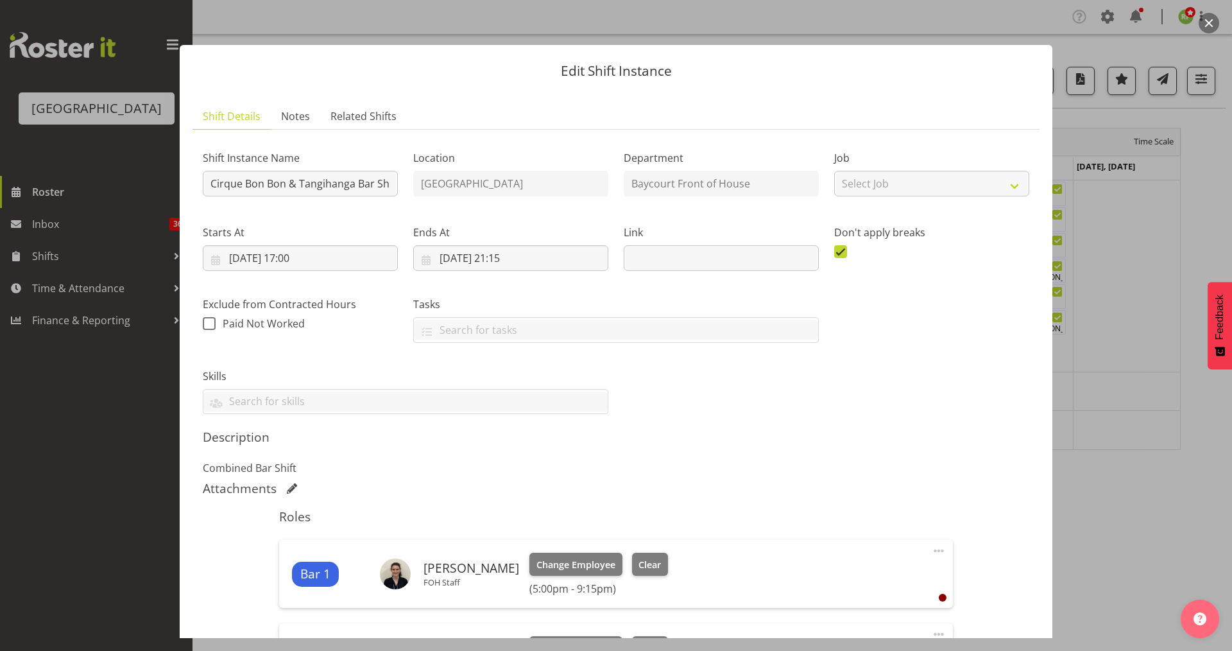
click at [1212, 19] on button "button" at bounding box center [1209, 23] width 21 height 21
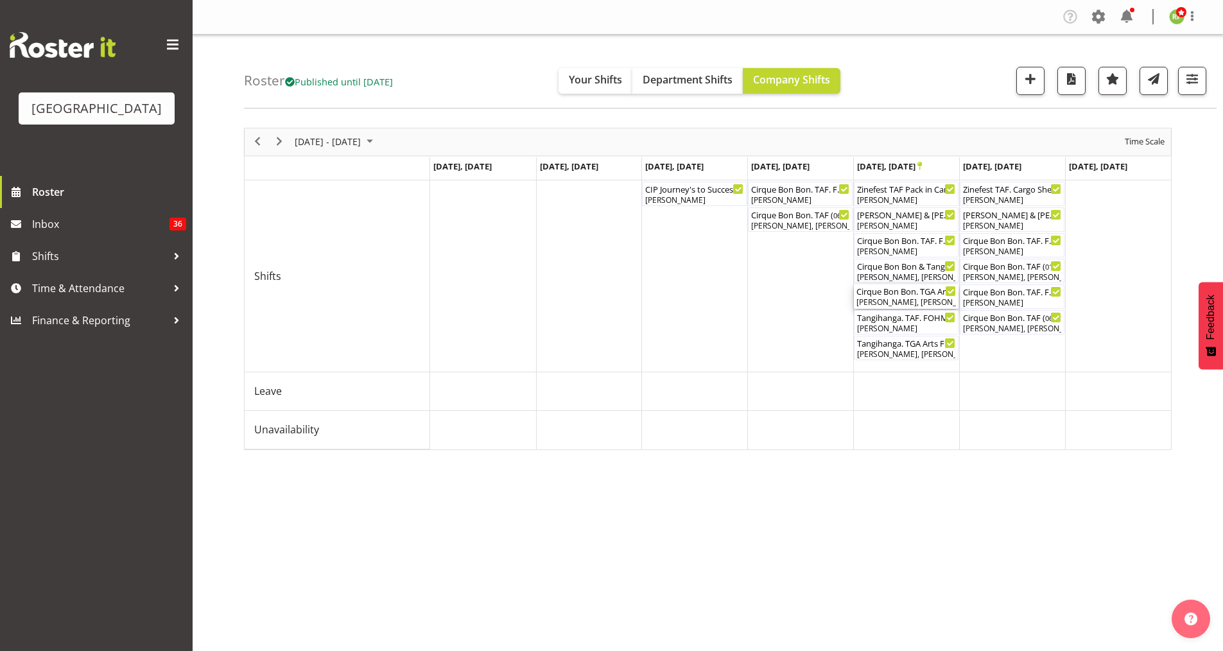
click at [918, 291] on div "Cirque Bon Bon. TGA Arts Fest ( 05:00 PM - 08:10 PM )" at bounding box center [905, 290] width 99 height 13
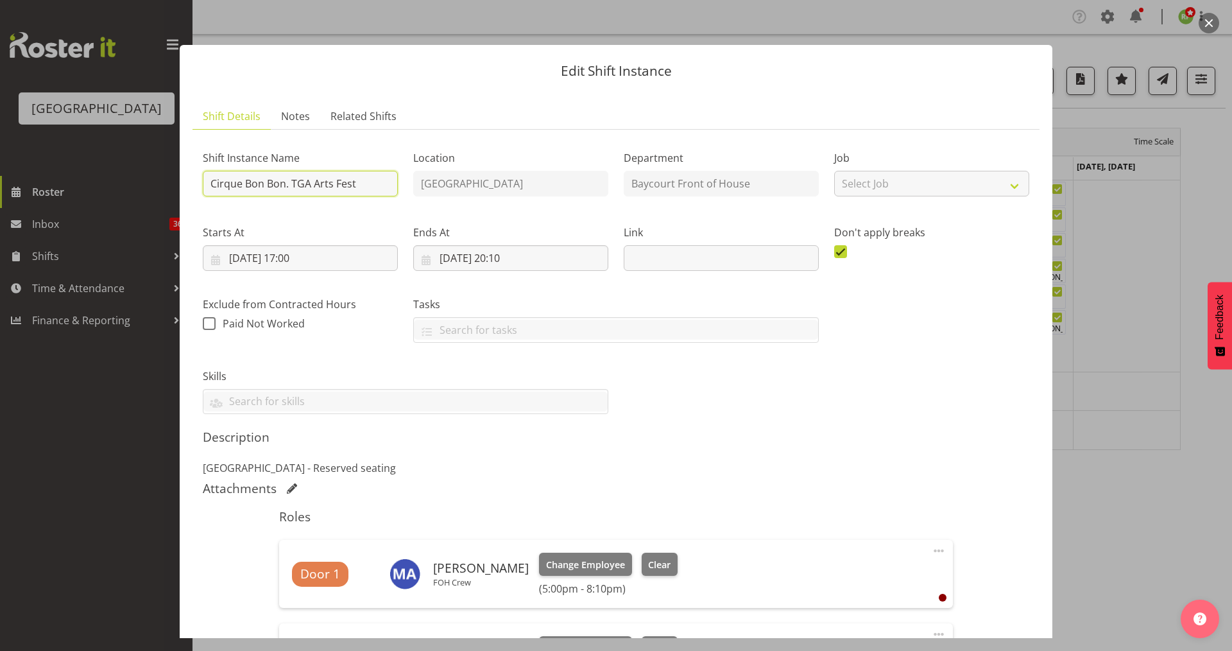
click at [297, 180] on input "Cirque Bon Bon. TGA Arts Fest" at bounding box center [300, 184] width 195 height 26
type input "Cirque Bon Bon. TAF"
click at [354, 141] on div "Shift Instance Name Cirque Bon Bon. TAF" at bounding box center [300, 169] width 211 height 74
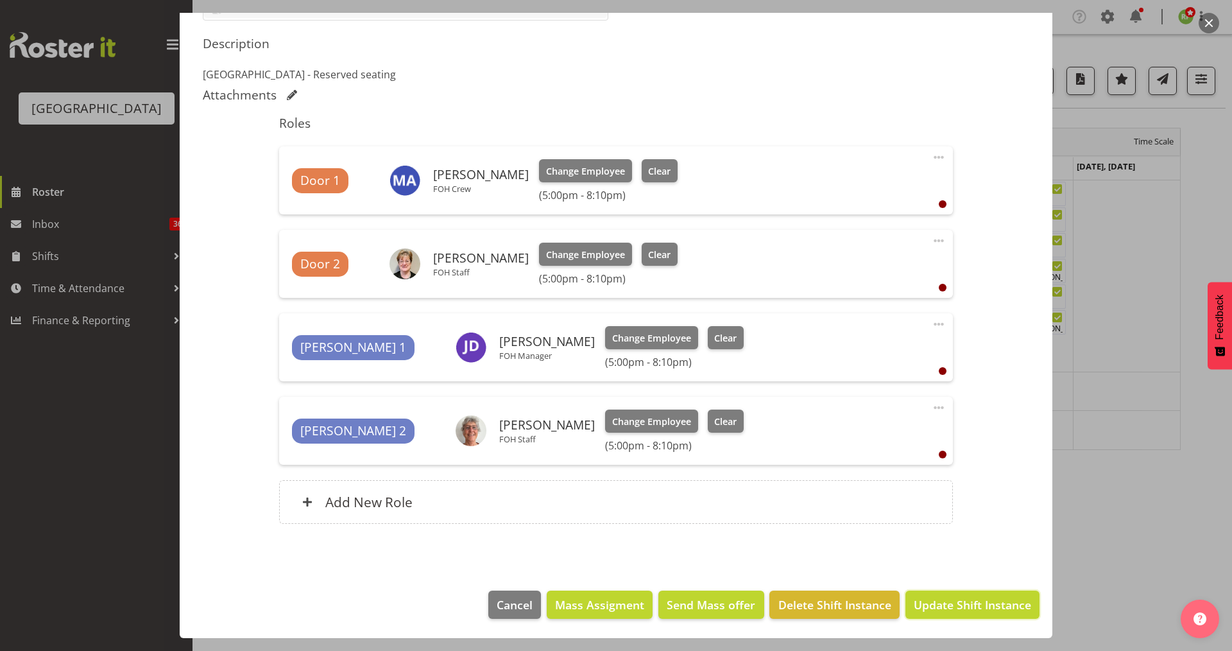
click at [952, 607] on span "Update Shift Instance" at bounding box center [972, 604] width 117 height 17
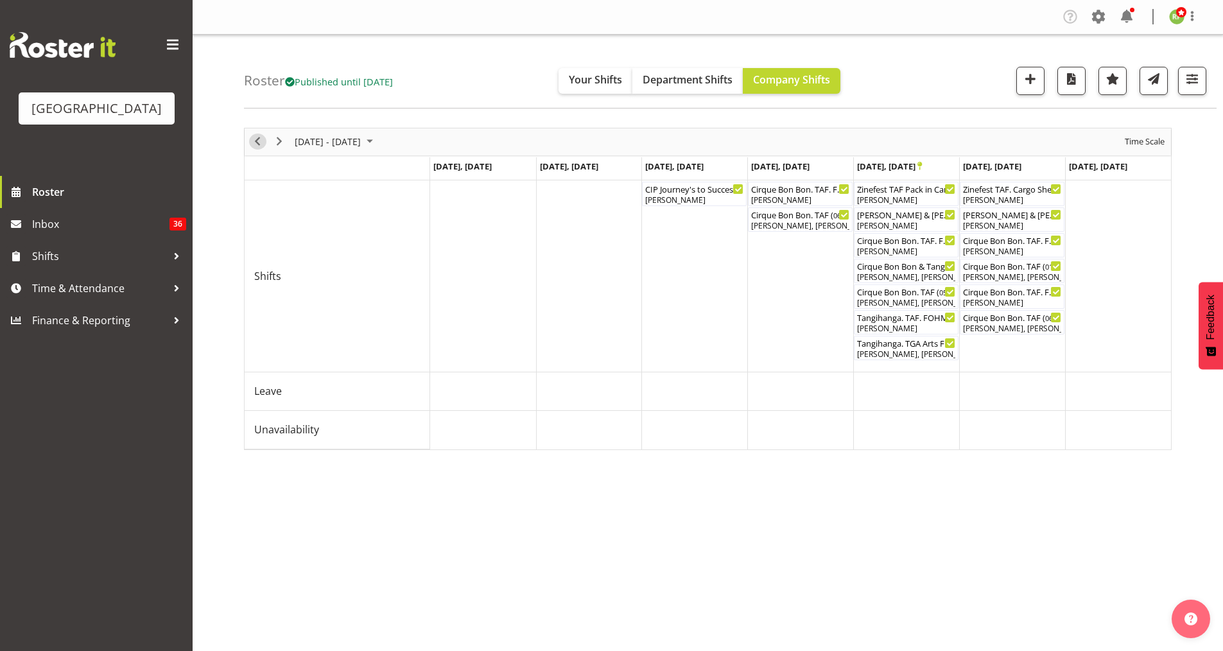
click at [256, 141] on span "Previous" at bounding box center [257, 141] width 15 height 16
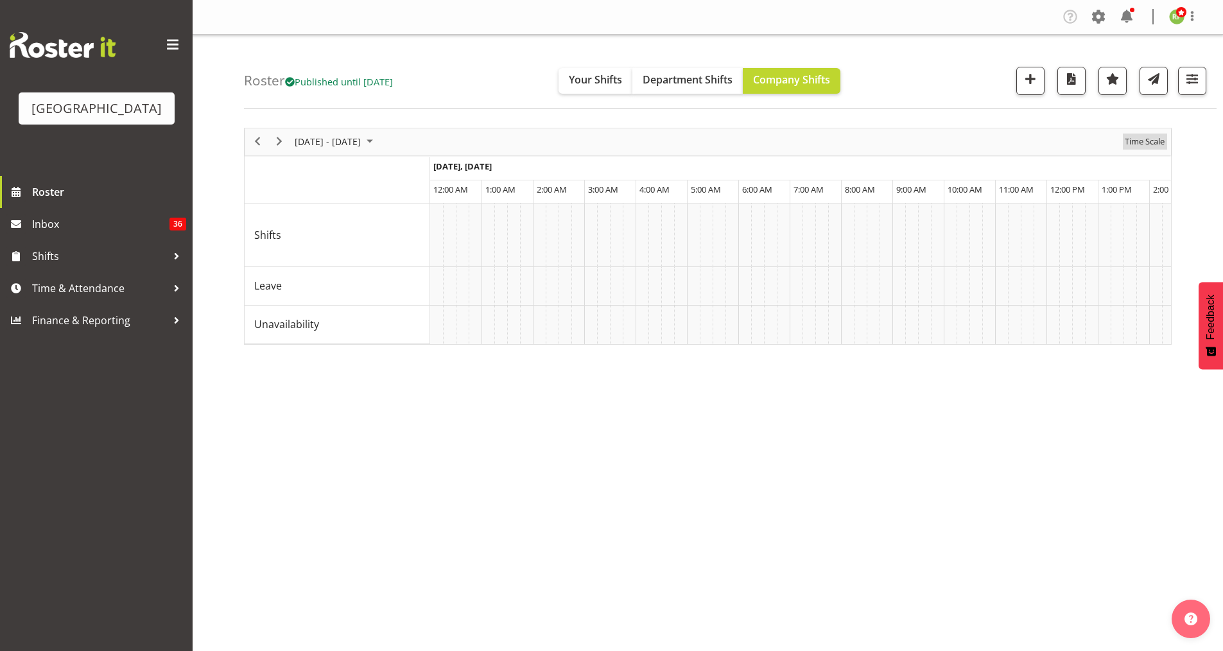
click at [1145, 144] on span "Time Scale" at bounding box center [1144, 141] width 42 height 16
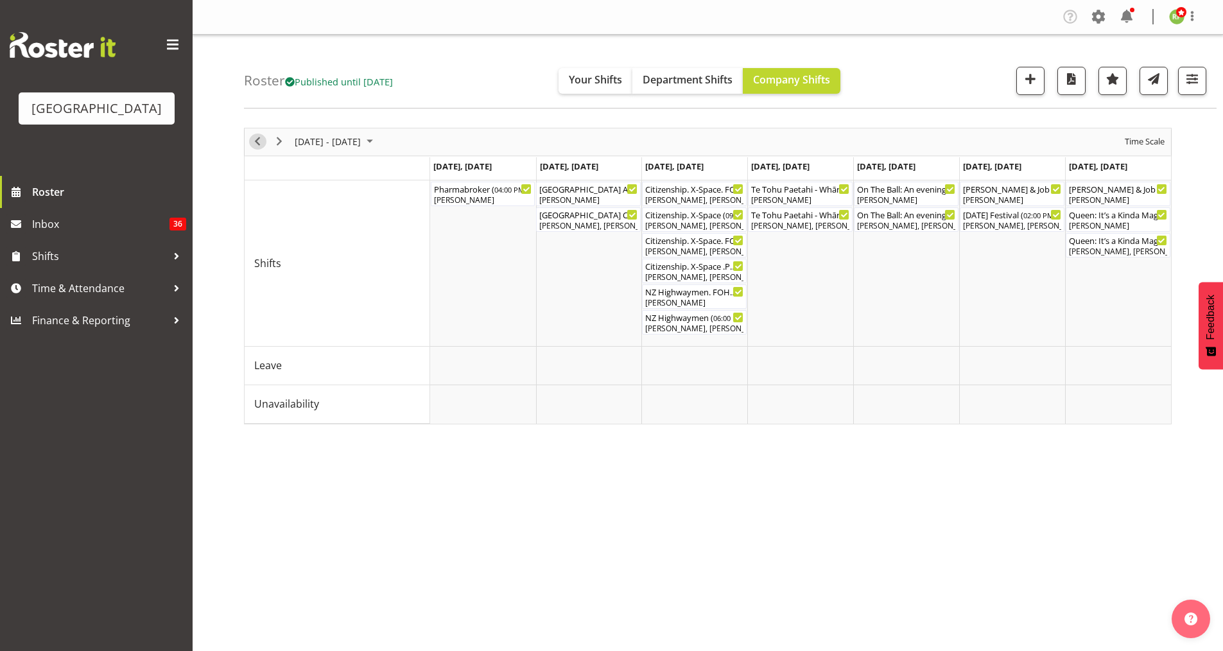
click at [261, 139] on span "Previous" at bounding box center [257, 141] width 15 height 16
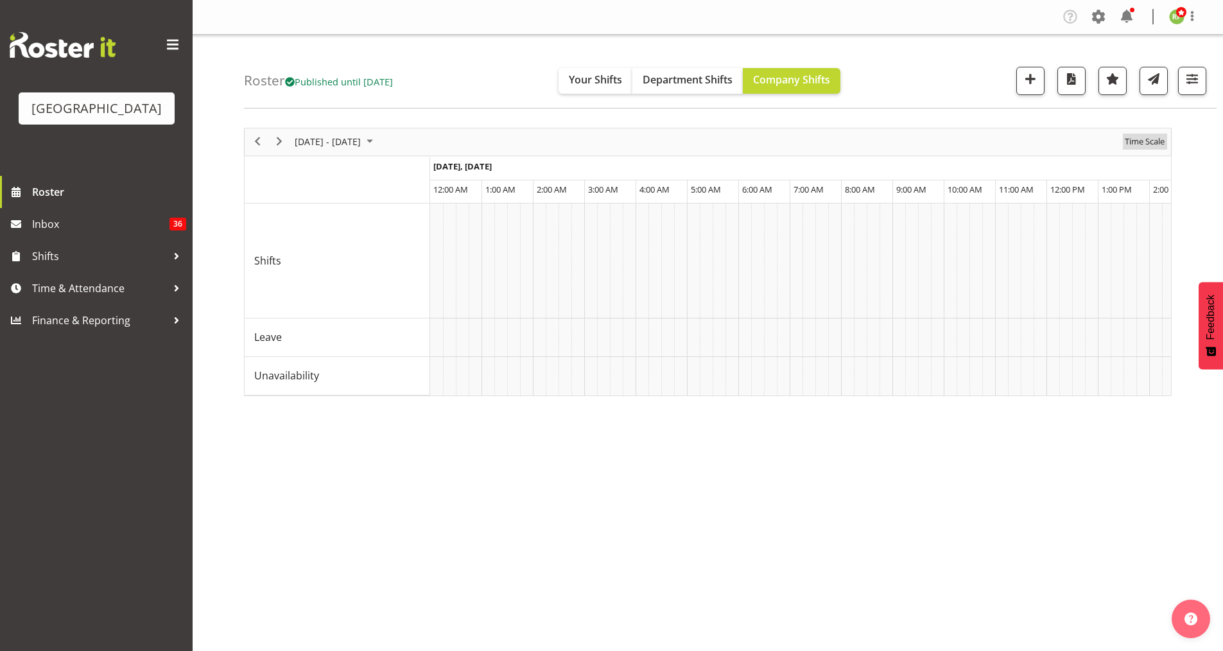
click at [1137, 139] on span "Time Scale" at bounding box center [1144, 141] width 42 height 16
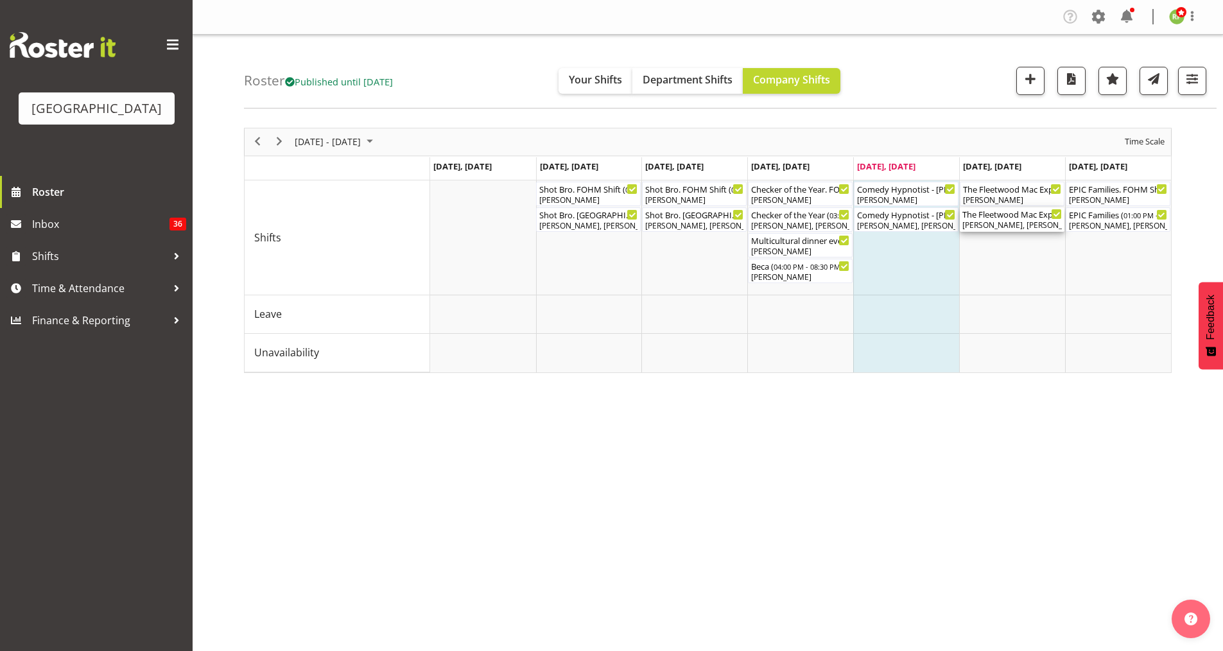
click at [1010, 223] on div "[PERSON_NAME], [PERSON_NAME], [PERSON_NAME], [PERSON_NAME], [PERSON_NAME], [PER…" at bounding box center [1011, 226] width 99 height 12
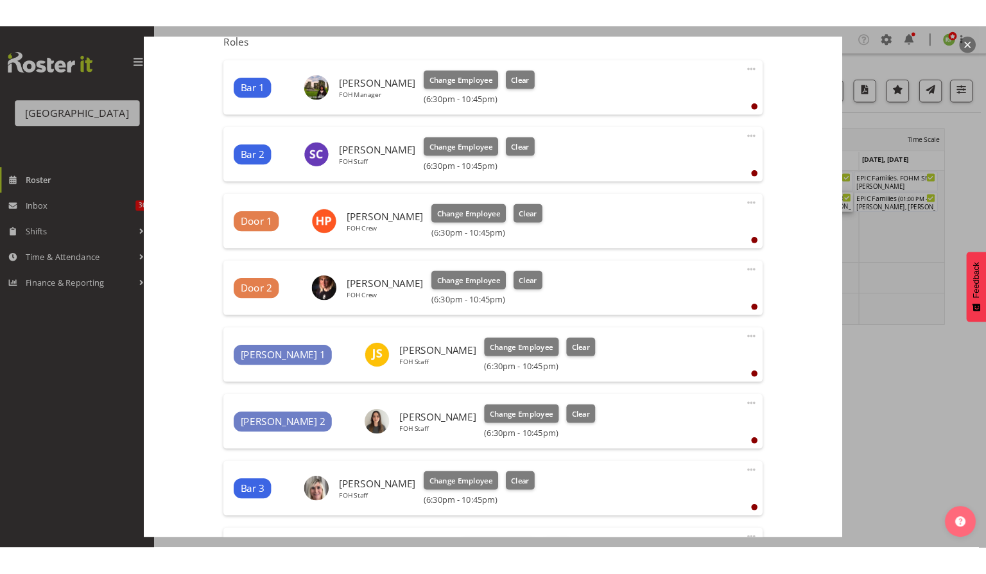
scroll to position [419, 0]
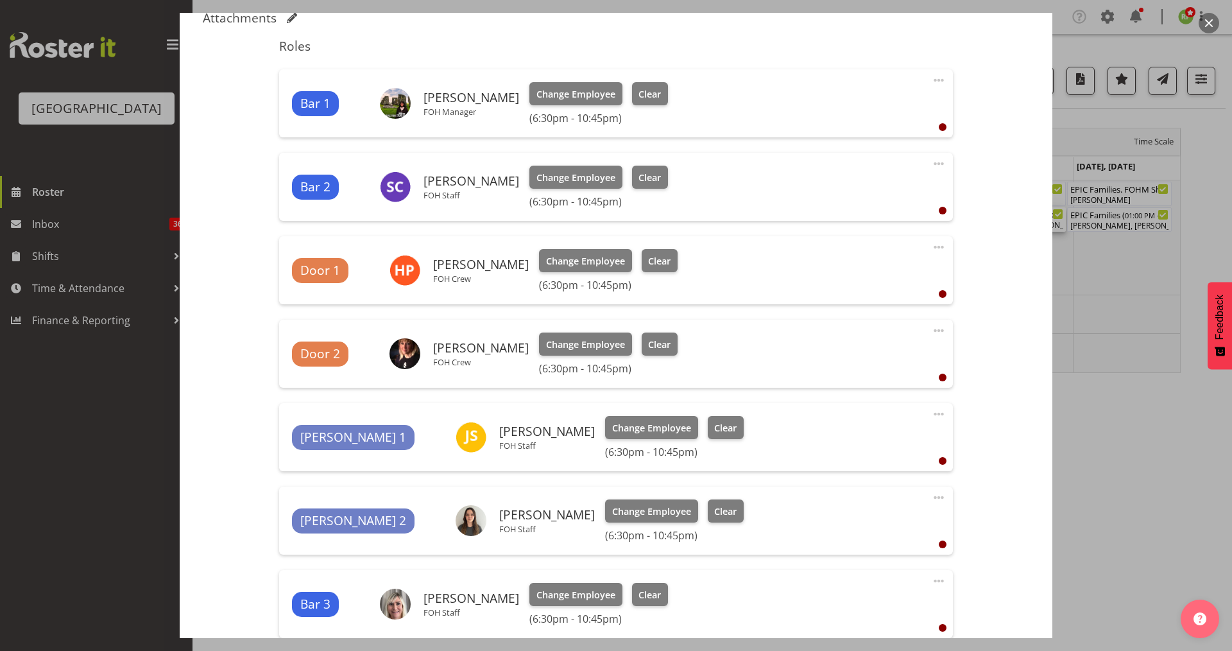
click at [1209, 22] on button "button" at bounding box center [1209, 23] width 21 height 21
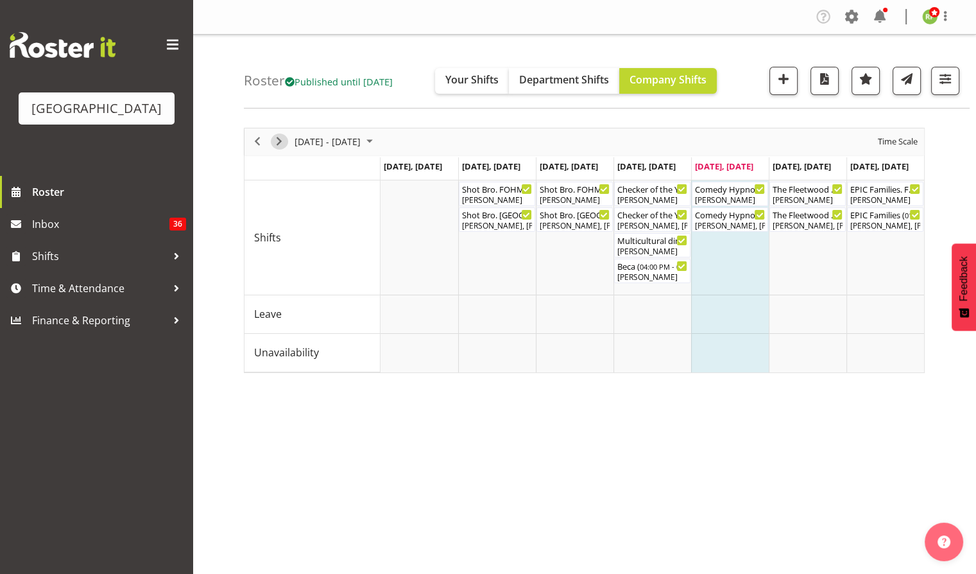
click at [279, 142] on span "Next" at bounding box center [278, 141] width 15 height 16
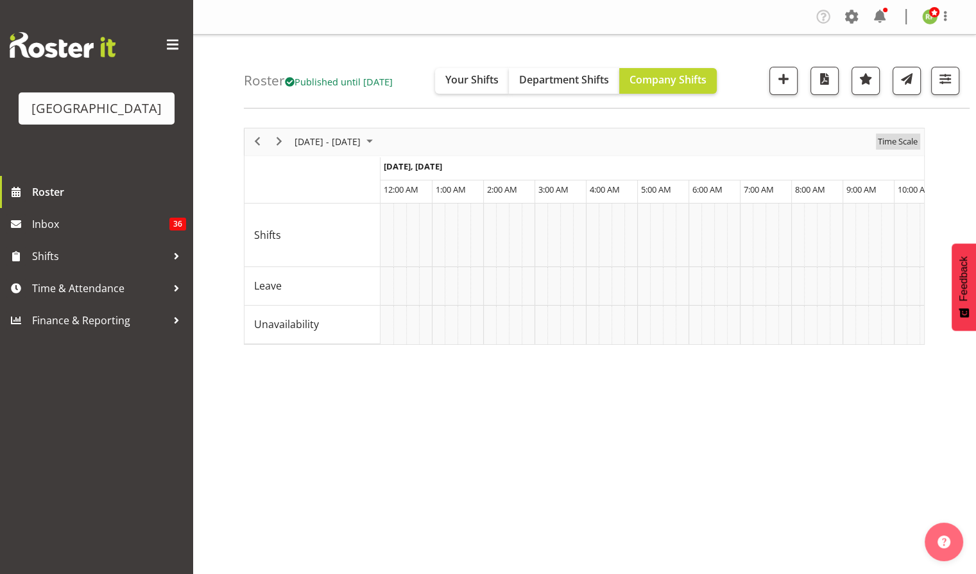
click at [909, 137] on span "Time Scale" at bounding box center [898, 141] width 42 height 16
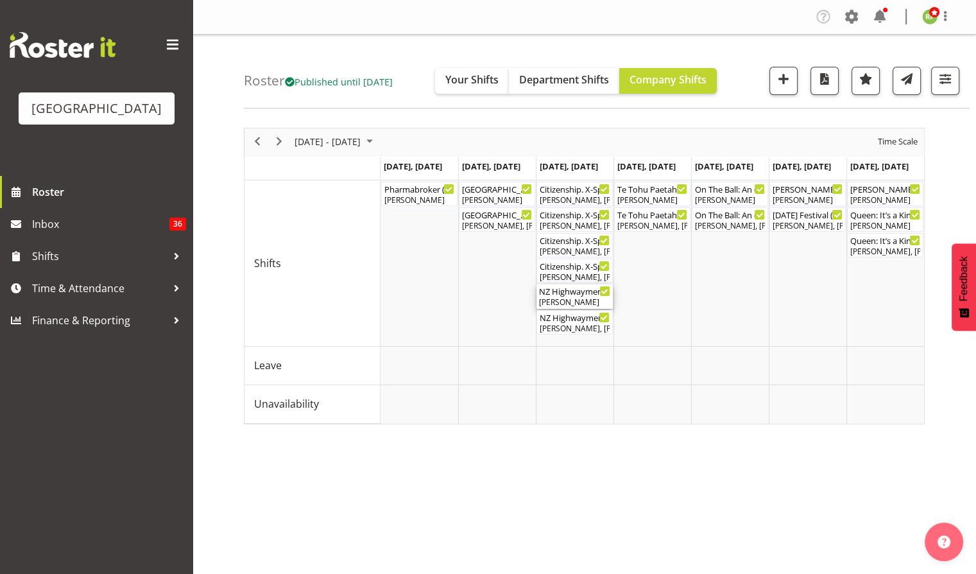
click at [573, 294] on div "NZ Highwaymen. FOHM Shift ( 05:15 PM - 10:15 PM )" at bounding box center [574, 290] width 71 height 13
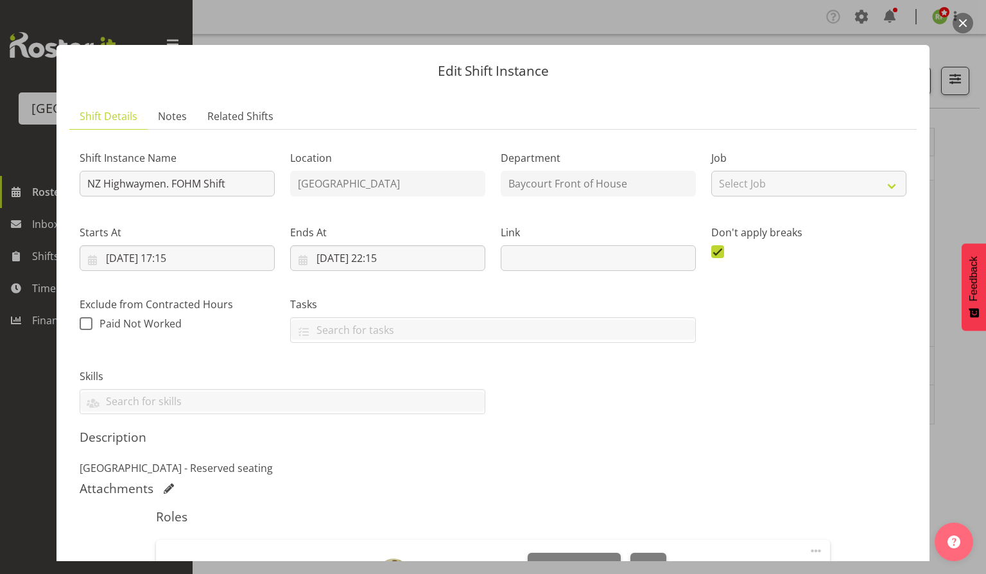
click at [963, 18] on button "button" at bounding box center [962, 23] width 21 height 21
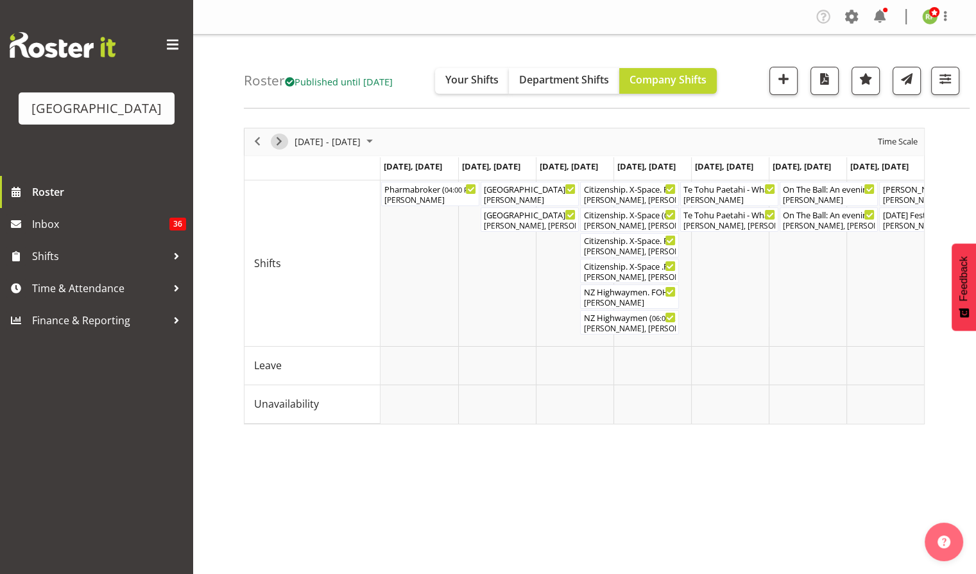
click at [273, 142] on span "Next" at bounding box center [278, 141] width 15 height 16
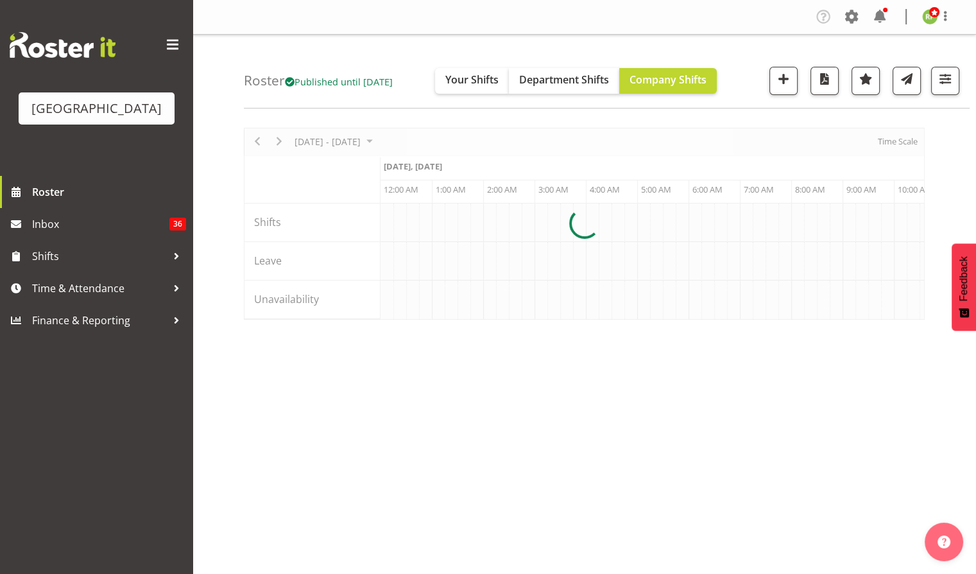
click at [255, 143] on div at bounding box center [584, 224] width 681 height 192
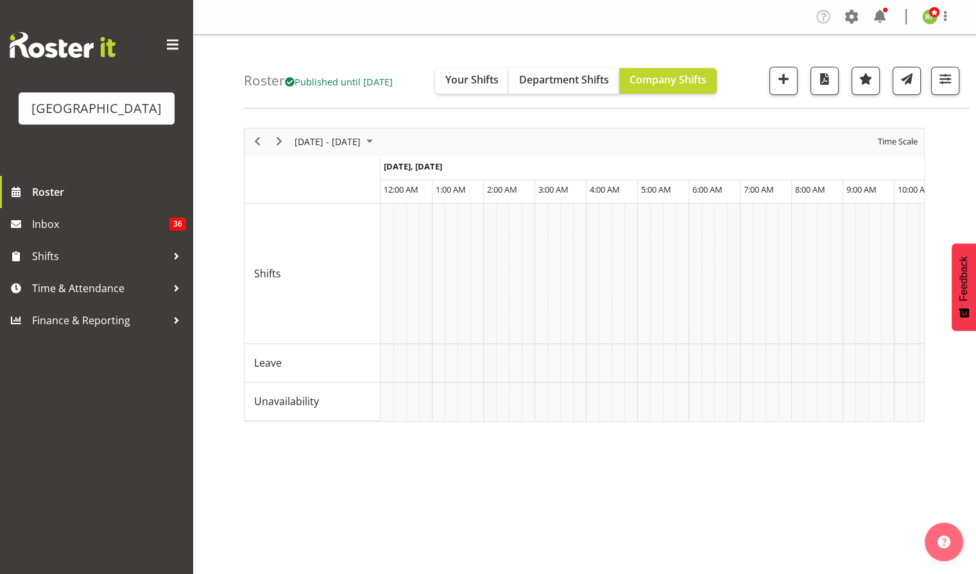
click at [903, 132] on div "Time Scale" at bounding box center [898, 141] width 49 height 27
click at [904, 142] on span "Time Scale" at bounding box center [898, 141] width 42 height 16
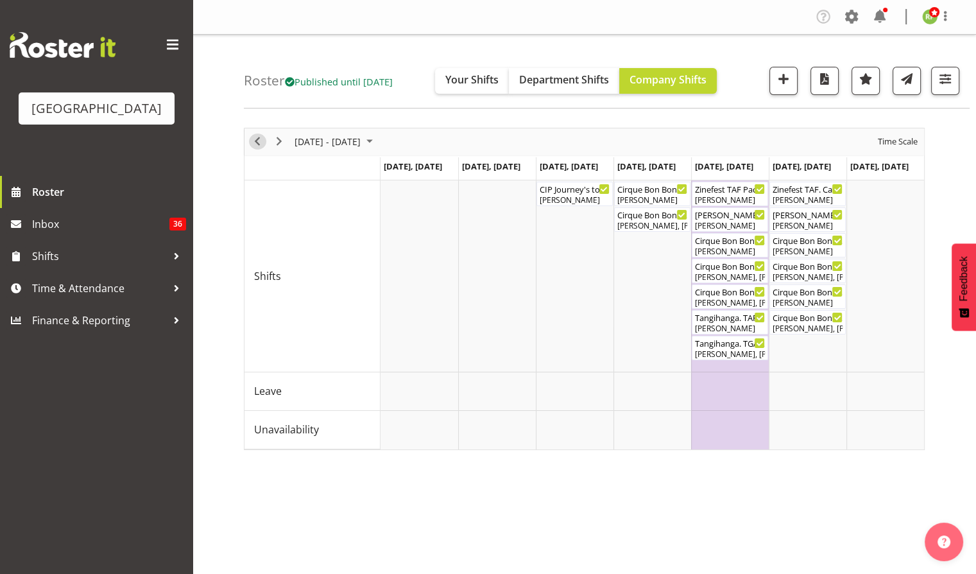
click at [255, 140] on span "Previous" at bounding box center [257, 141] width 15 height 16
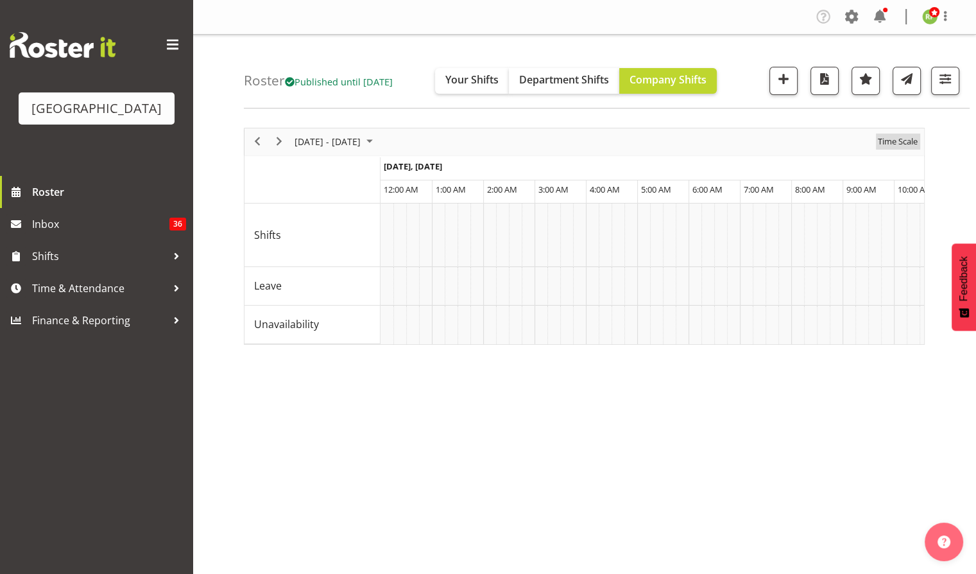
click at [904, 136] on span "Time Scale" at bounding box center [898, 141] width 42 height 16
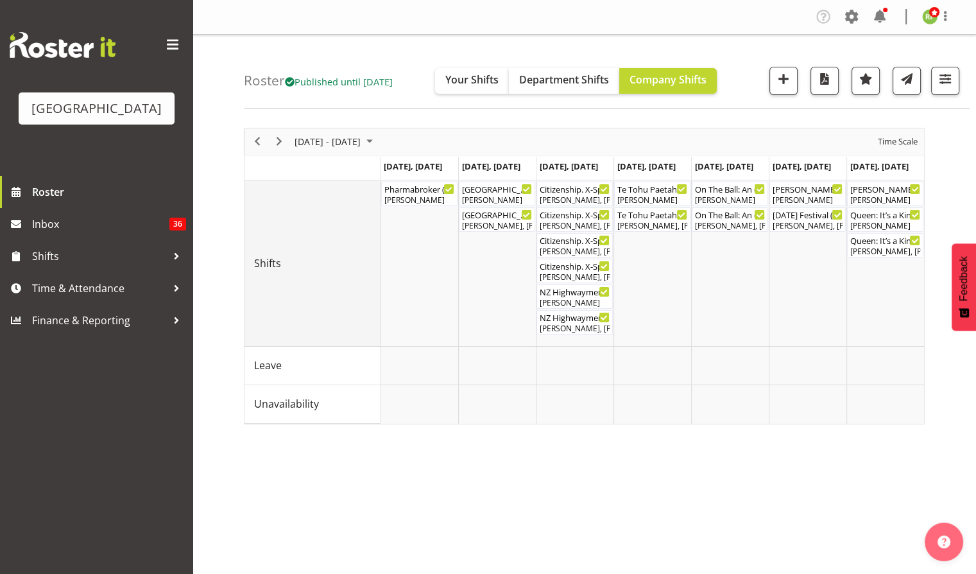
click at [325, 228] on td "Shifts" at bounding box center [313, 263] width 136 height 166
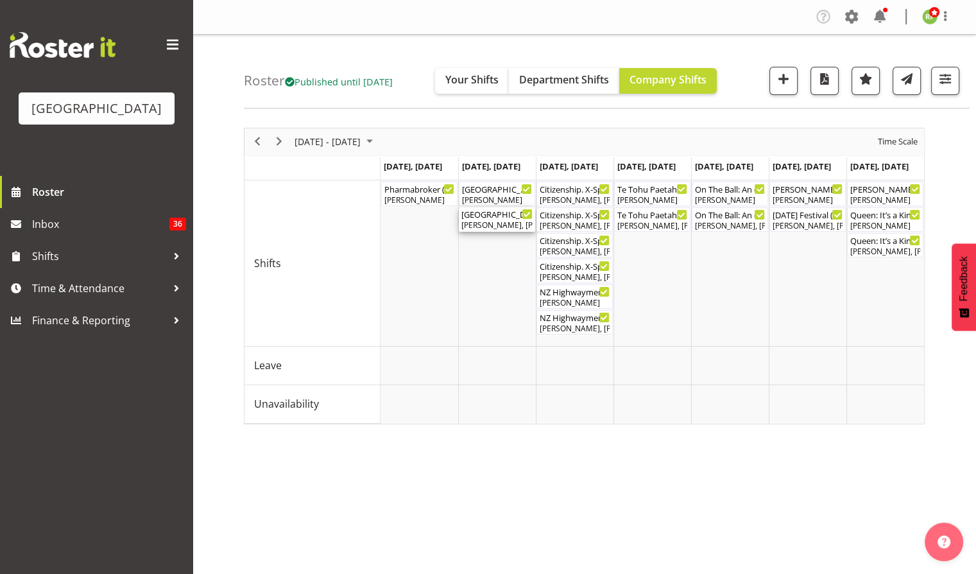
click at [488, 222] on div "[PERSON_NAME], [PERSON_NAME], [PERSON_NAME], [PERSON_NAME], [PERSON_NAME], [PER…" at bounding box center [496, 226] width 71 height 12
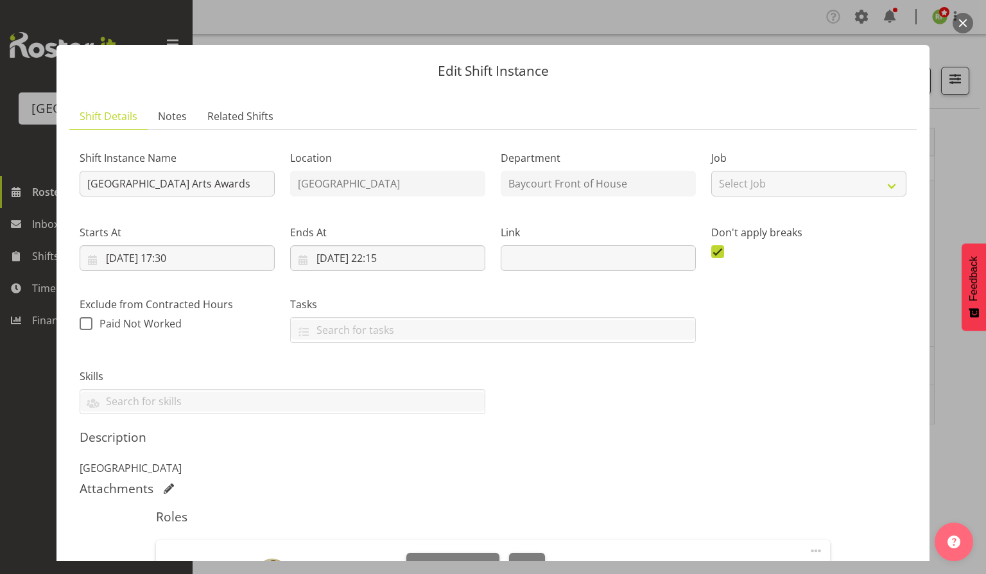
click at [960, 16] on button "button" at bounding box center [962, 23] width 21 height 21
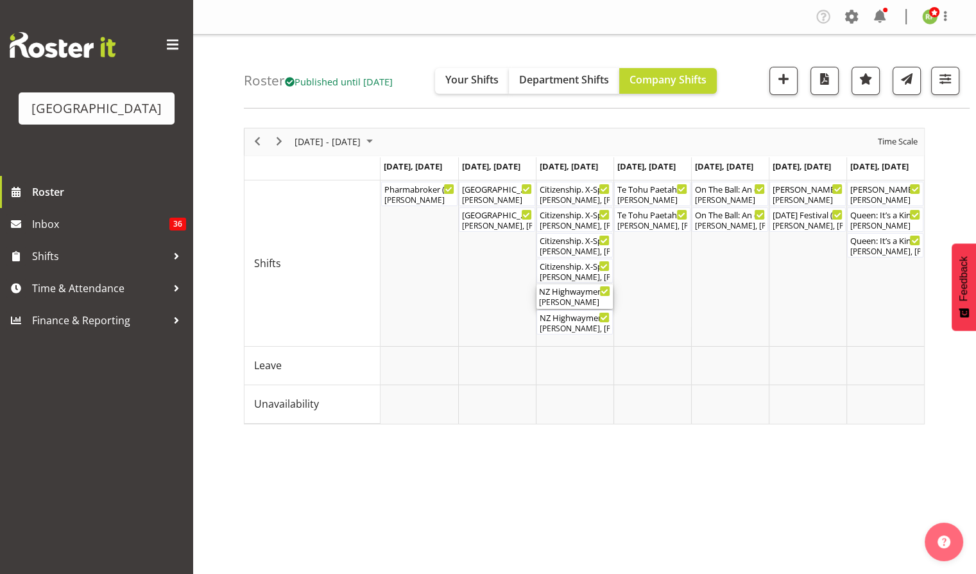
click at [563, 297] on div "NZ Highwaymen. FOHM Shift ( 05:15 PM - 10:15 PM ) [PERSON_NAME]" at bounding box center [574, 296] width 71 height 24
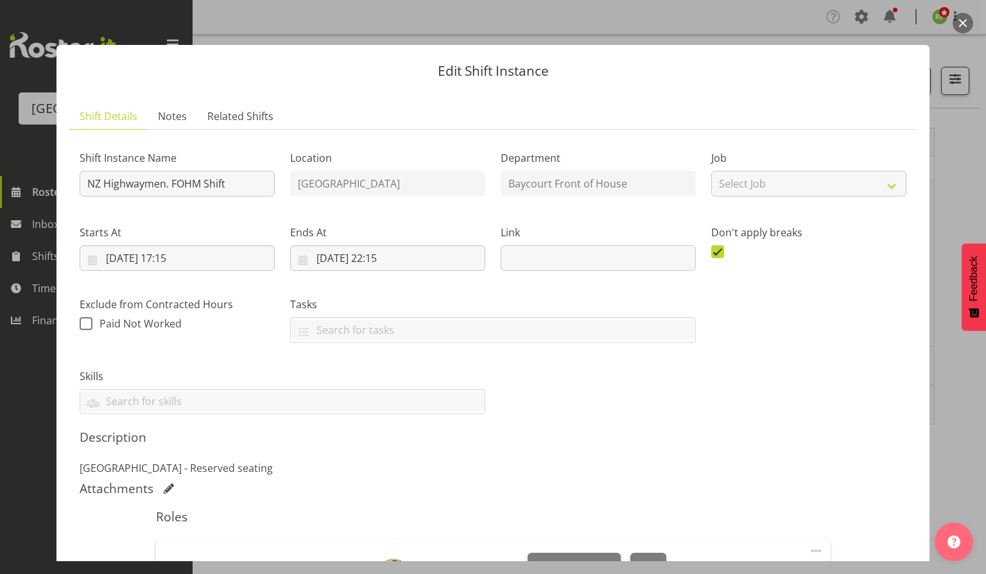
click at [963, 22] on button "button" at bounding box center [962, 23] width 21 height 21
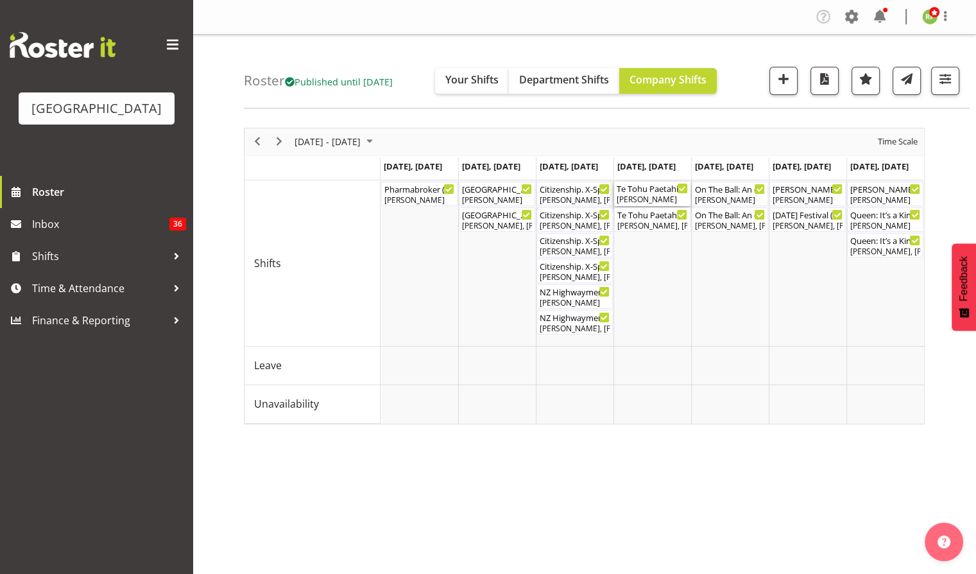
click at [647, 191] on div "Te Tohu Paetahi - Whānau Evening. FOHM Shift ( 01:30 PM - 09:00 PM )" at bounding box center [652, 188] width 71 height 13
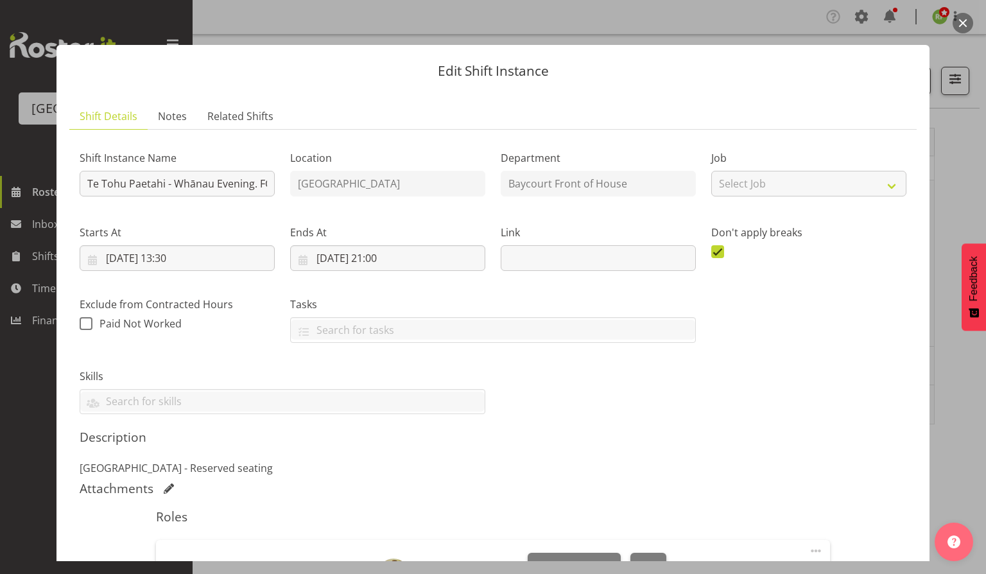
click at [963, 19] on button "button" at bounding box center [962, 23] width 21 height 21
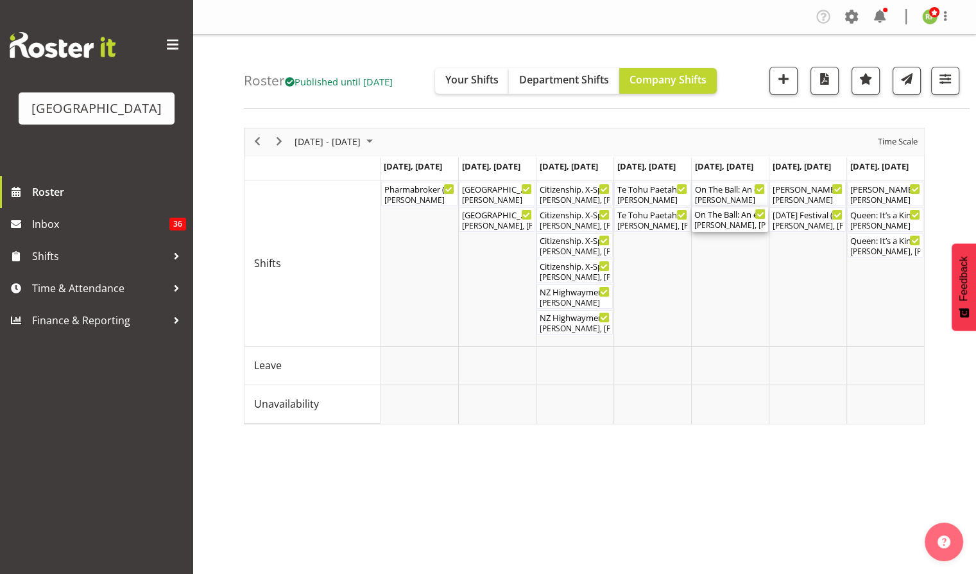
click at [737, 217] on div "On The Ball: An evening with [PERSON_NAME] ( 06:00 PM - 10:00 PM )" at bounding box center [729, 213] width 71 height 13
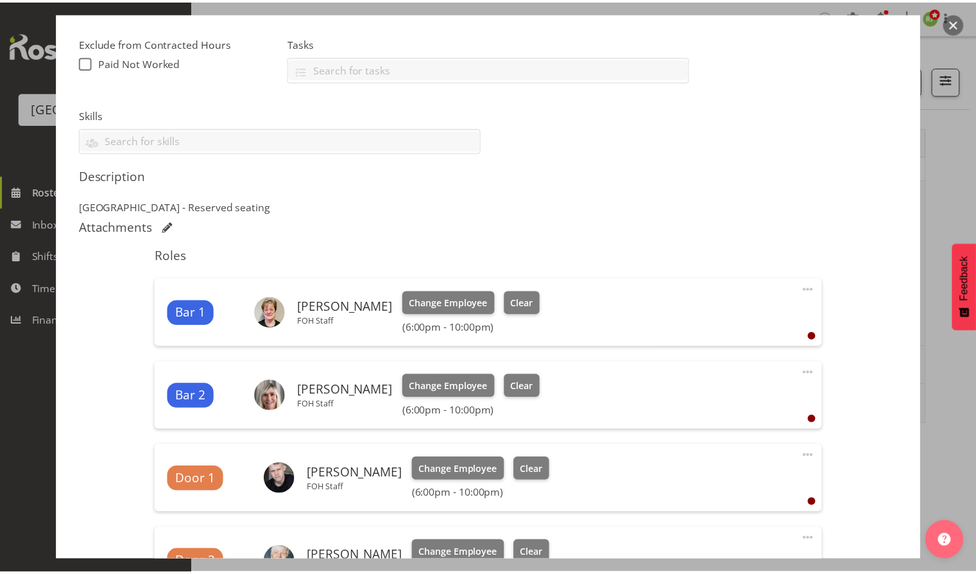
scroll to position [254, 0]
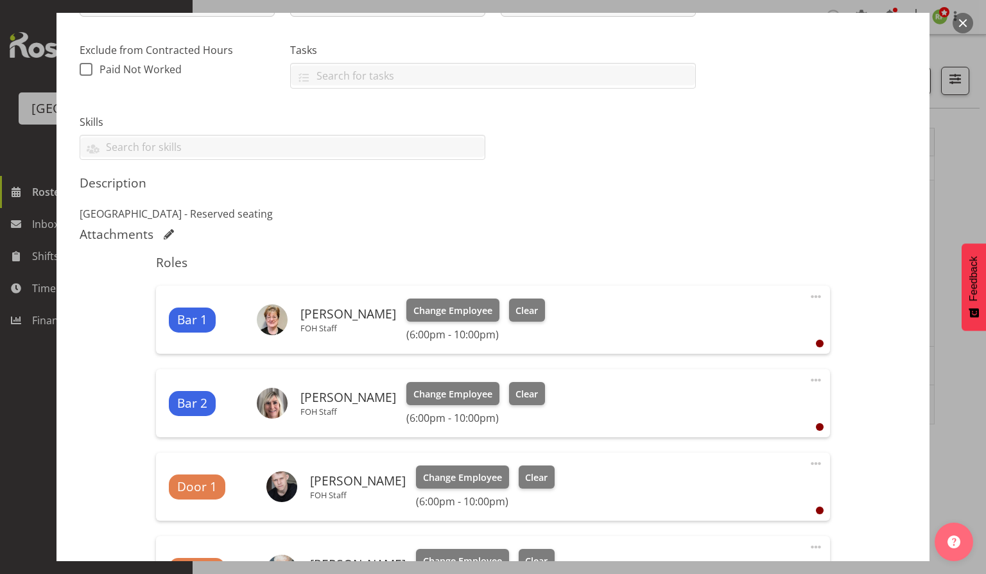
click at [969, 25] on button "button" at bounding box center [962, 23] width 21 height 21
